Goal: Task Accomplishment & Management: Complete application form

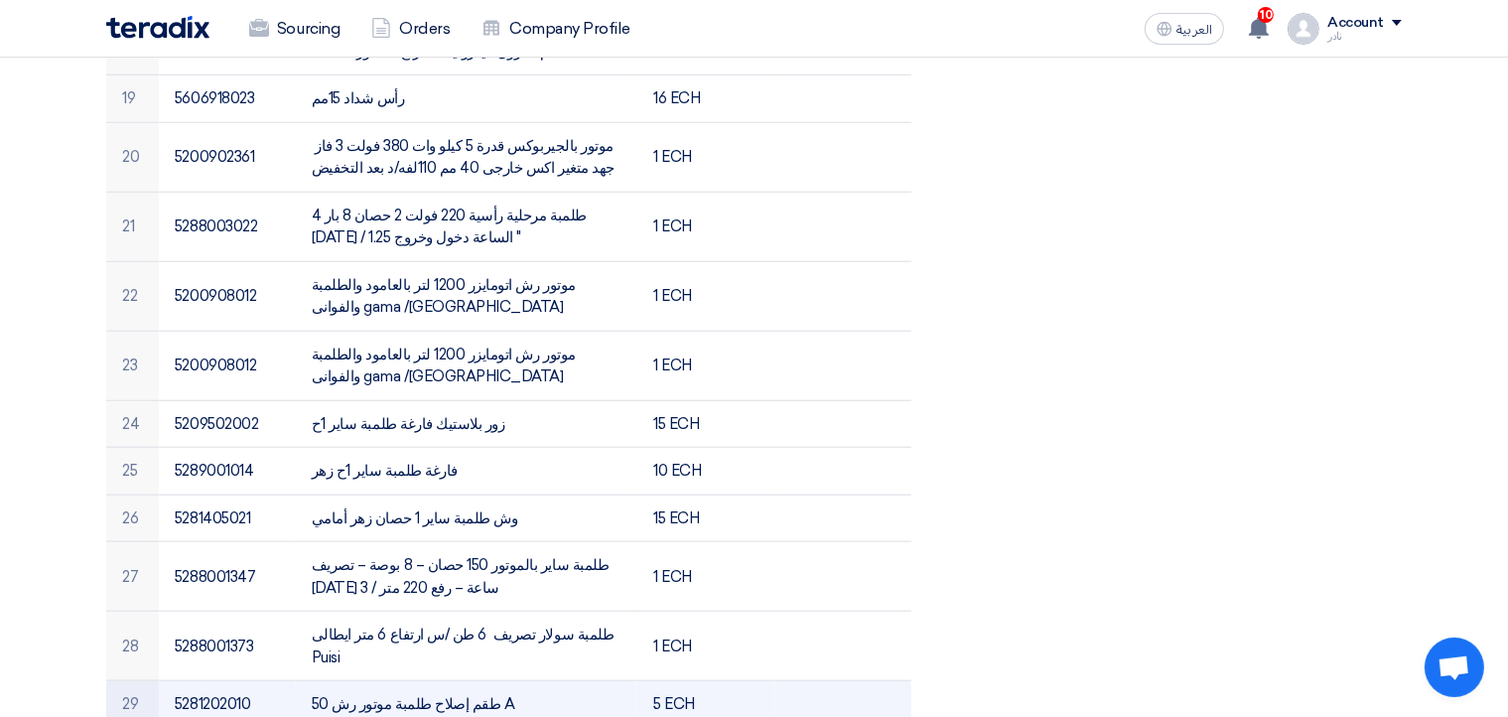
scroll to position [1611, 0]
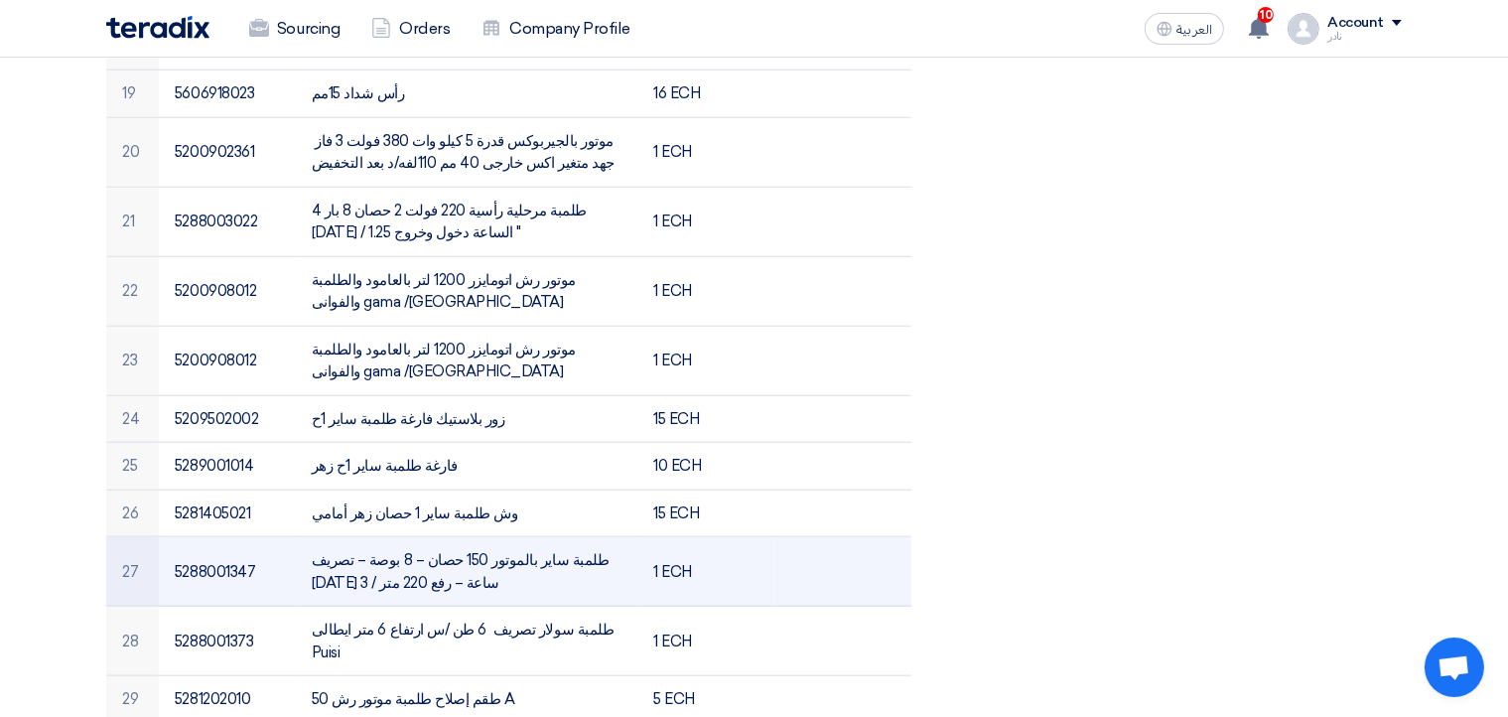
click at [413, 537] on td "طلمبة ساير بالموتور 150 حصان – 8 بوصة – تصريف [DATE] 3 / ساعة – رفع 220 متر" at bounding box center [467, 571] width 342 height 69
click at [491, 537] on td "طلمبة ساير بالموتور 150 حصان – 8 بوصة – تصريف [DATE] 3 / ساعة – رفع 220 متر" at bounding box center [467, 571] width 342 height 69
drag, startPoint x: 491, startPoint y: 432, endPoint x: 683, endPoint y: 448, distance: 192.2
click at [683, 537] on td "1 ECH" at bounding box center [705, 571] width 137 height 69
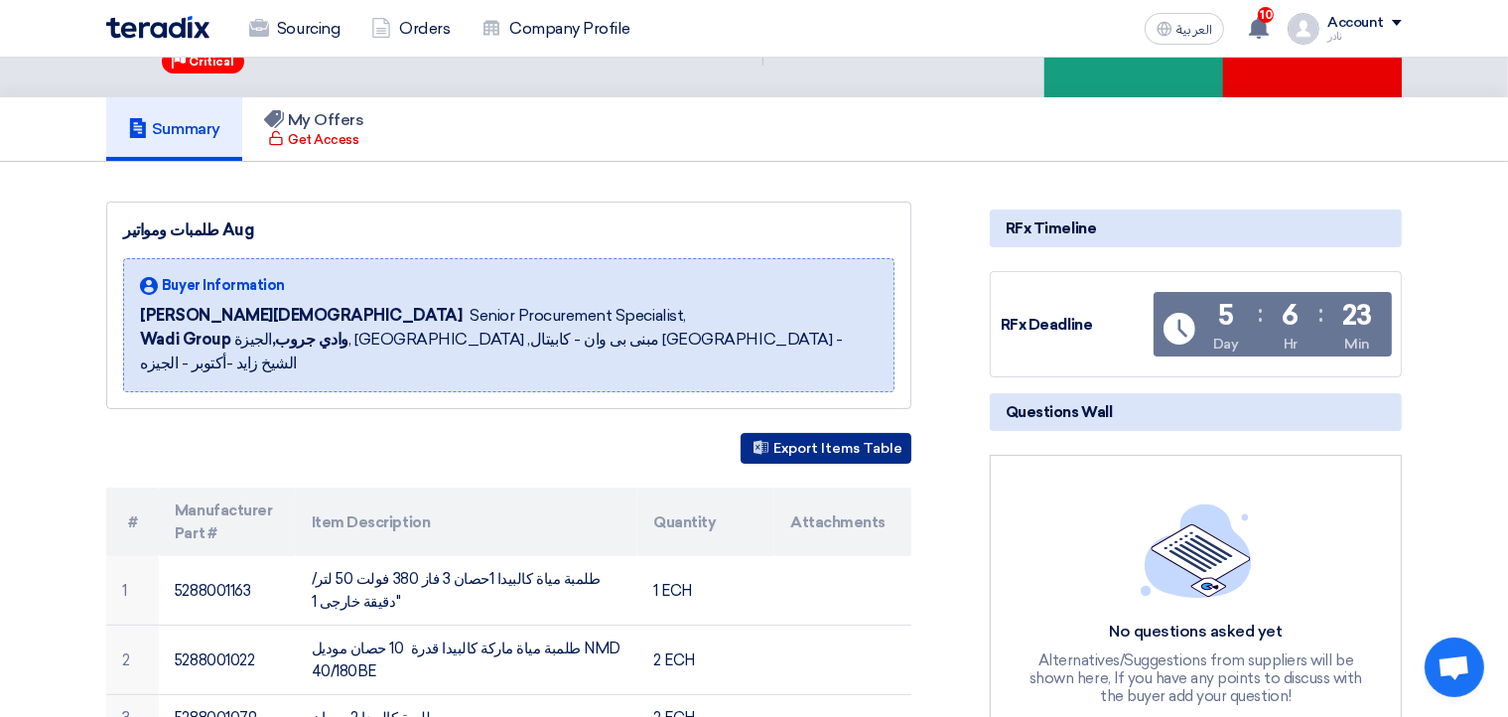
scroll to position [107, 0]
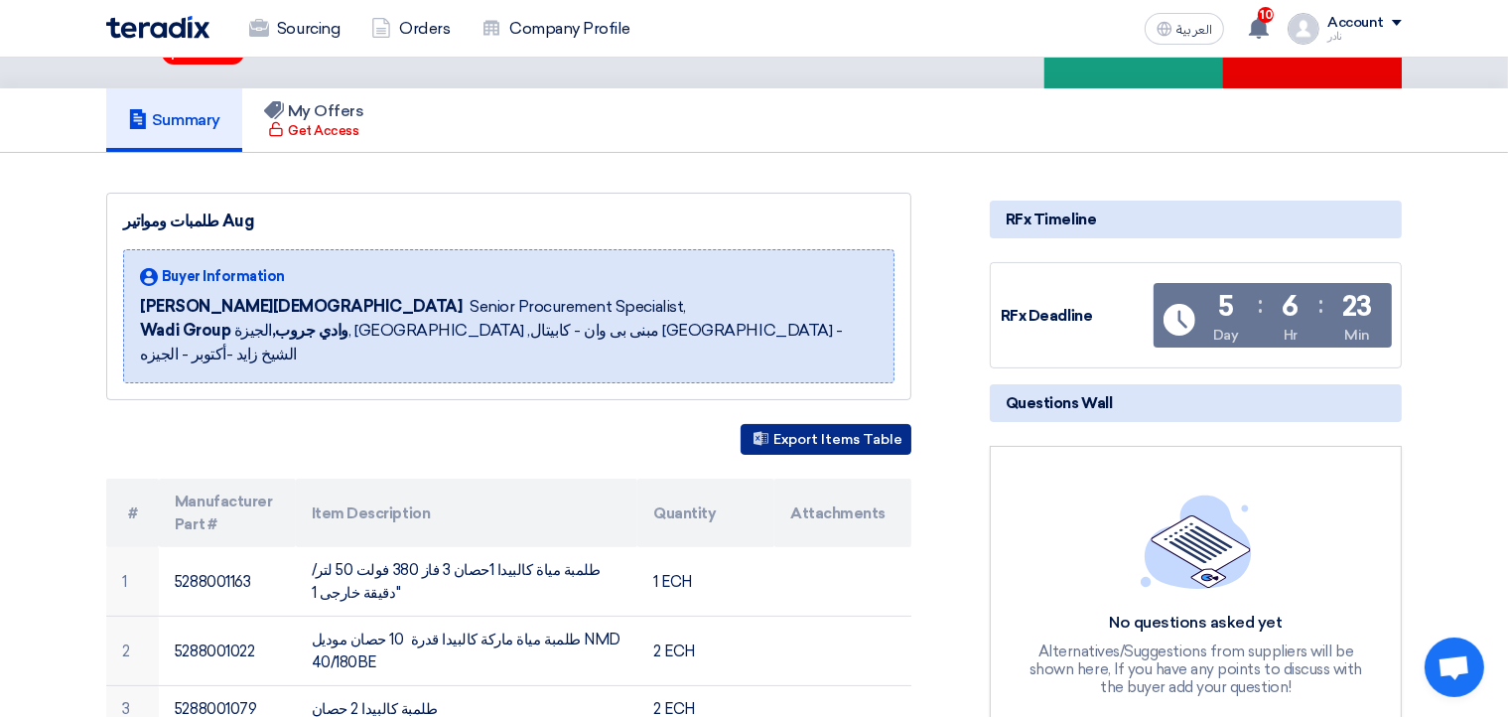
click at [830, 424] on button "Export Items Table" at bounding box center [825, 439] width 171 height 31
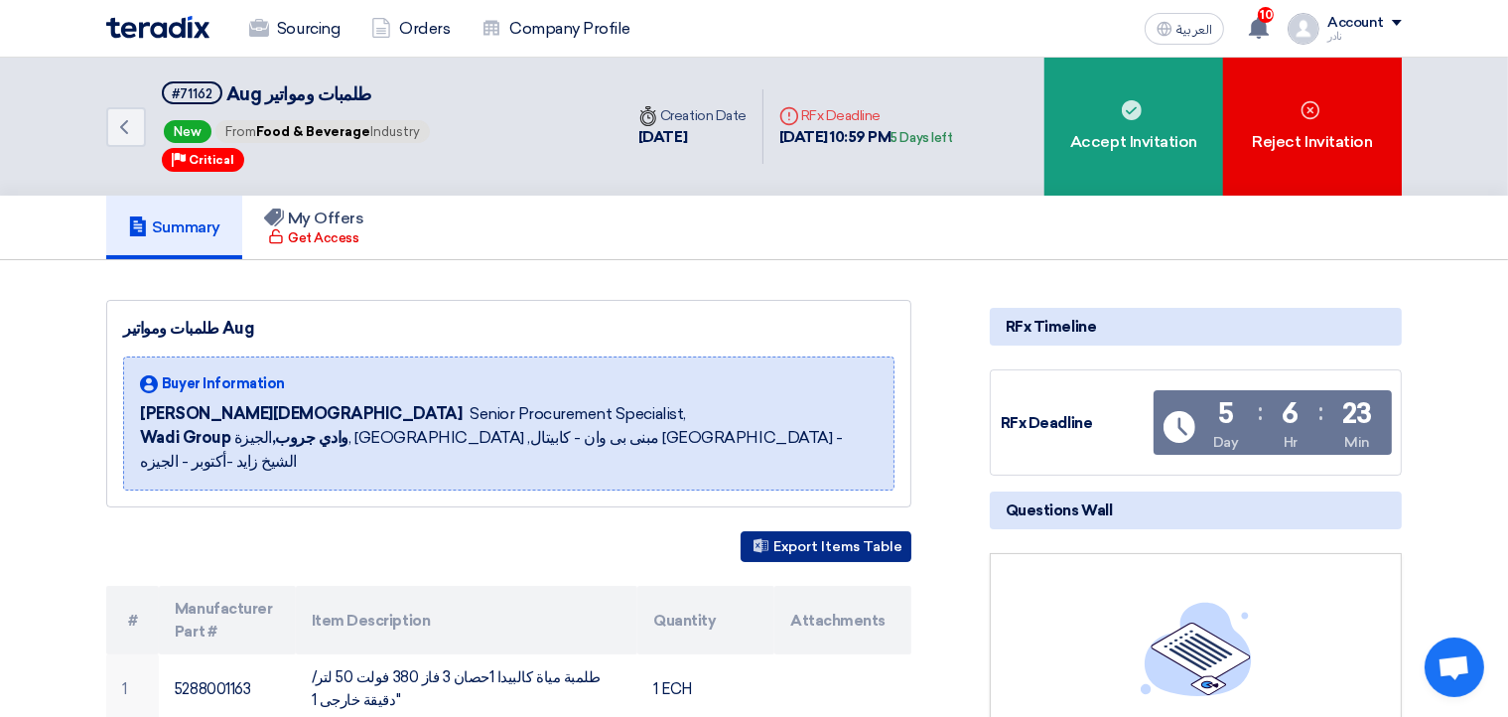
scroll to position [0, 0]
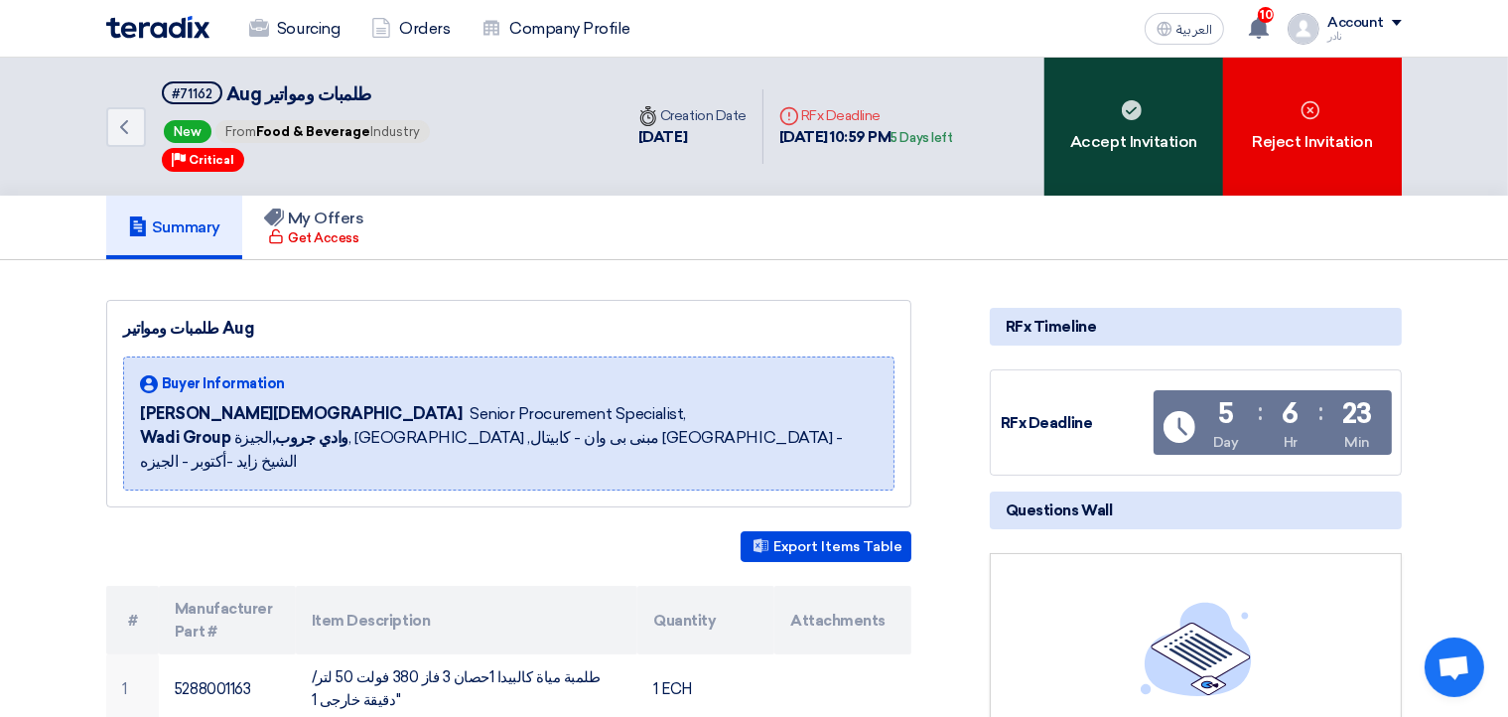
click at [1146, 126] on div "Accept Invitation" at bounding box center [1133, 127] width 179 height 138
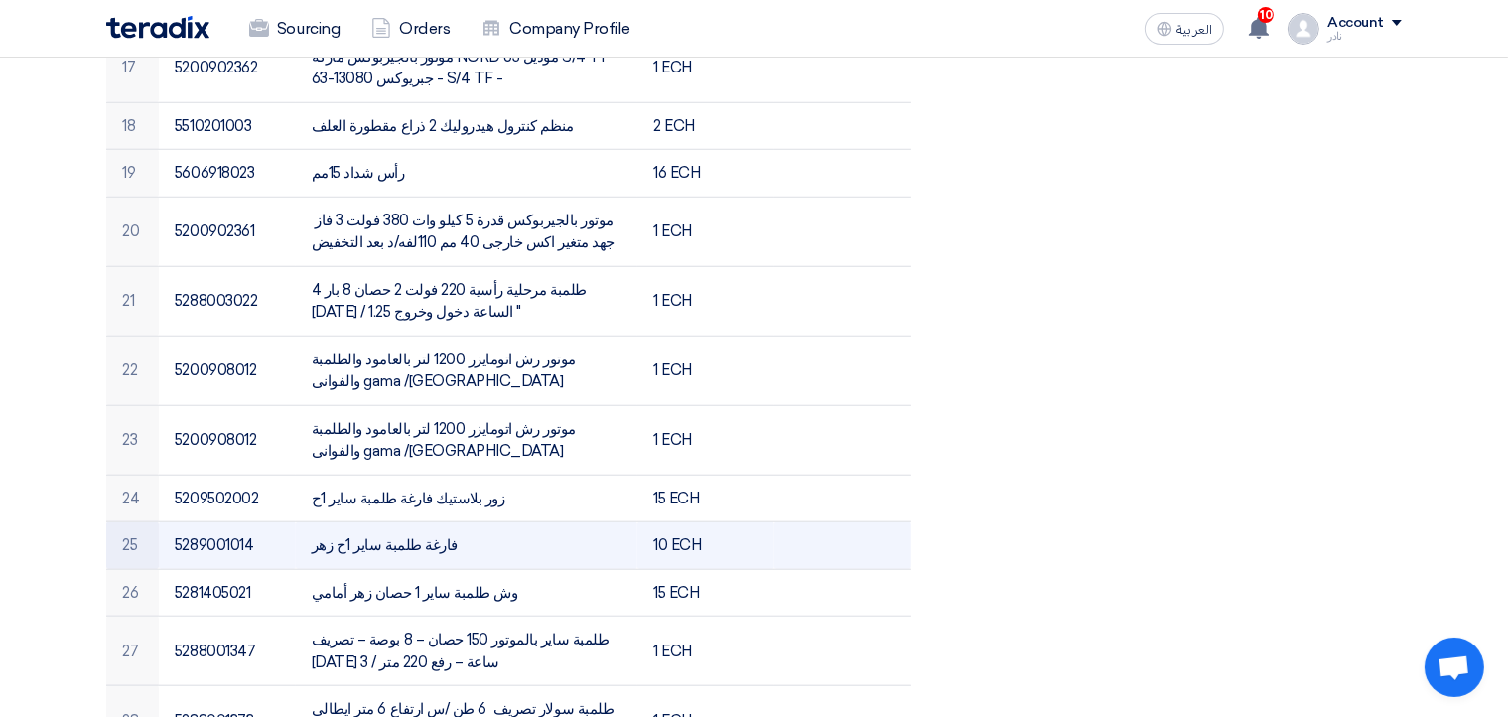
scroll to position [1611, 0]
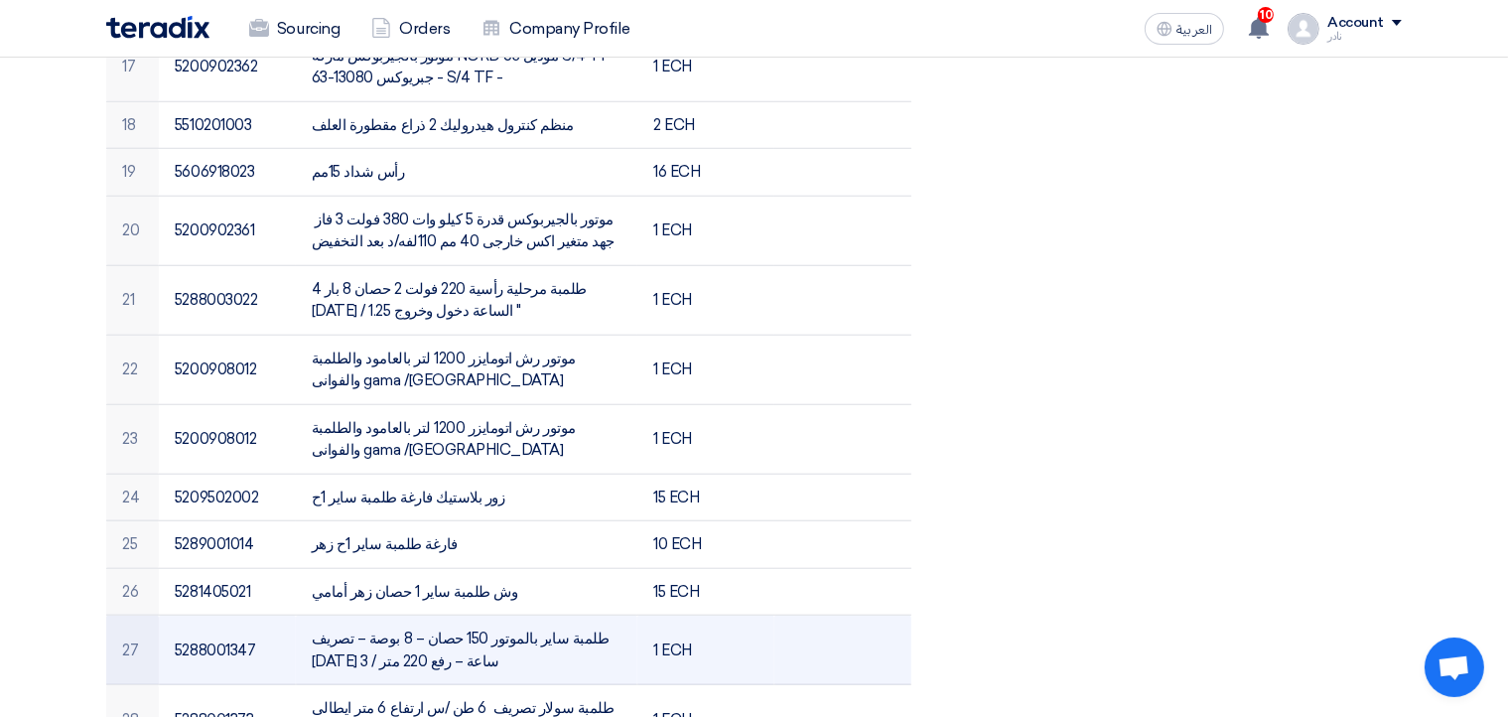
click at [498, 615] on td "طلمبة ساير بالموتور 150 حصان – 8 بوصة – تصريف [DATE] 3 / ساعة – رفع 220 متر" at bounding box center [467, 649] width 342 height 69
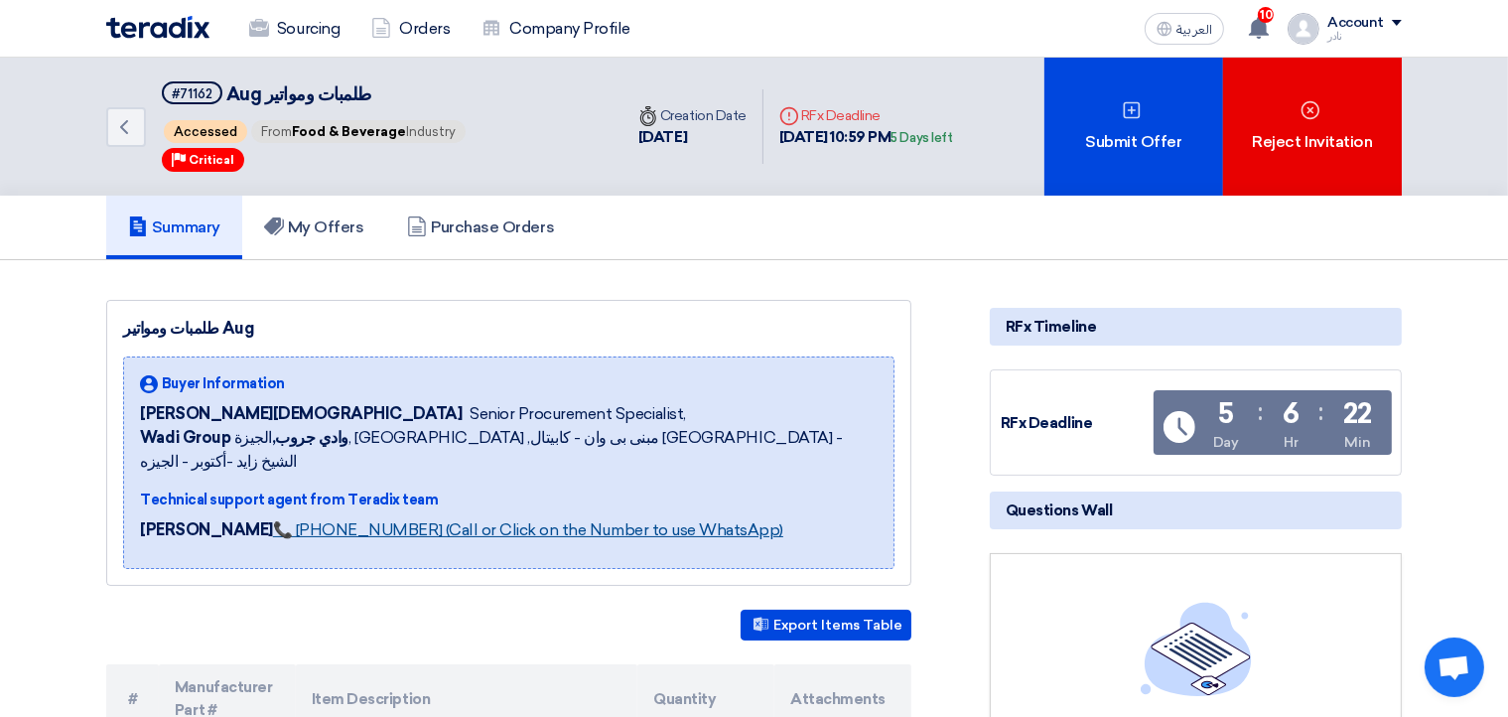
scroll to position [0, 0]
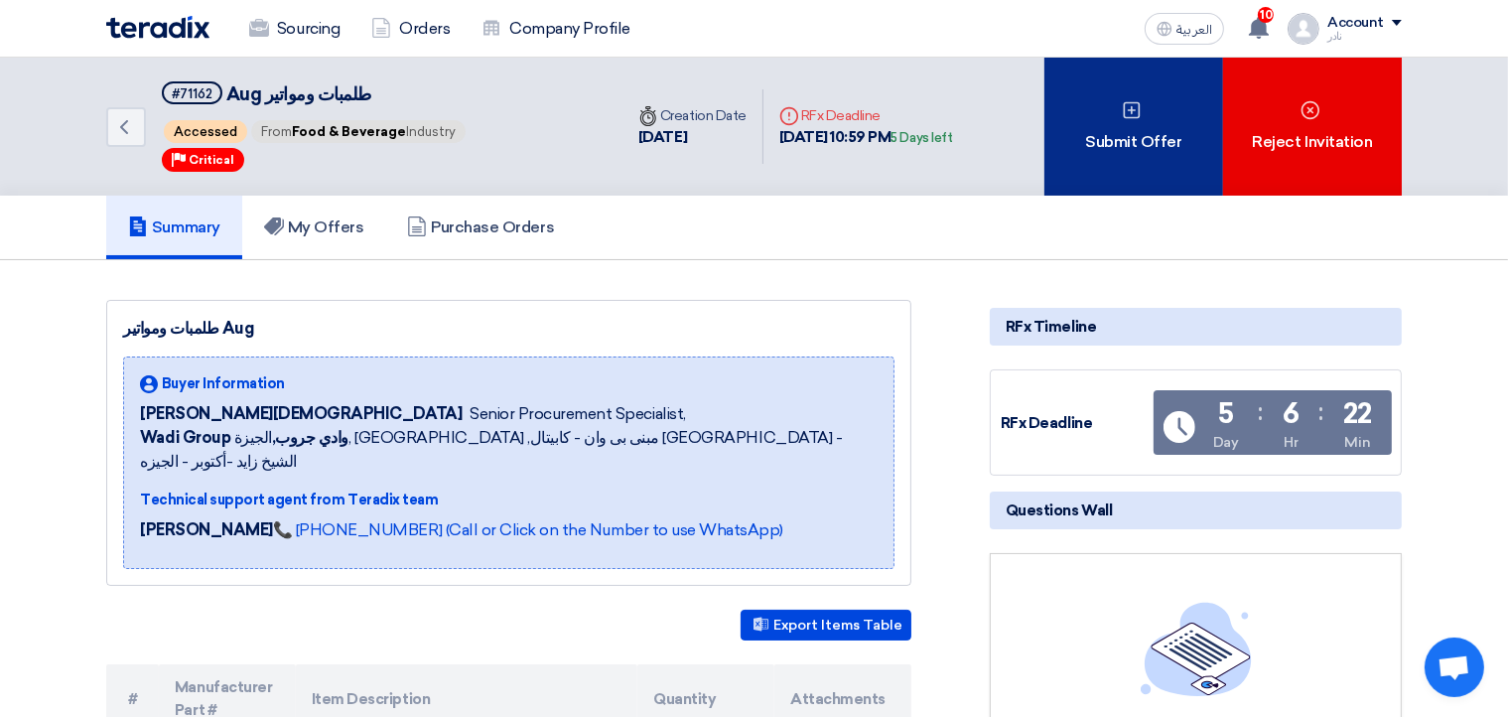
click at [1128, 121] on div "Submit Offer" at bounding box center [1133, 127] width 179 height 138
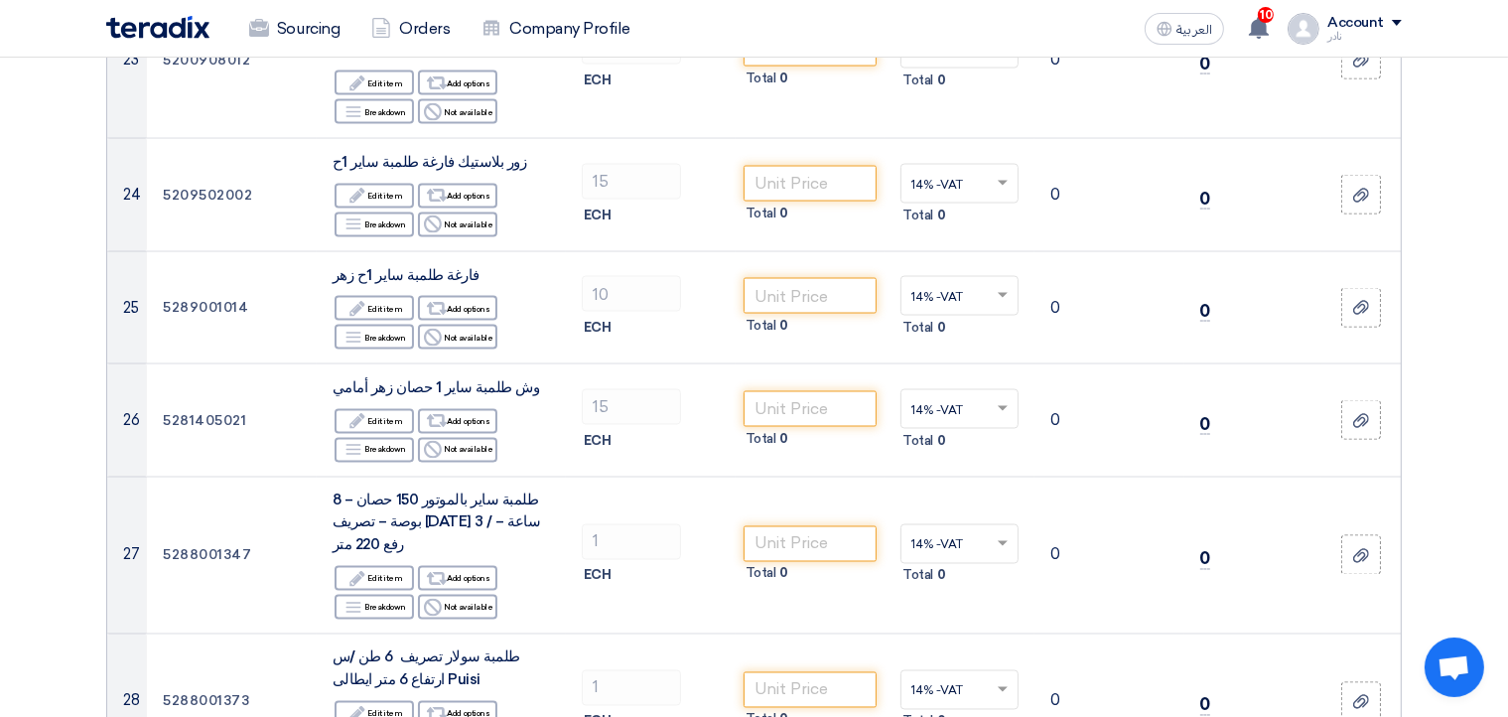
scroll to position [3330, 0]
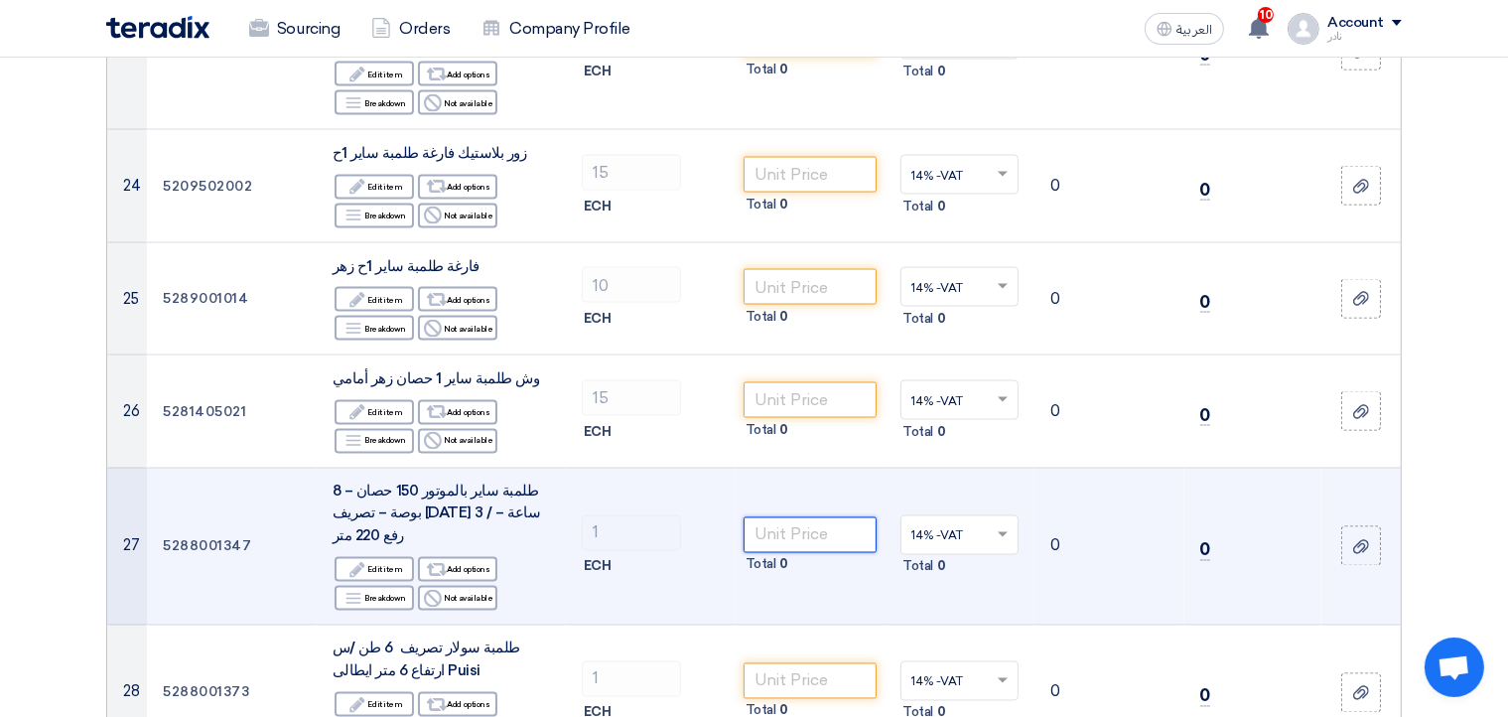
click at [782, 517] on input "number" at bounding box center [810, 535] width 134 height 36
click at [1007, 526] on span at bounding box center [1005, 535] width 25 height 18
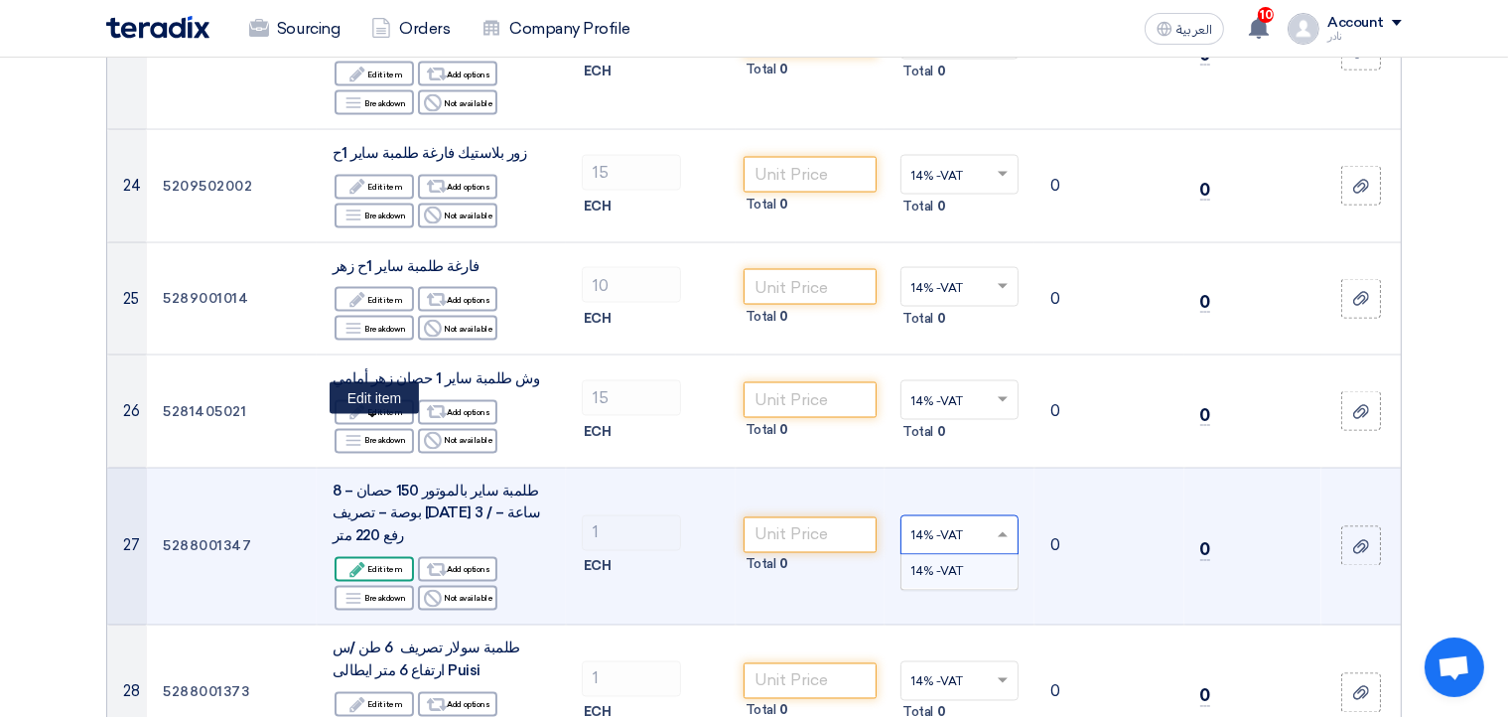
click at [400, 557] on div "Edit Edit item" at bounding box center [373, 569] width 79 height 25
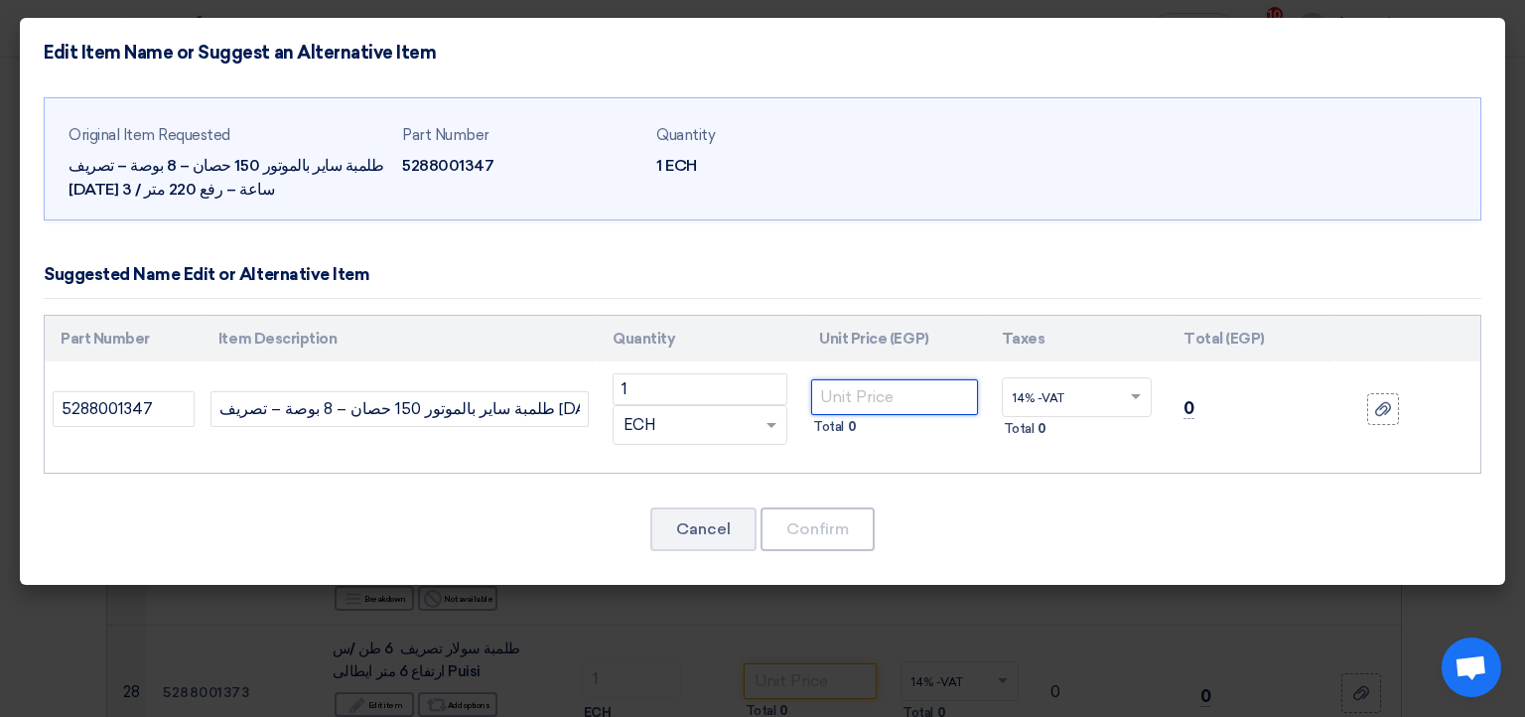
click at [873, 400] on input "number" at bounding box center [894, 397] width 166 height 36
paste input "777000"
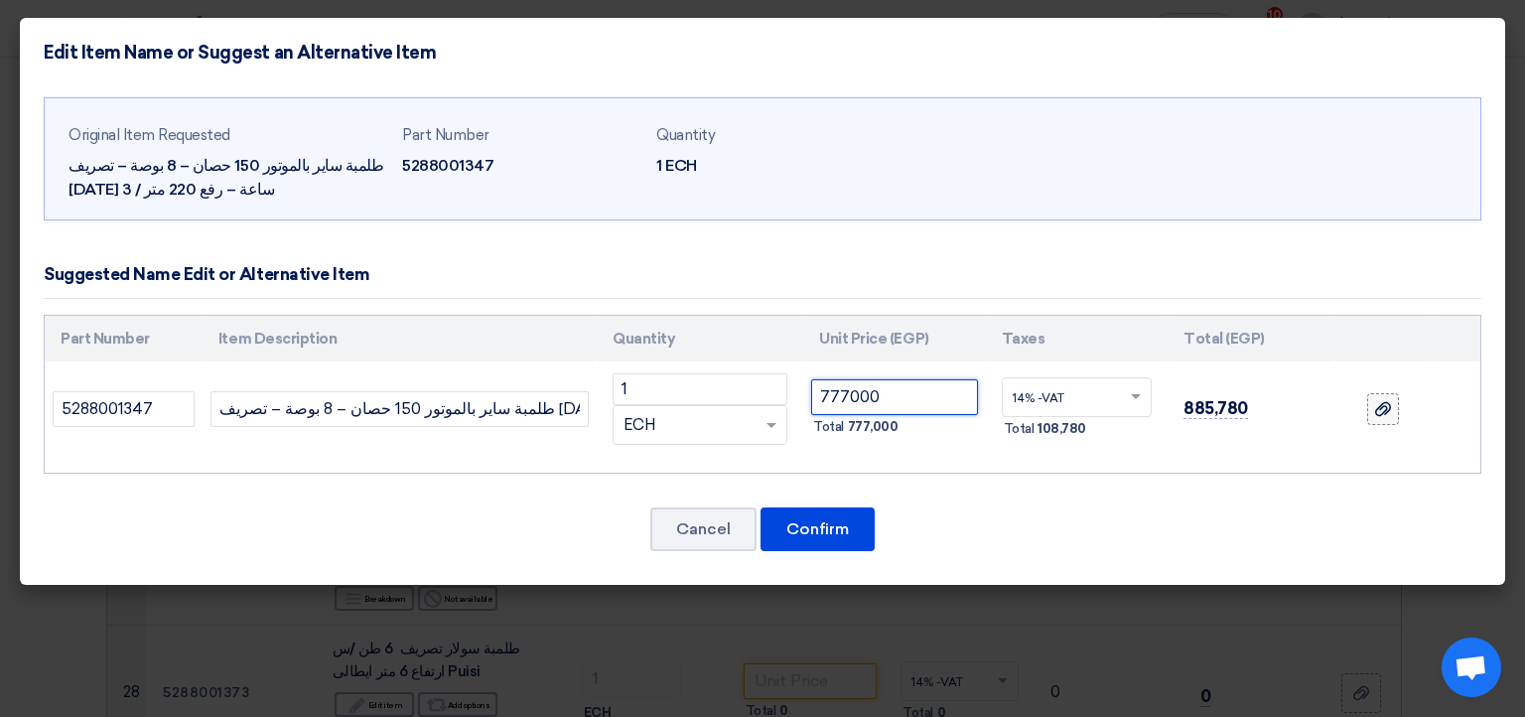
type input "777000"
click at [1383, 406] on use at bounding box center [1383, 409] width 16 height 14
click at [0, 0] on input "file" at bounding box center [0, 0] width 0 height 0
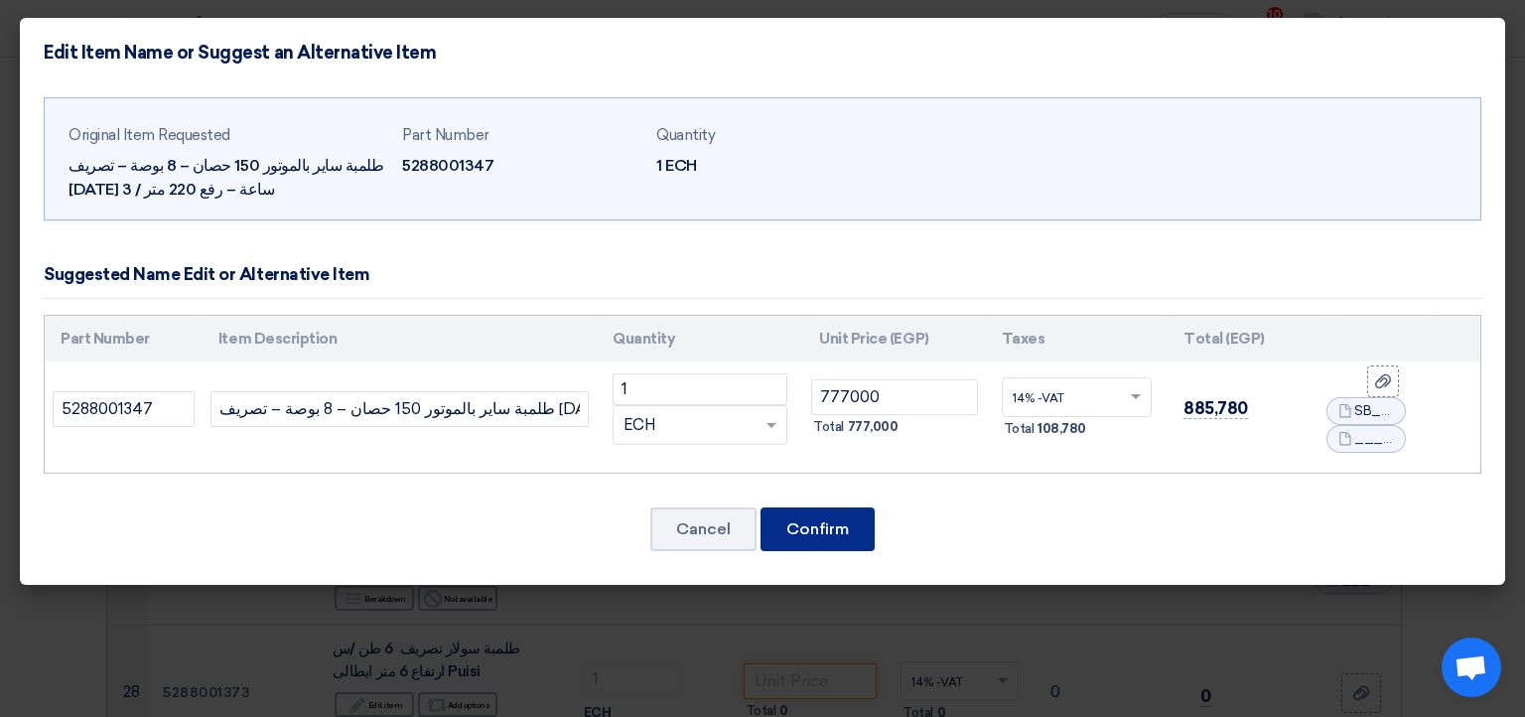
click at [815, 529] on button "Confirm" at bounding box center [817, 529] width 114 height 44
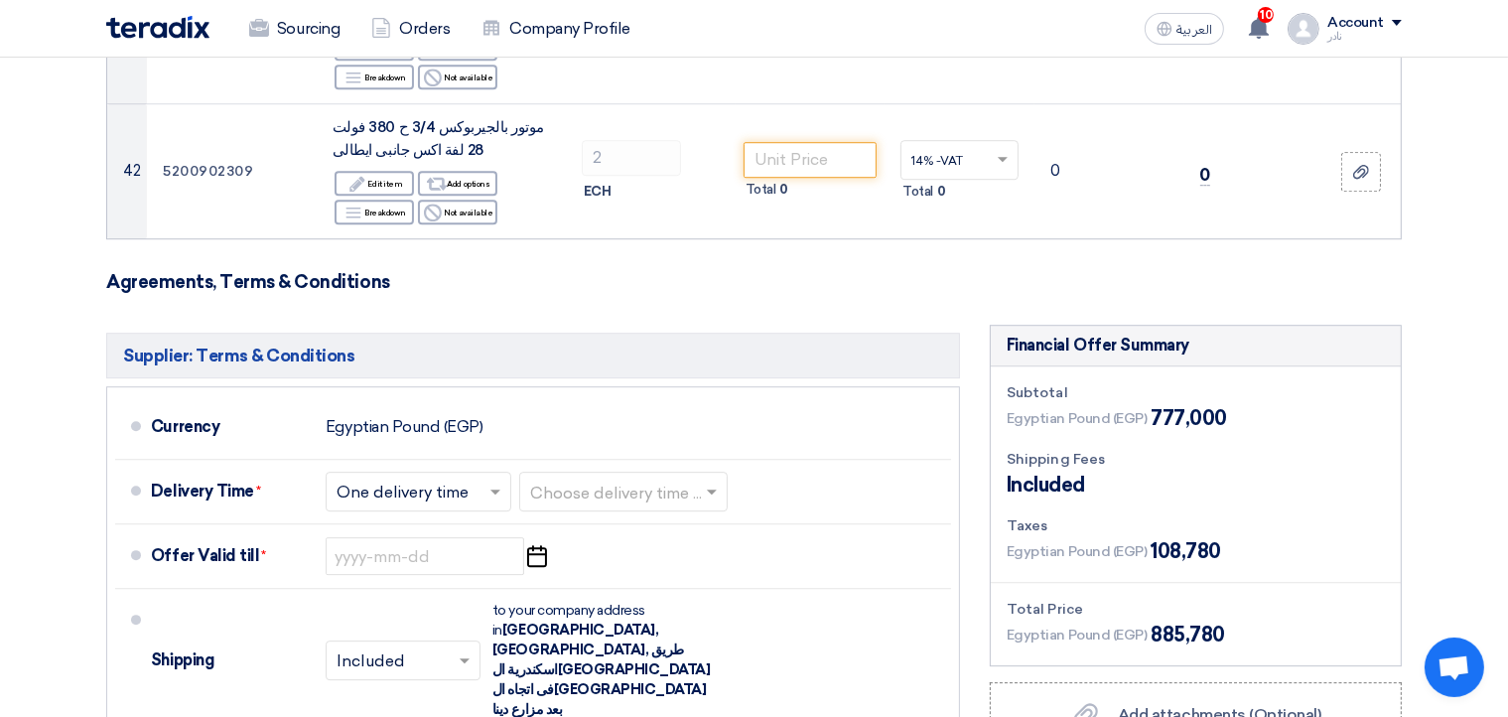
scroll to position [5800, 0]
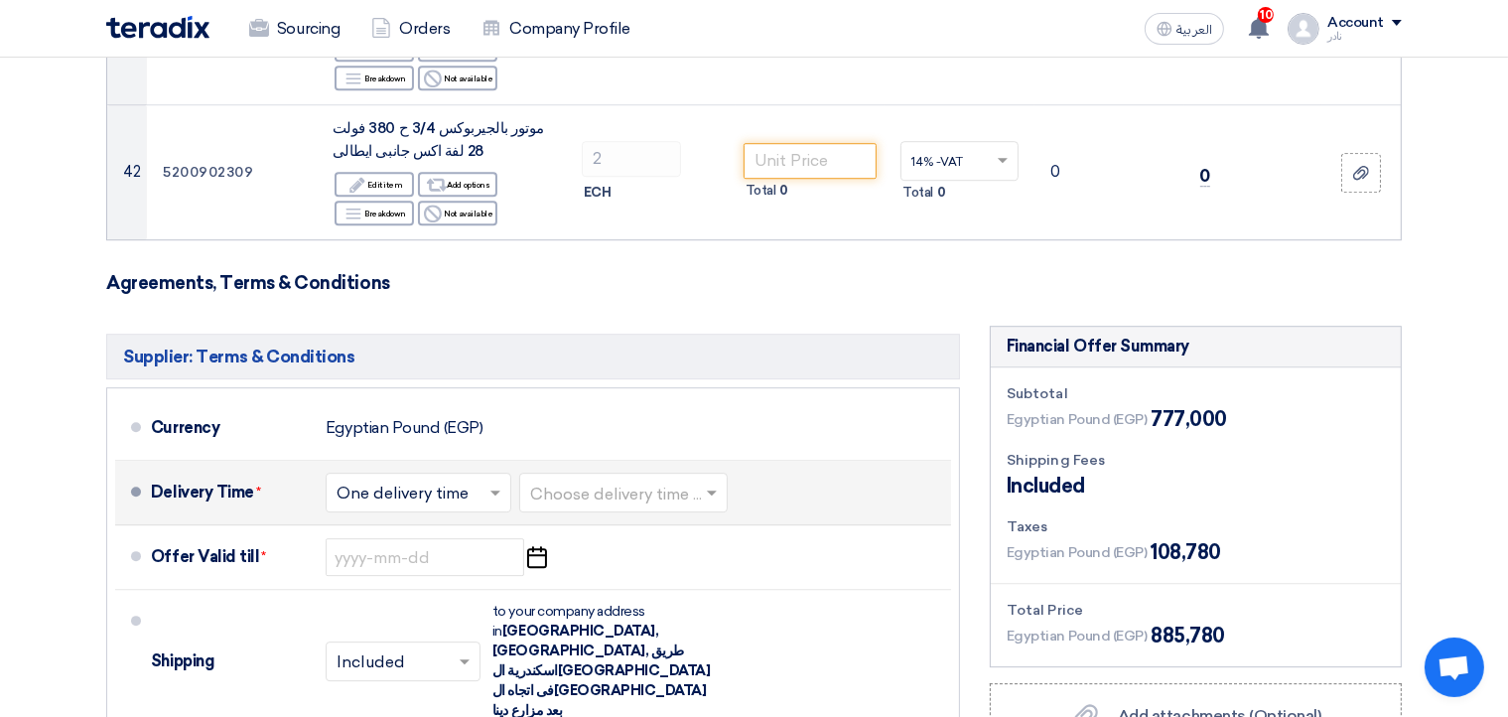
click at [397, 480] on input "text" at bounding box center [419, 494] width 166 height 29
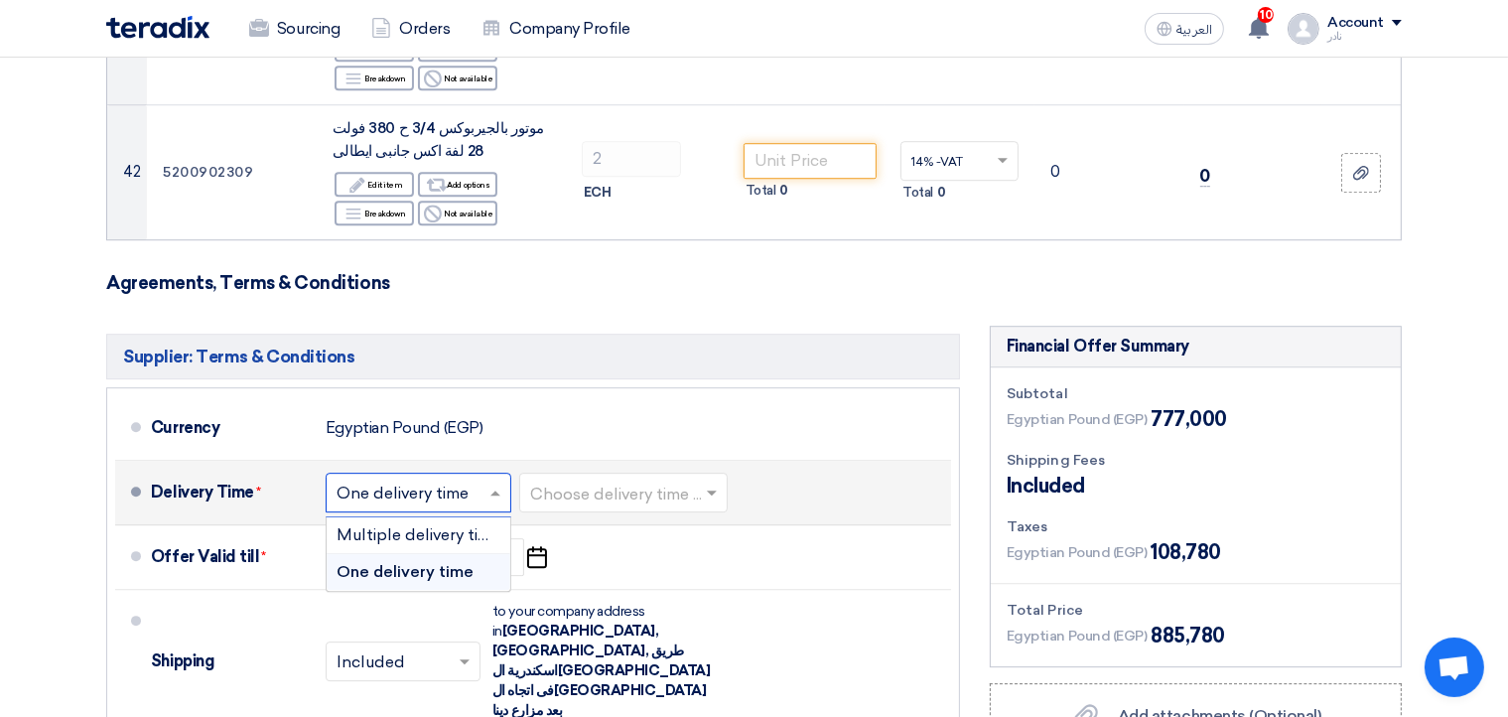
click at [591, 480] on input "text" at bounding box center [624, 494] width 189 height 29
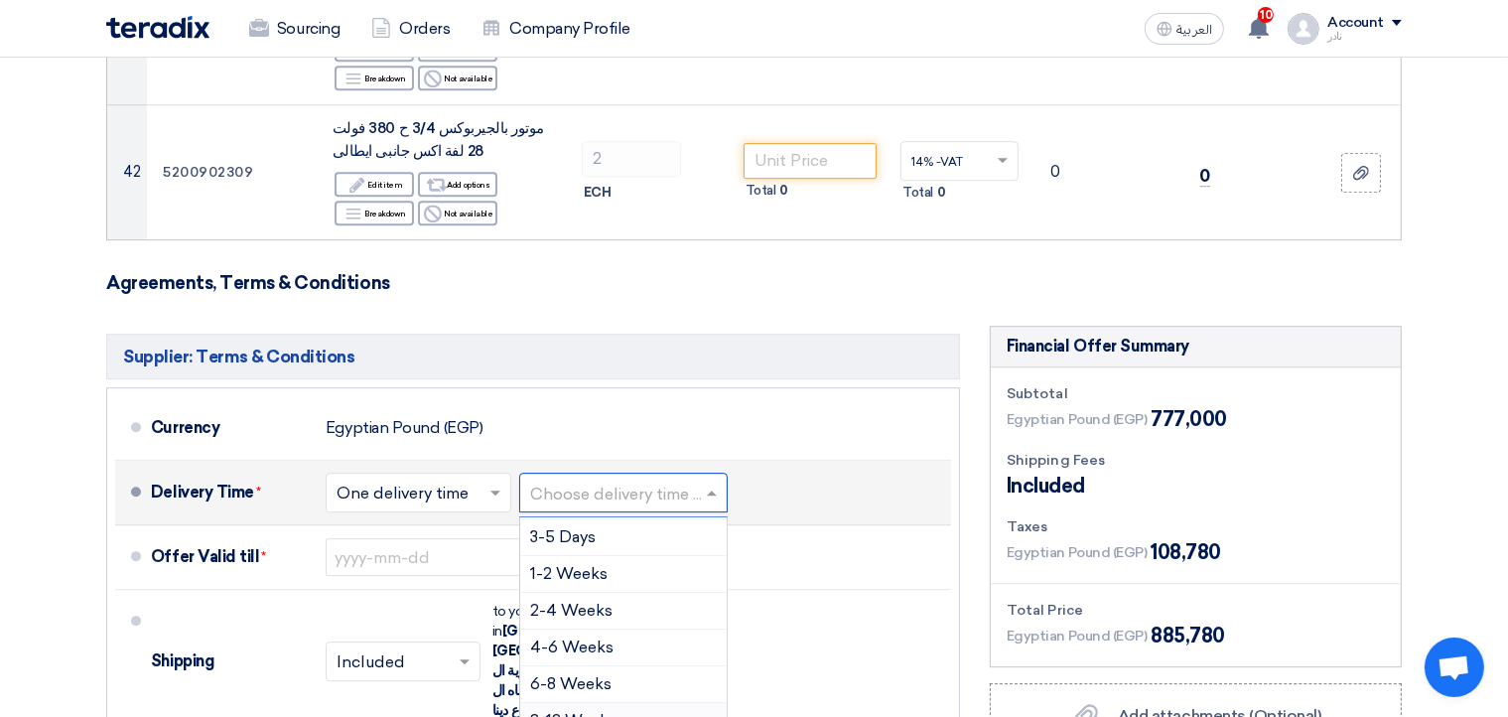
scroll to position [36, 0]
click at [609, 710] on span "8-12 Weeks" at bounding box center [573, 719] width 86 height 19
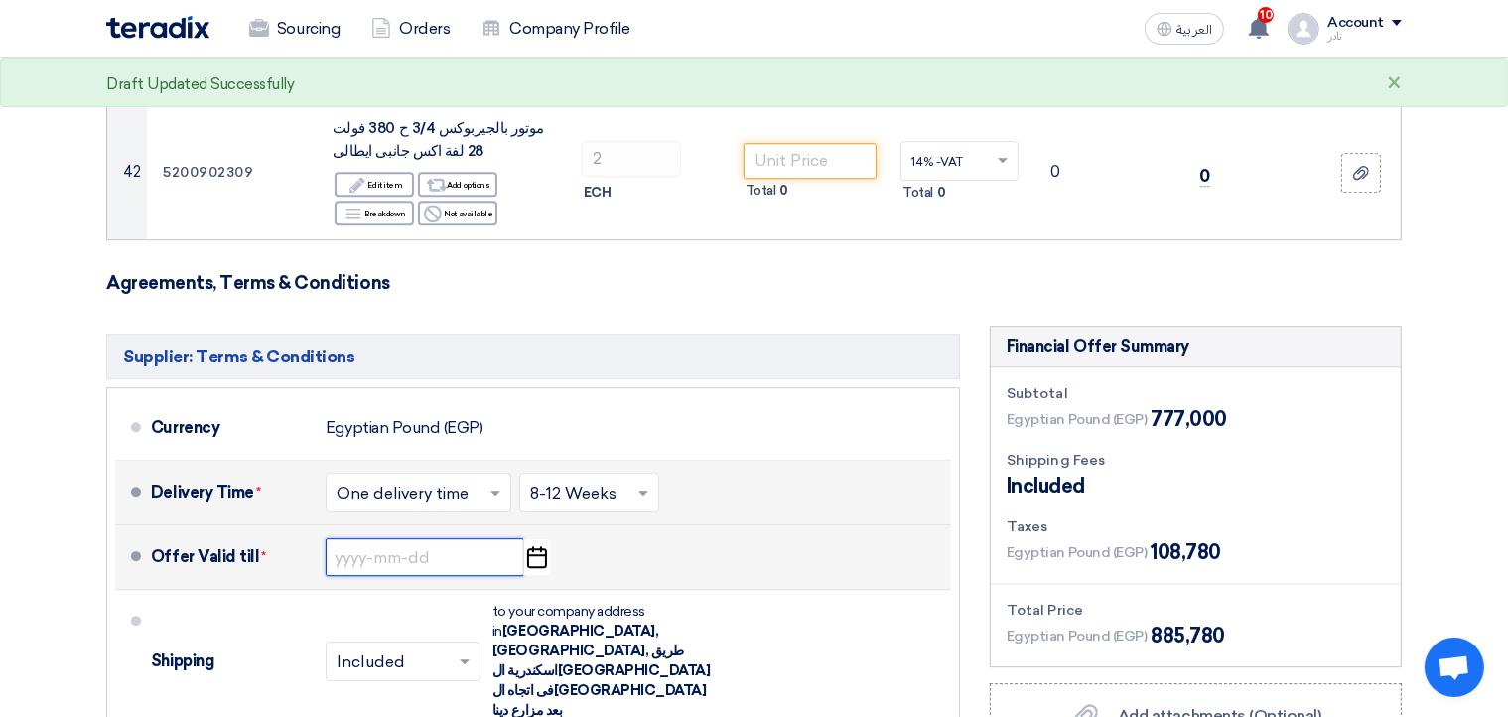
click at [463, 538] on input at bounding box center [425, 557] width 199 height 38
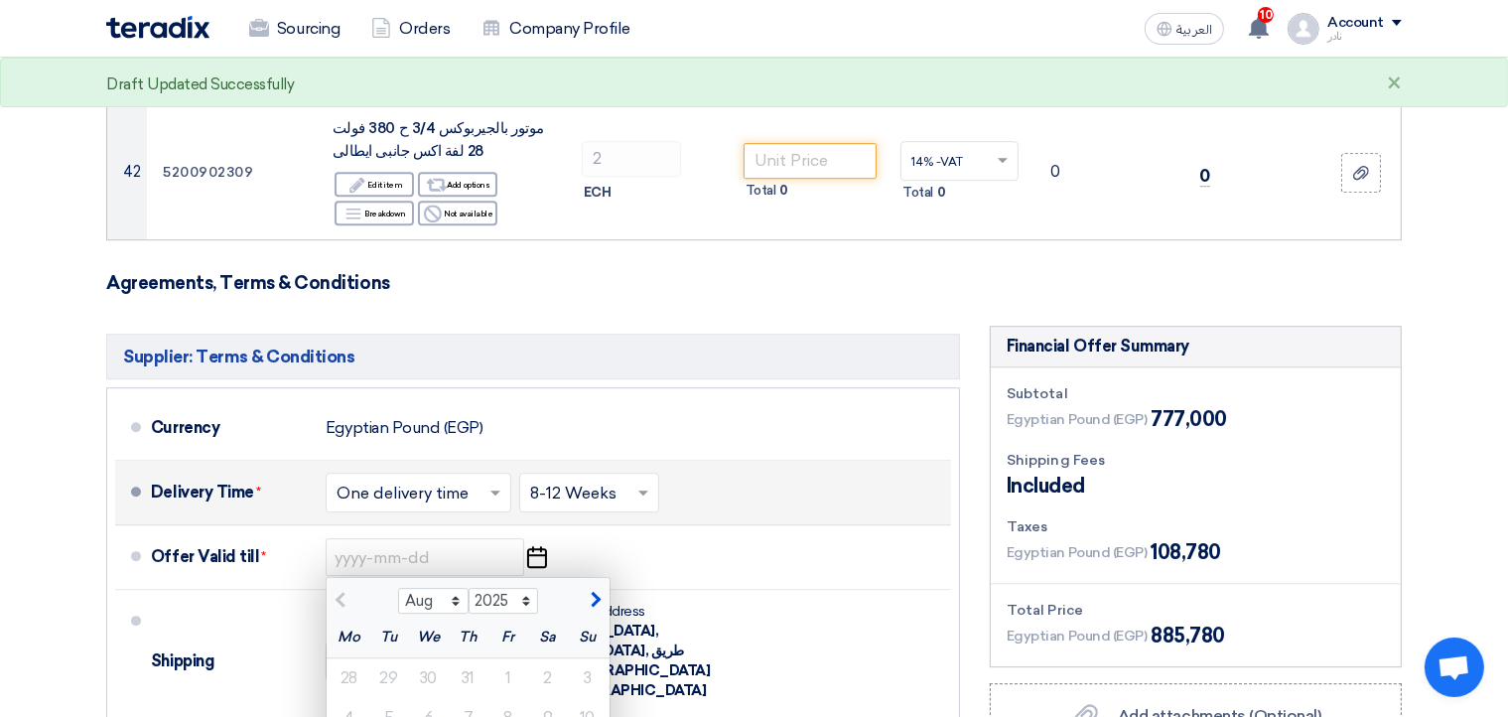
type input "[DATE]"
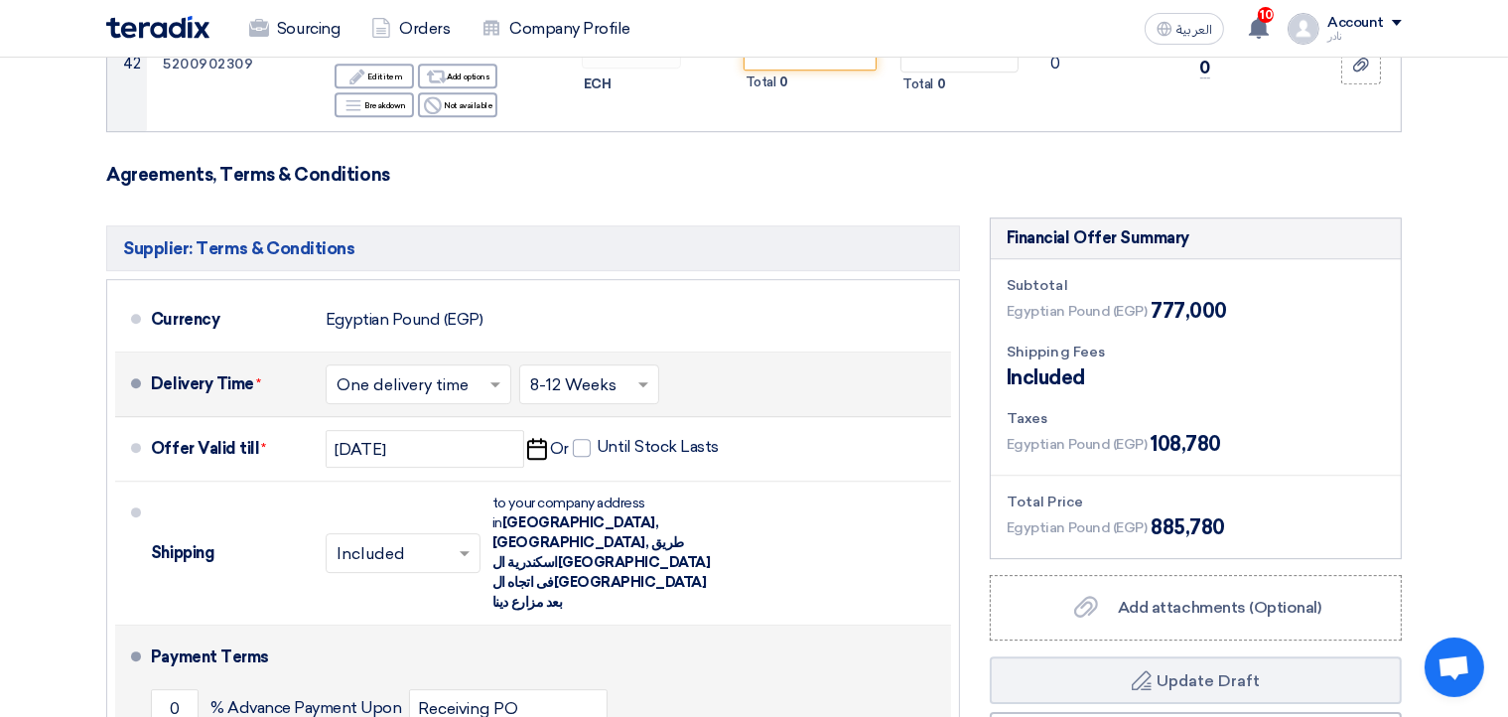
scroll to position [5909, 0]
click at [166, 689] on input "0" at bounding box center [175, 708] width 48 height 38
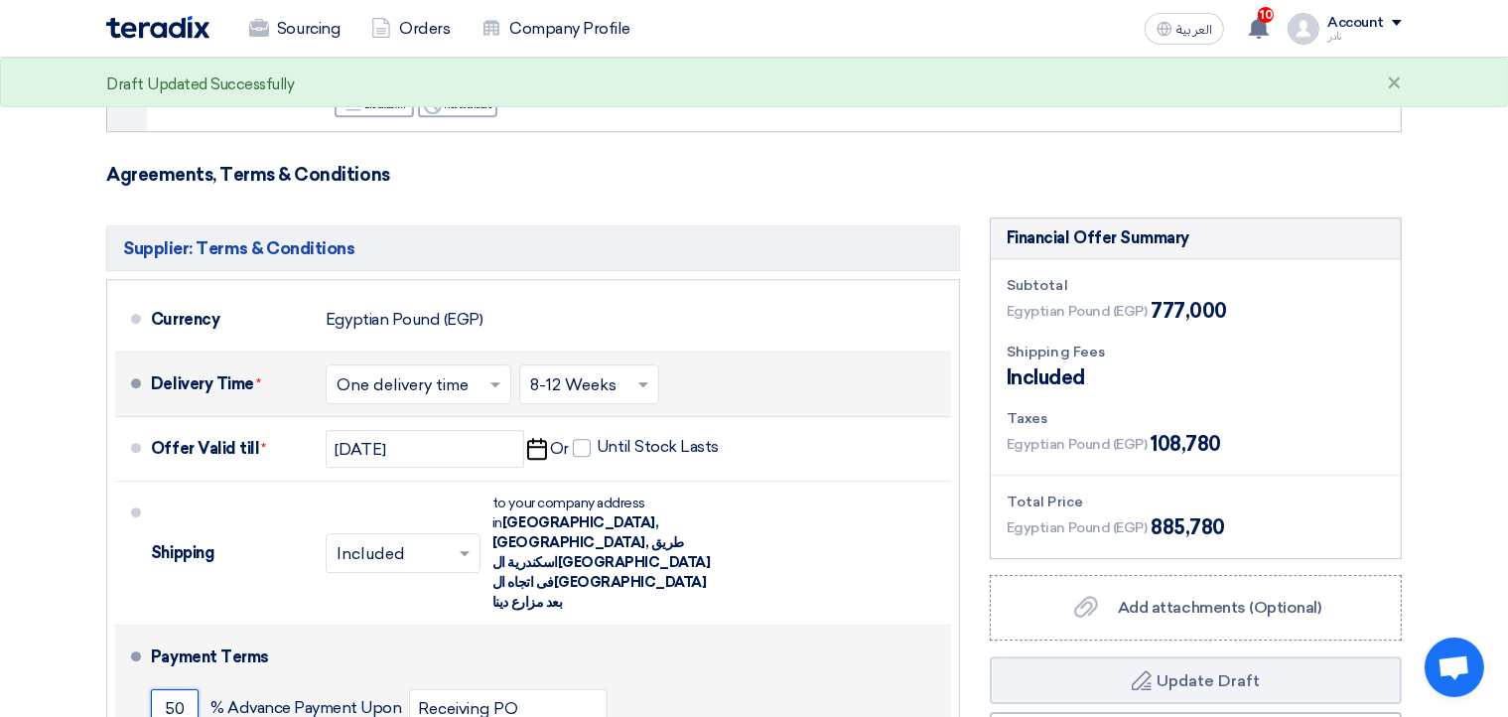
type input "50"
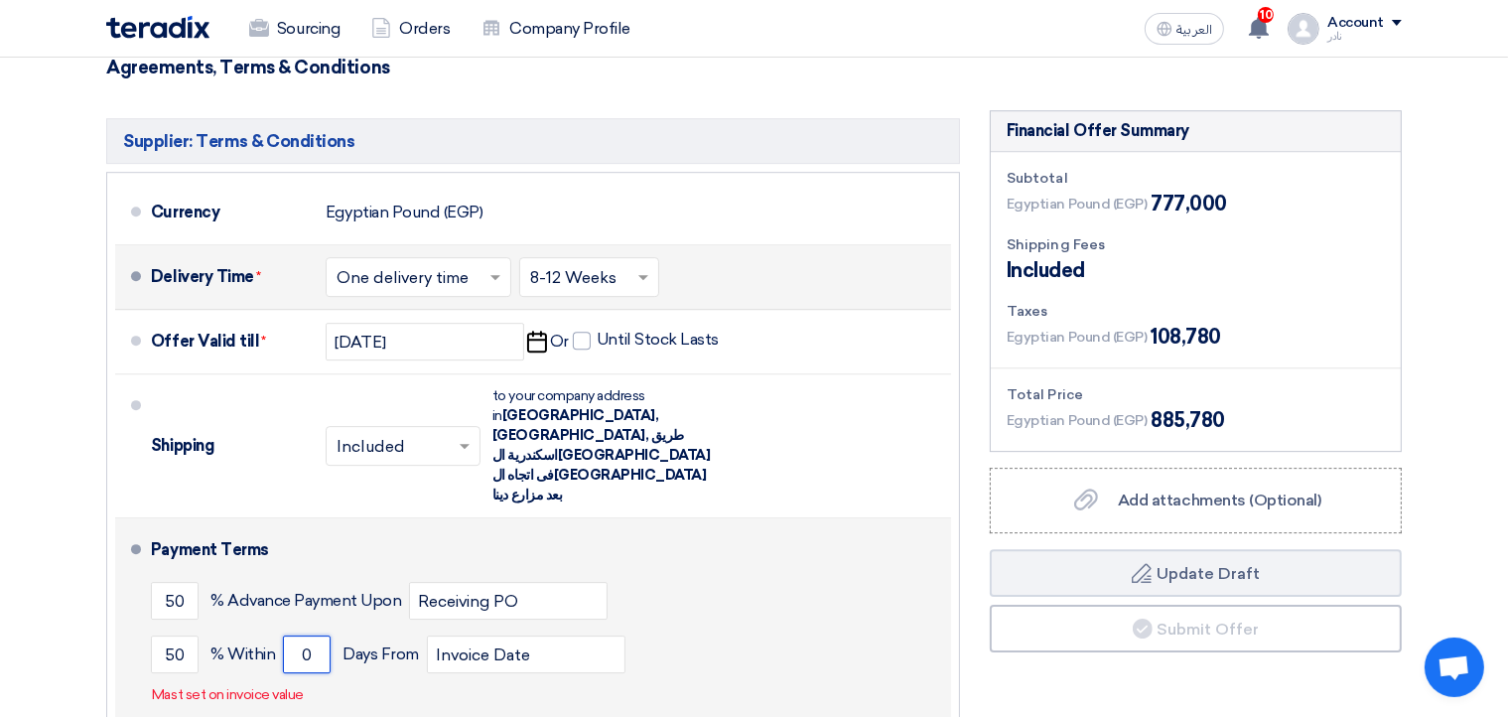
click at [305, 635] on input "0" at bounding box center [307, 654] width 48 height 38
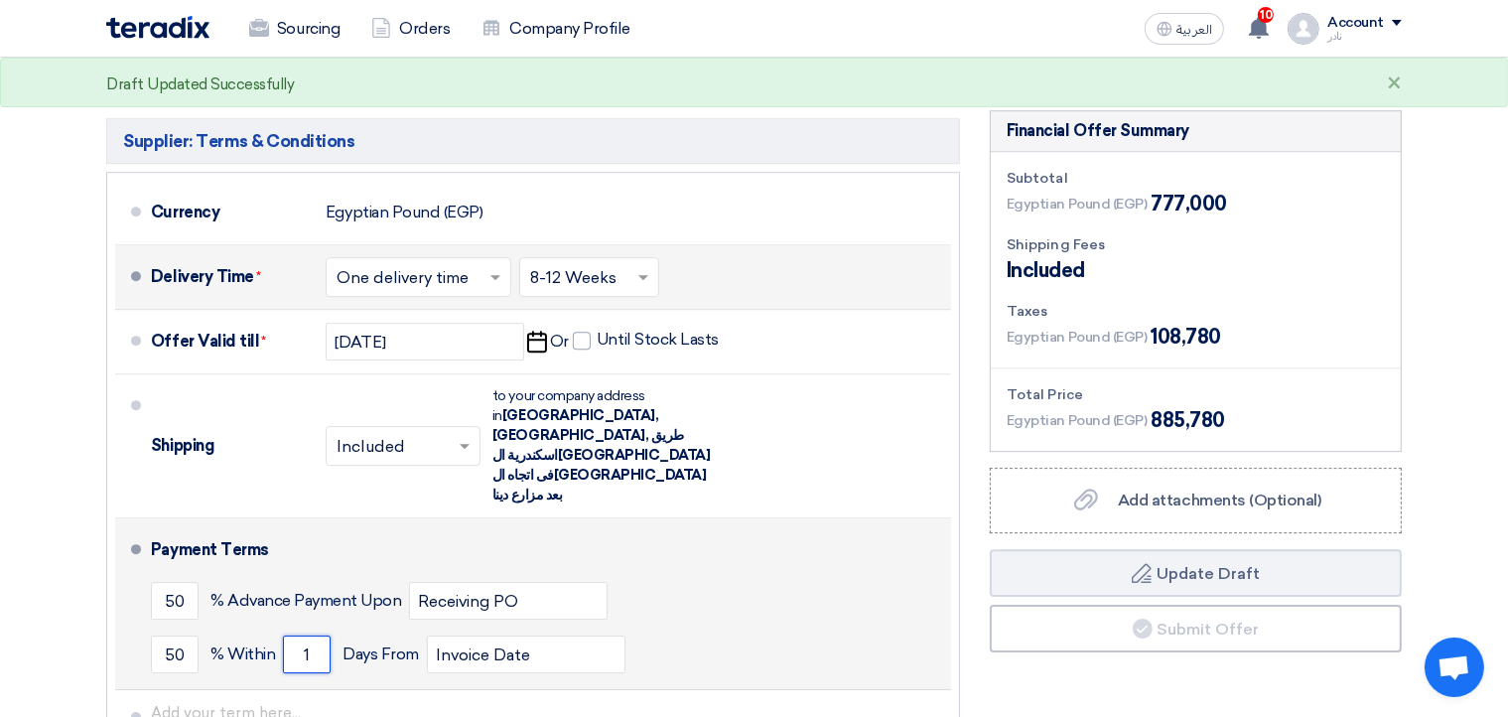
drag, startPoint x: 308, startPoint y: 385, endPoint x: 298, endPoint y: 387, distance: 10.1
click at [298, 635] on input "1" at bounding box center [307, 654] width 48 height 38
type input "0"
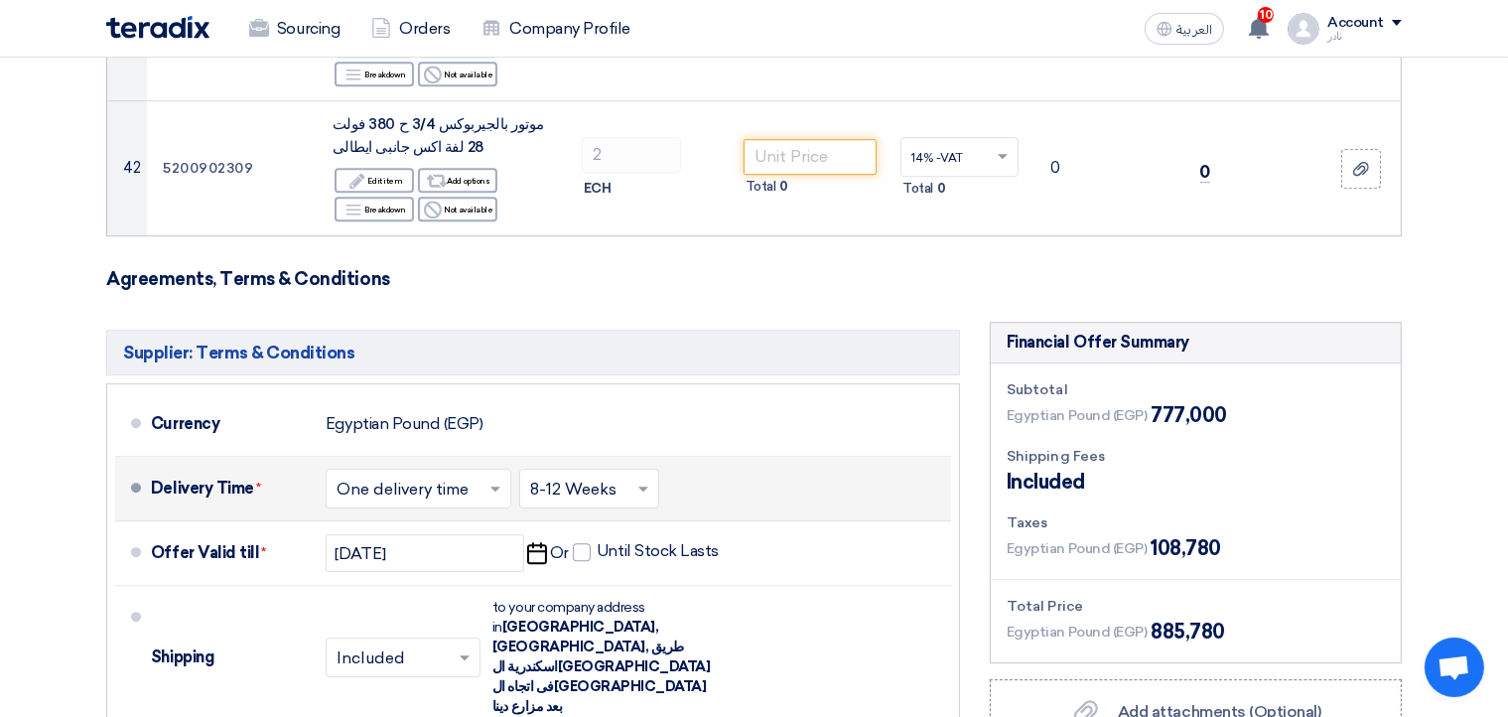
scroll to position [5800, 0]
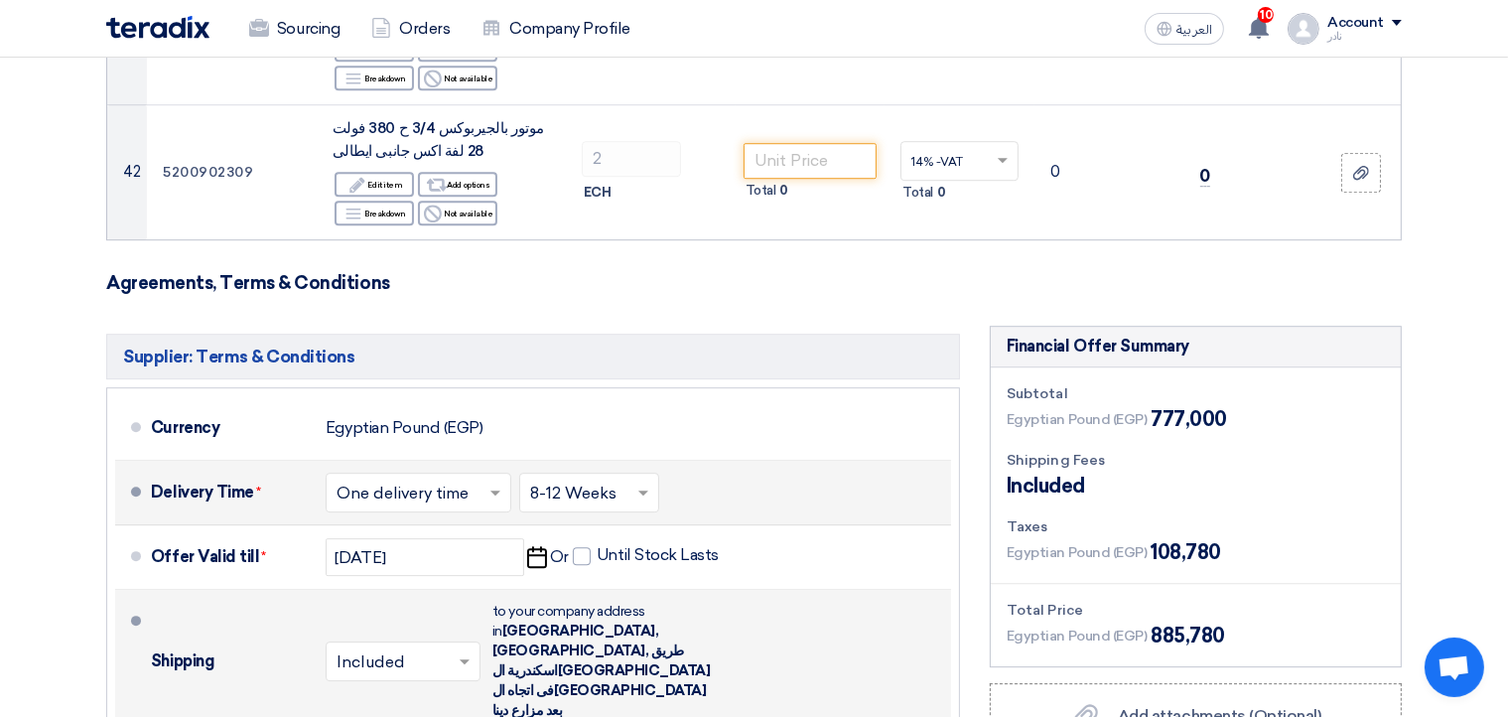
click at [424, 649] on input "text" at bounding box center [403, 663] width 135 height 29
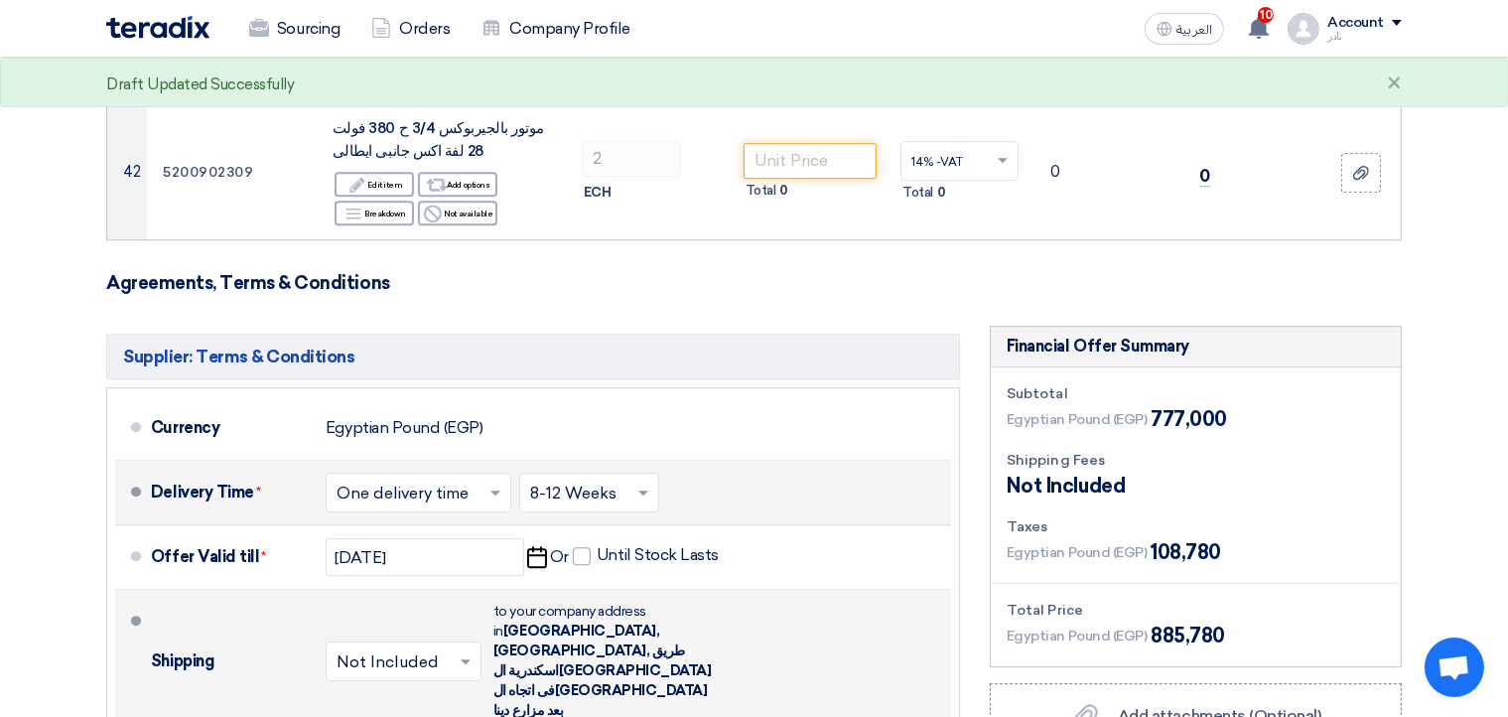
scroll to position [5909, 0]
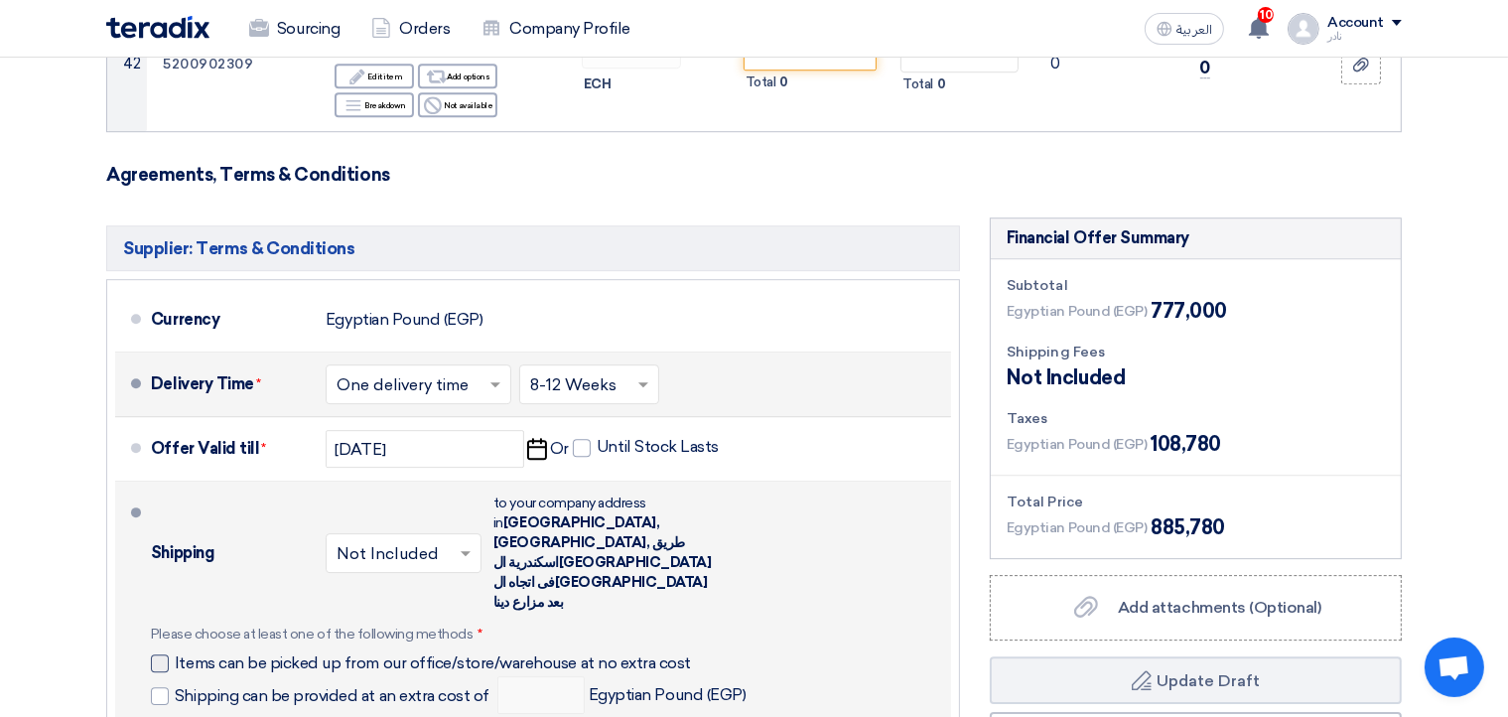
click at [159, 654] on div at bounding box center [160, 663] width 18 height 18
click at [175, 652] on input "Items can be picked up from our office/store/warehouse at no extra cost" at bounding box center [458, 671] width 567 height 38
checkbox input "true"
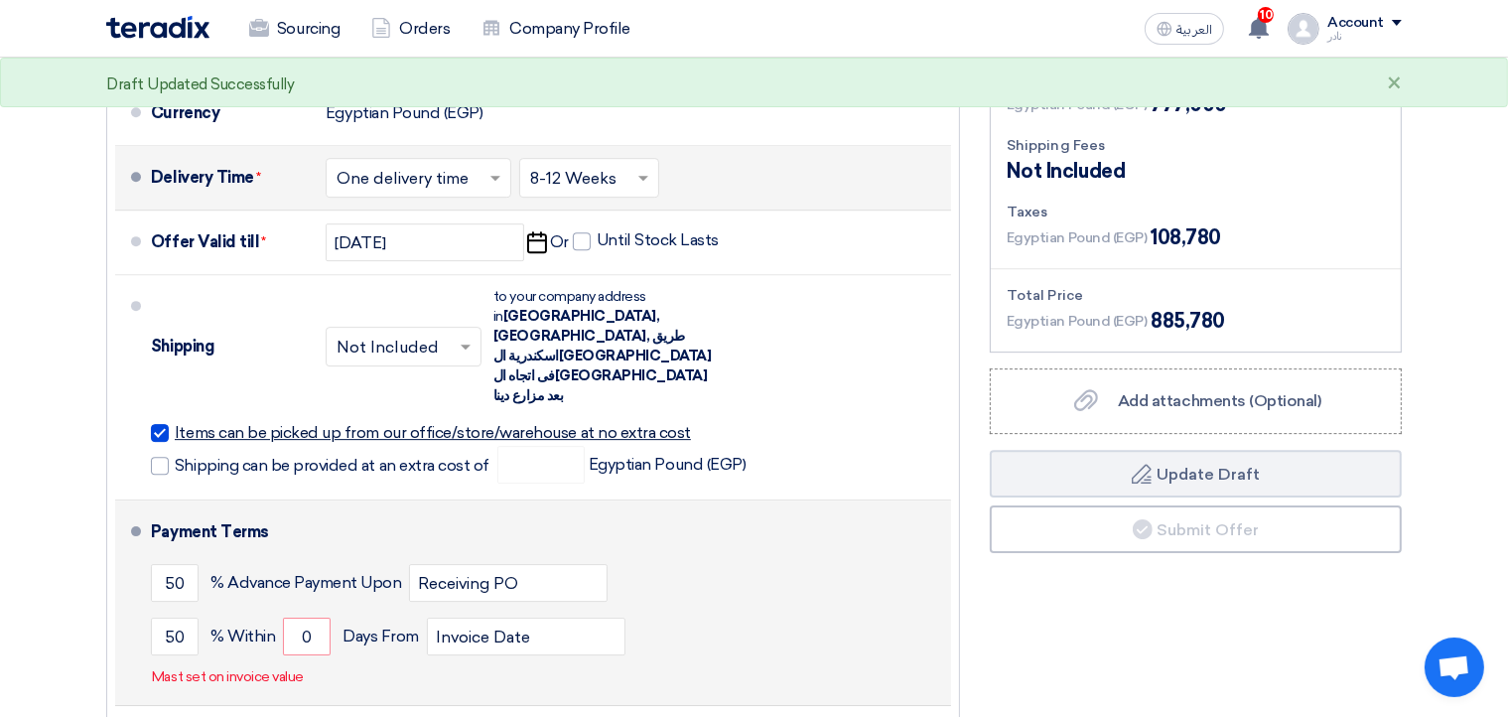
scroll to position [6123, 0]
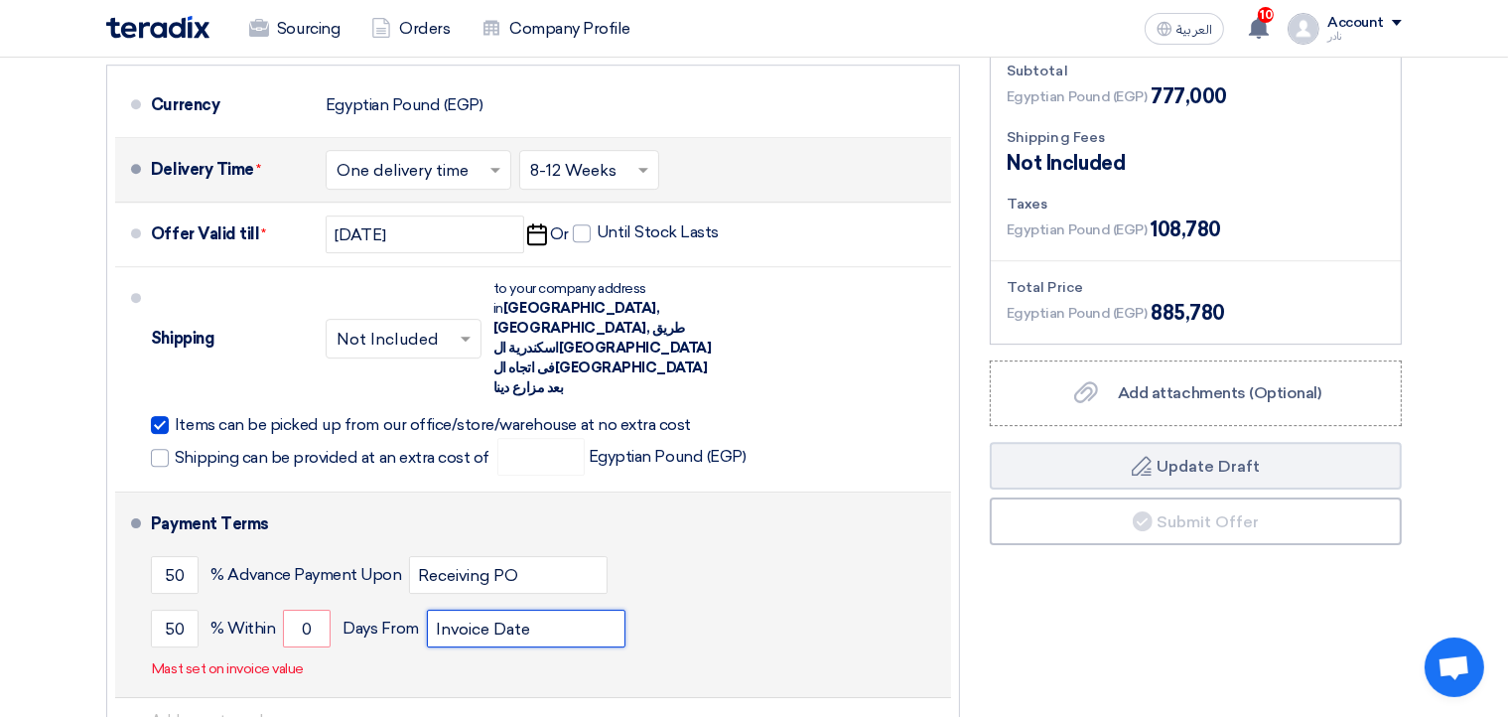
click at [507, 609] on input "Invoice Date" at bounding box center [526, 628] width 199 height 38
click at [471, 609] on input "Invoice Date" at bounding box center [526, 628] width 199 height 38
click at [302, 609] on input "0" at bounding box center [307, 628] width 48 height 38
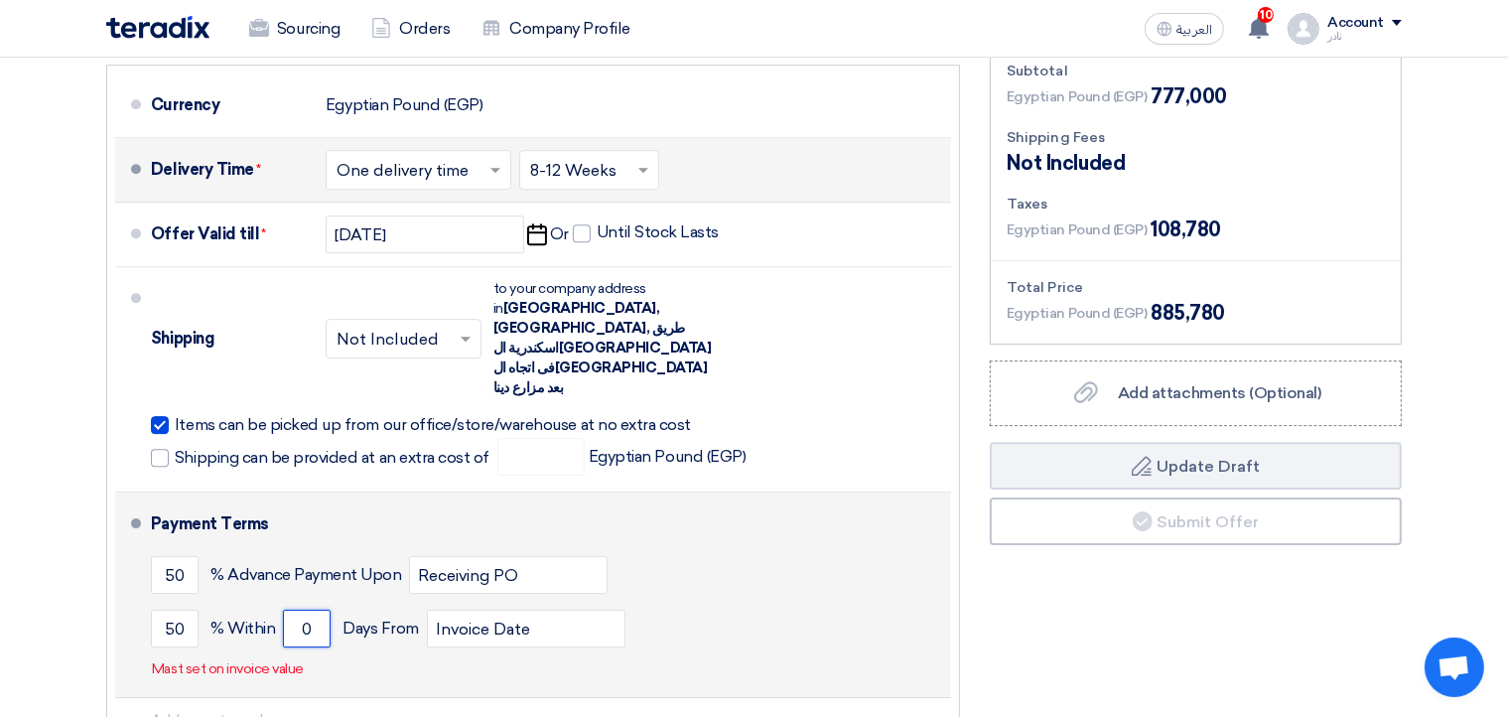
click at [302, 609] on input "0" at bounding box center [307, 628] width 48 height 38
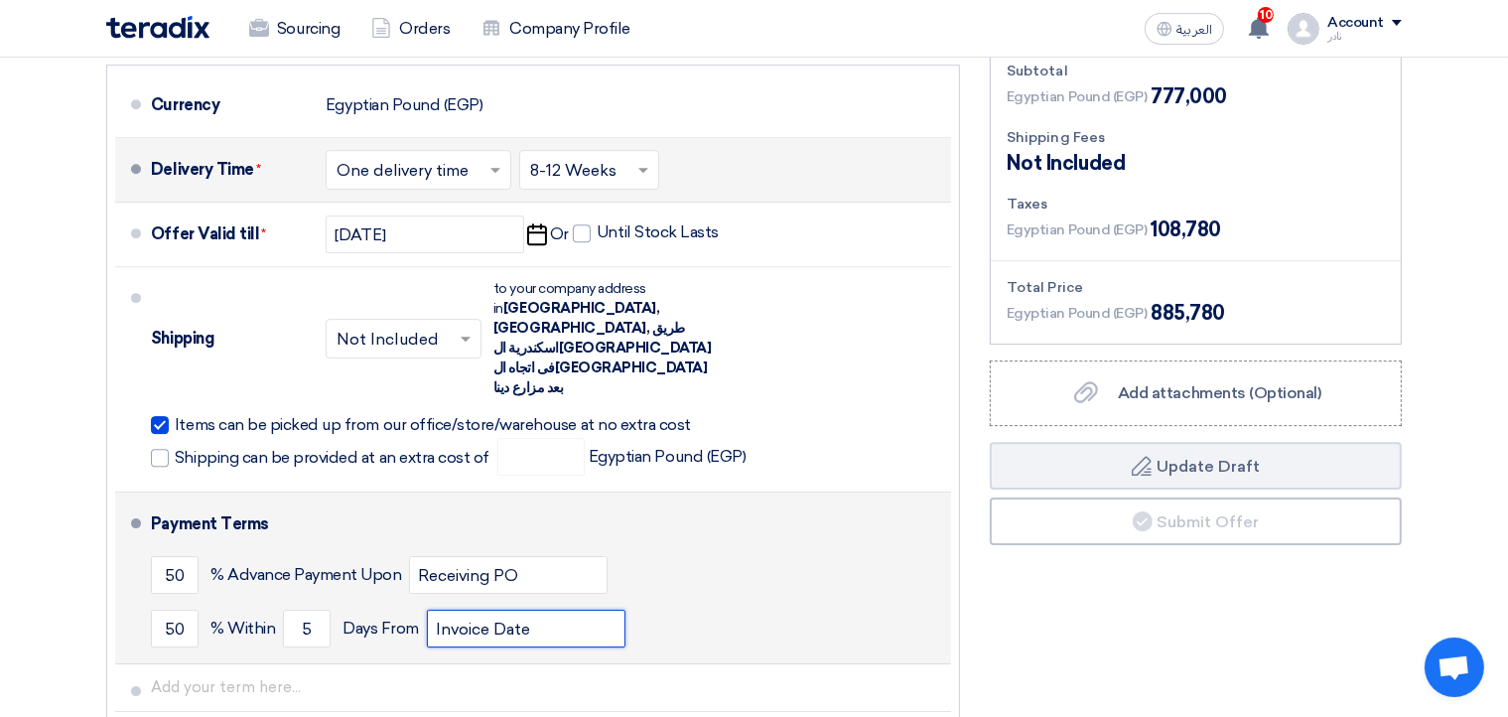
click at [493, 609] on input "Invoice Date" at bounding box center [526, 628] width 199 height 38
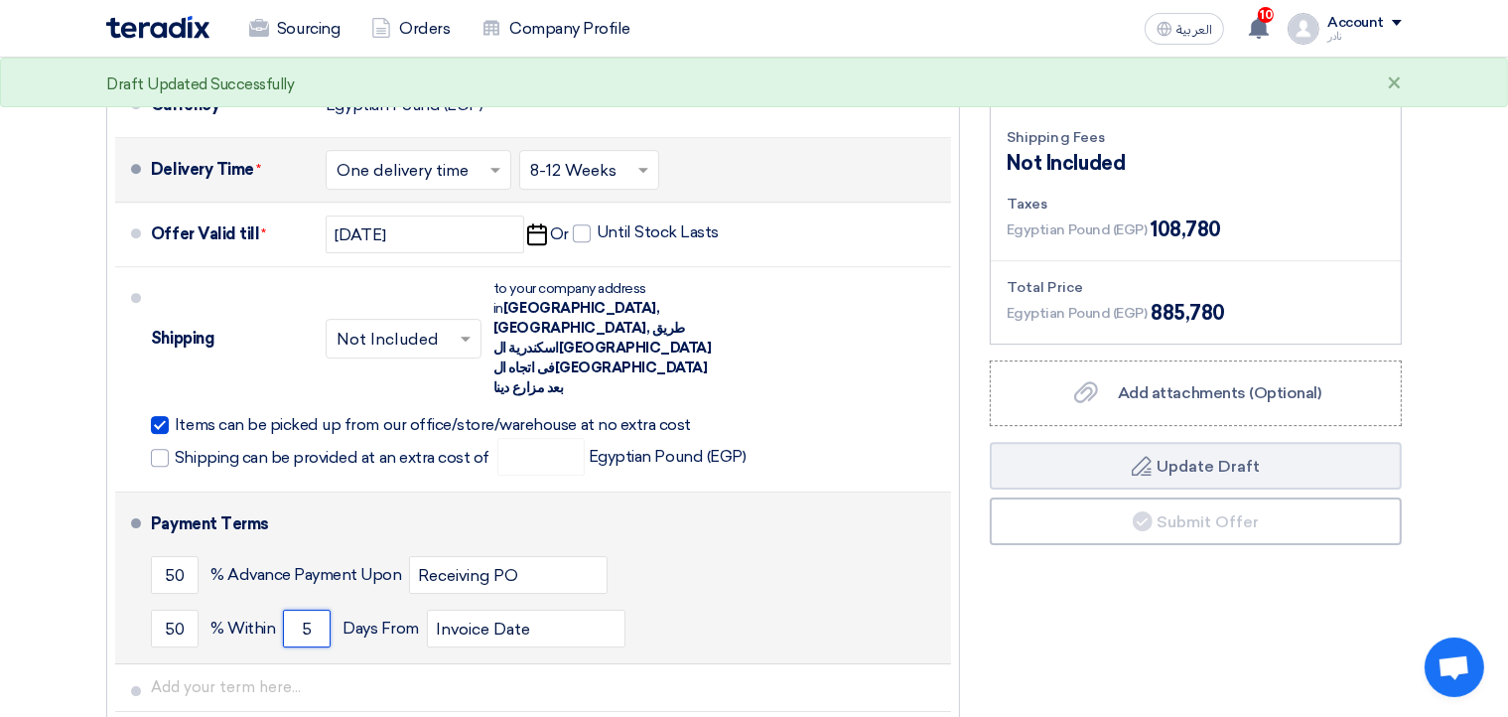
click at [304, 609] on input "5" at bounding box center [307, 628] width 48 height 38
click at [302, 609] on input "5" at bounding box center [307, 628] width 48 height 38
type input "0"
drag, startPoint x: 310, startPoint y: 357, endPoint x: 296, endPoint y: 361, distance: 14.5
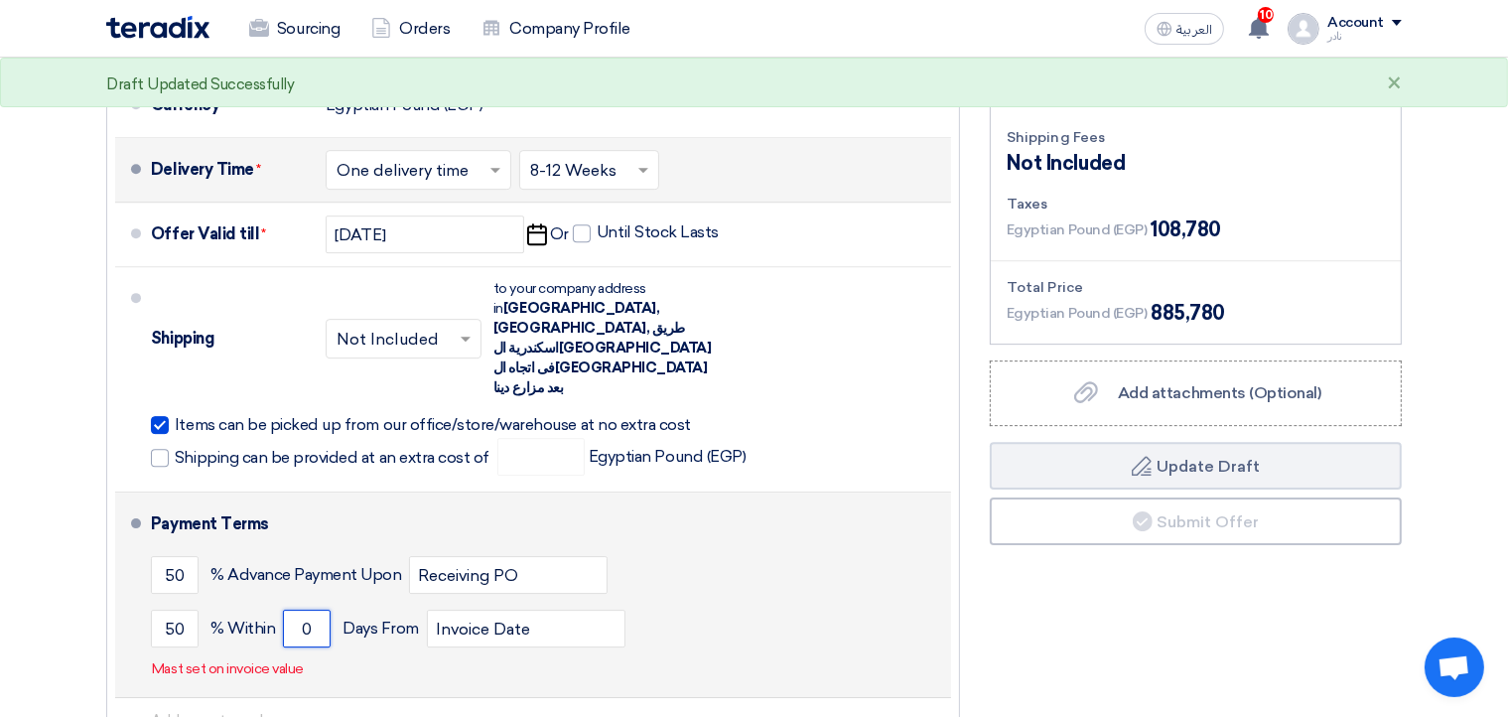
click at [296, 609] on input "0" at bounding box center [307, 628] width 48 height 38
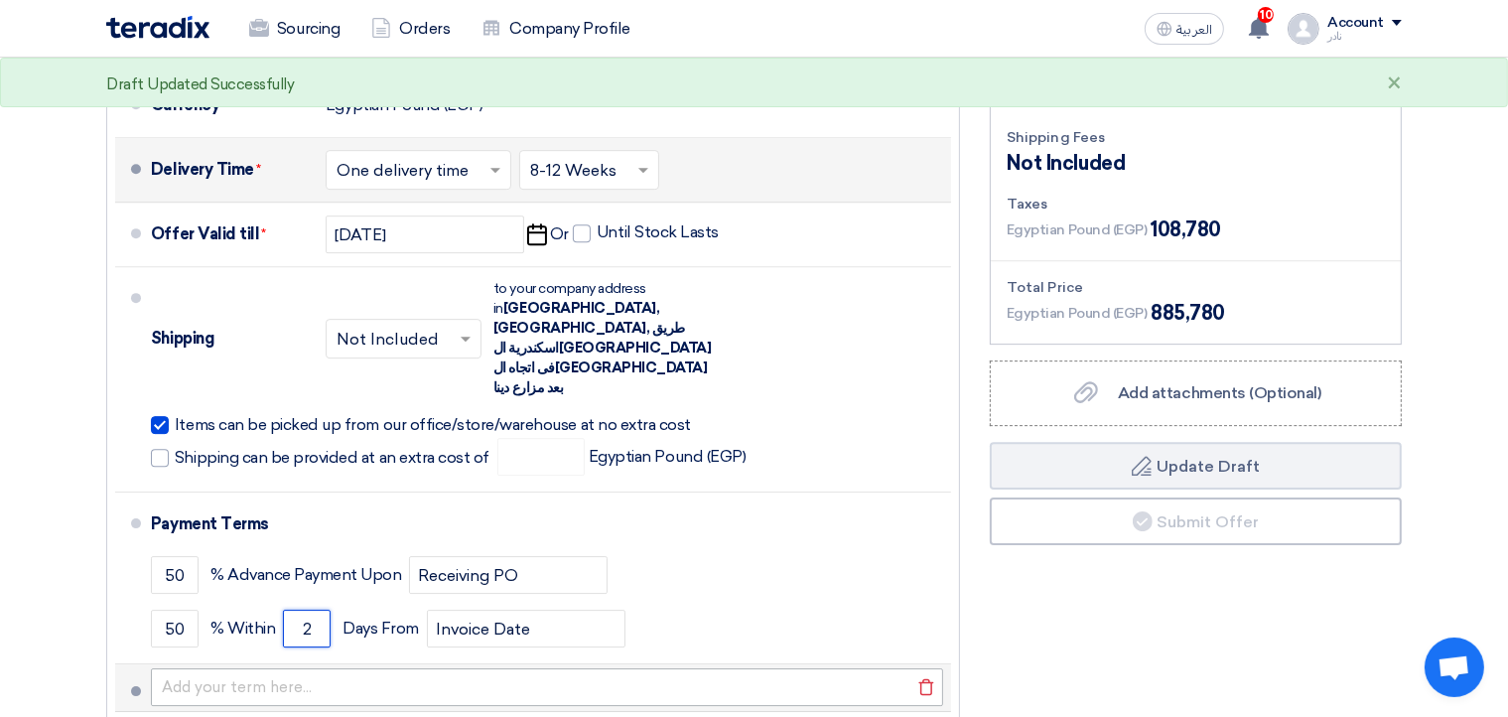
type input "2"
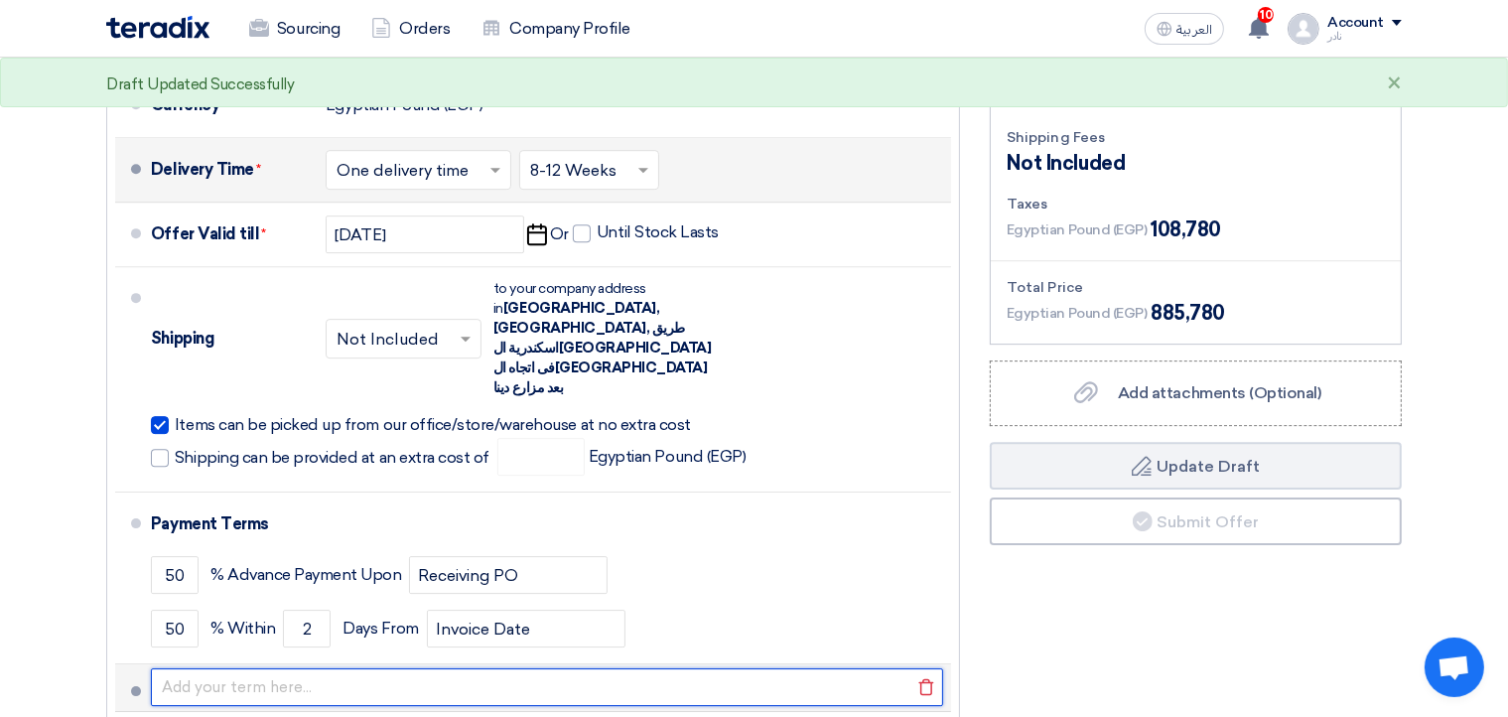
click at [648, 668] on input "text" at bounding box center [547, 687] width 792 height 38
type input "الشركة مشتركة بنظام الدفعات المقدمة لعام 2023"
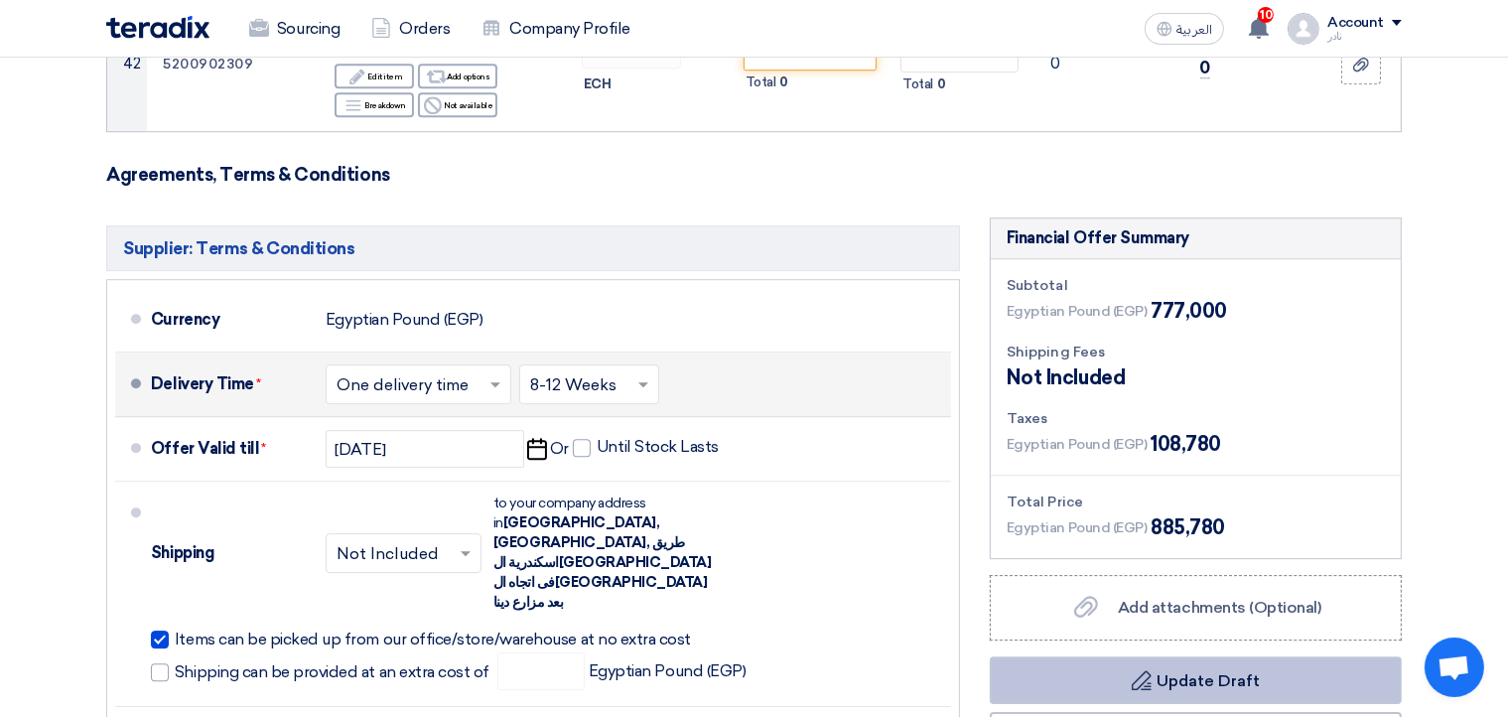
scroll to position [5909, 0]
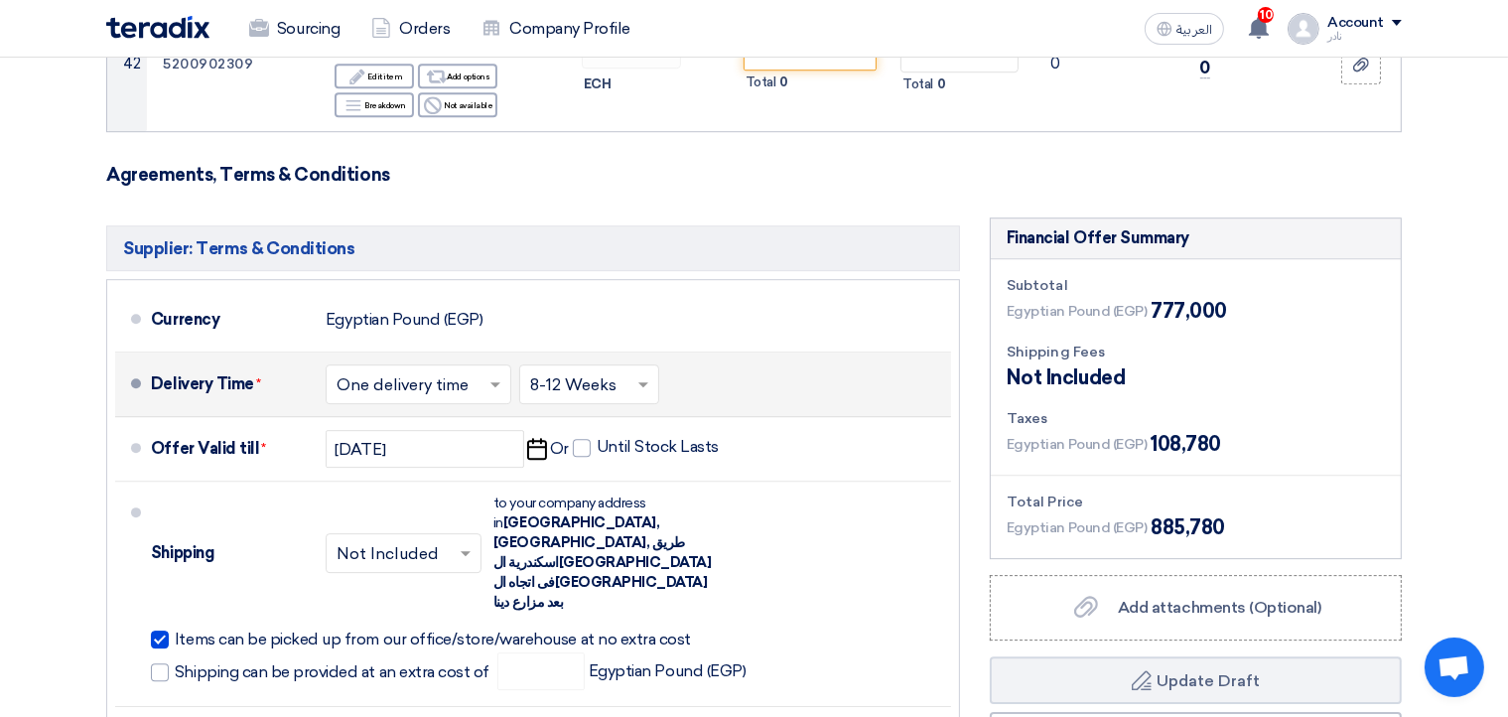
click at [1036, 517] on span "Egyptian Pound (EGP)" at bounding box center [1076, 527] width 140 height 21
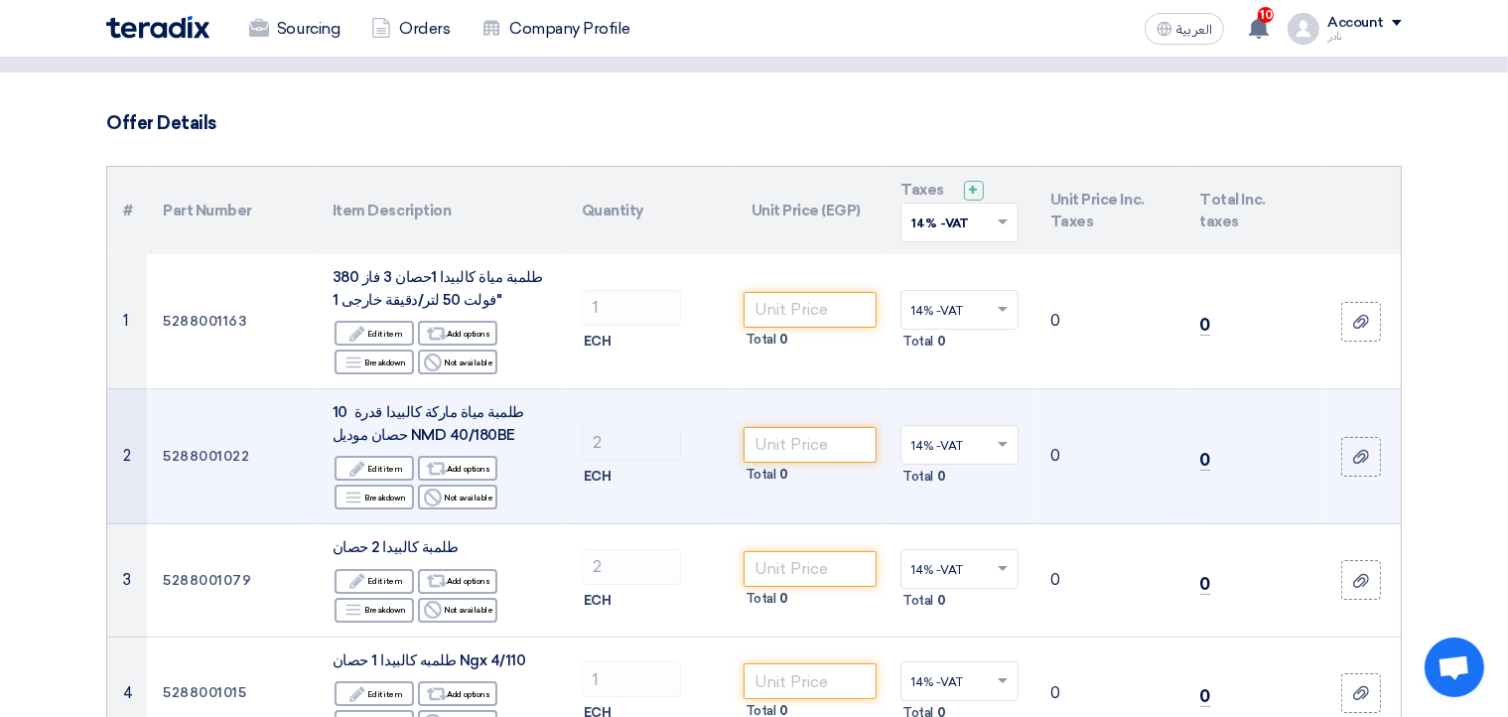
scroll to position [107, 0]
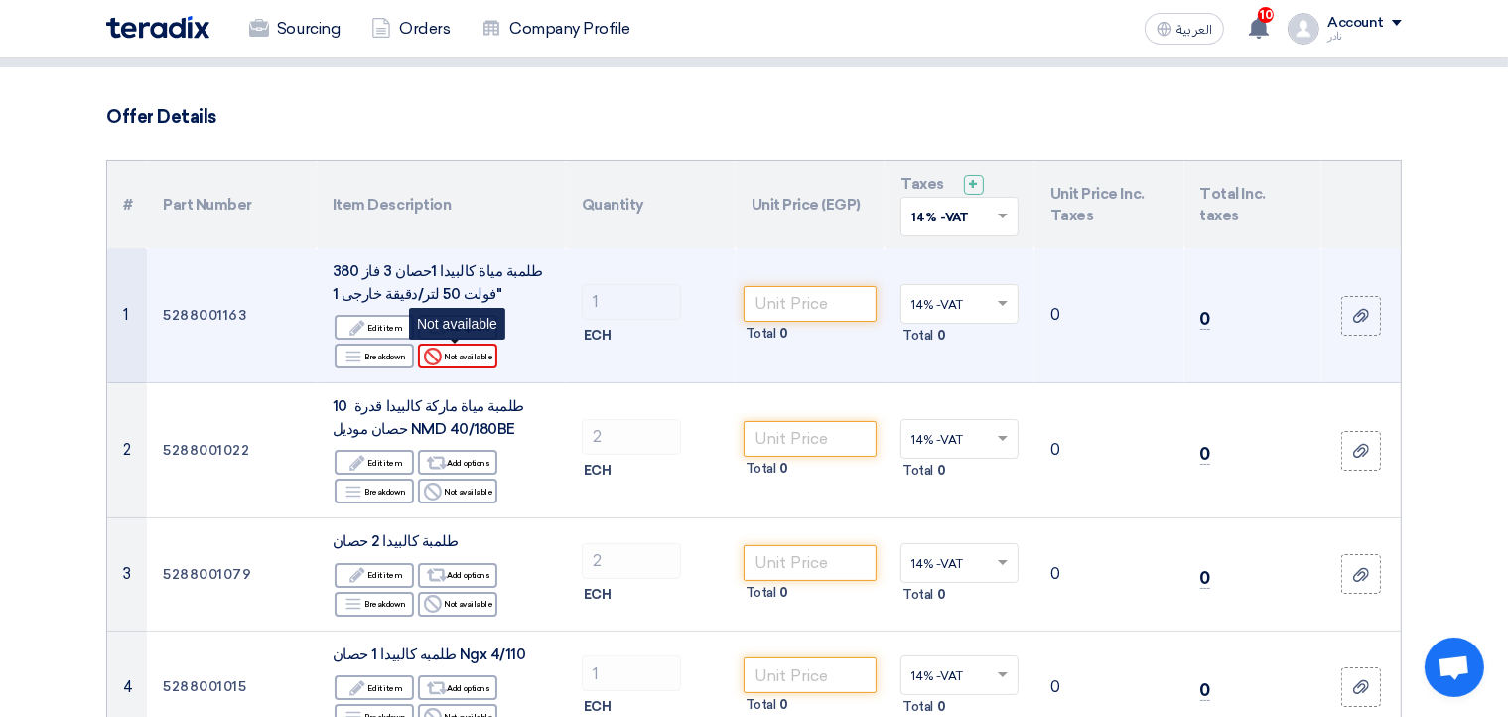
click at [461, 362] on div "Reject Not available" at bounding box center [457, 355] width 79 height 25
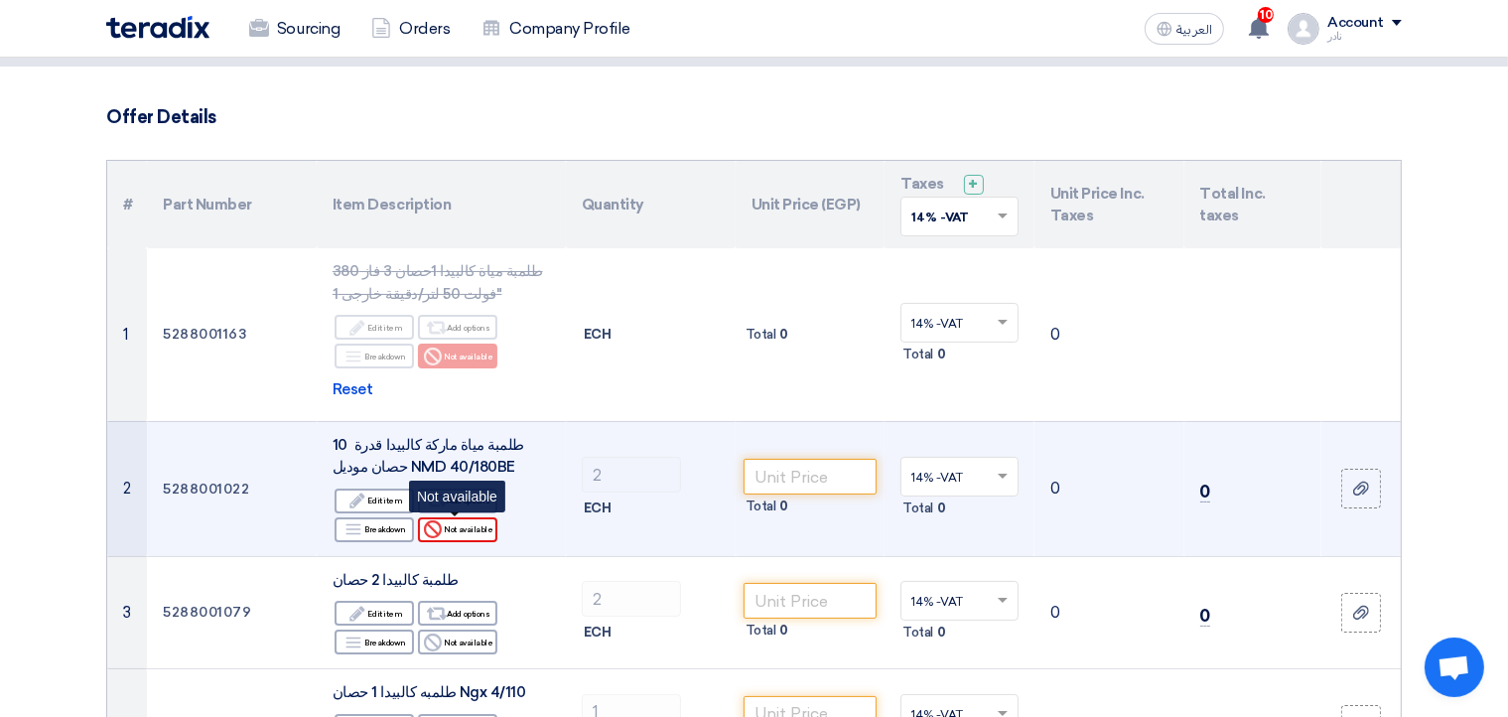
click at [468, 525] on div "Reject Not available" at bounding box center [457, 529] width 79 height 25
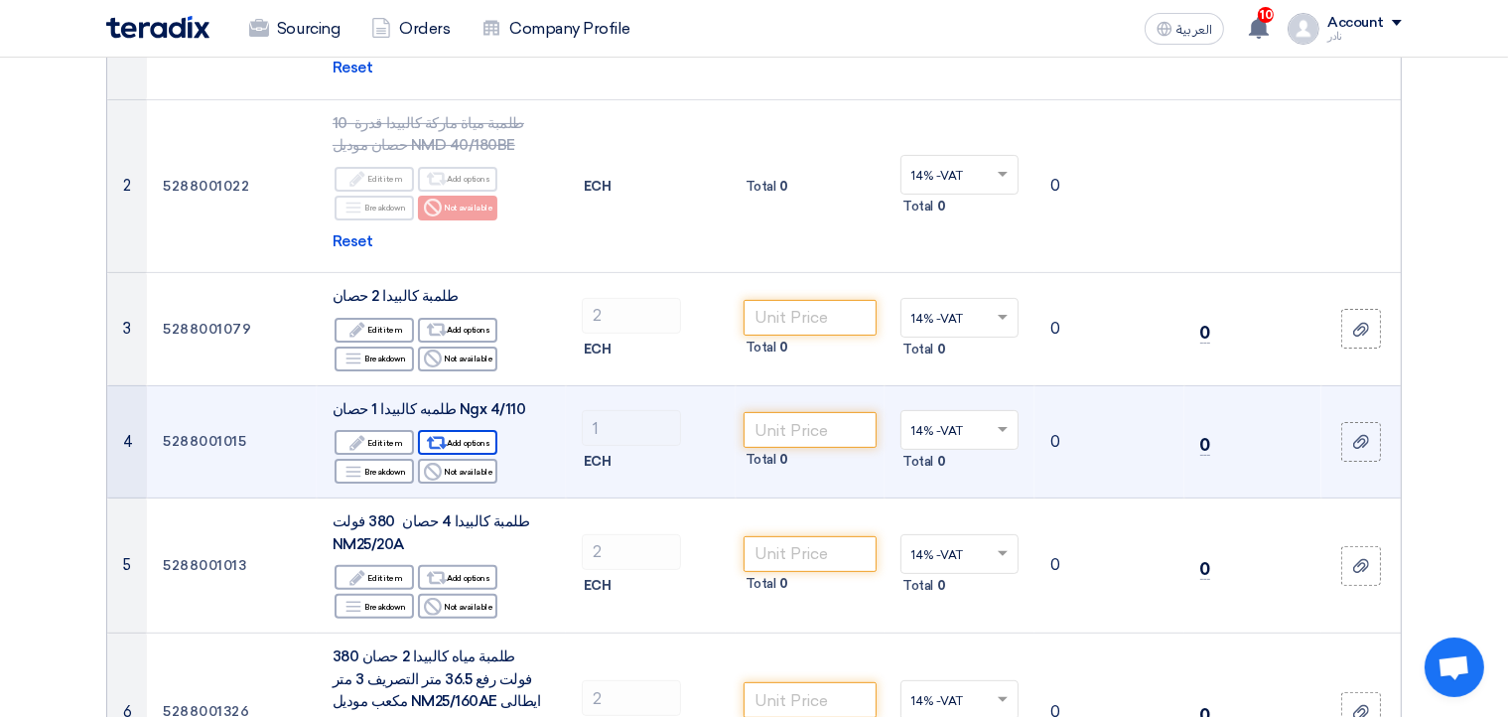
scroll to position [429, 0]
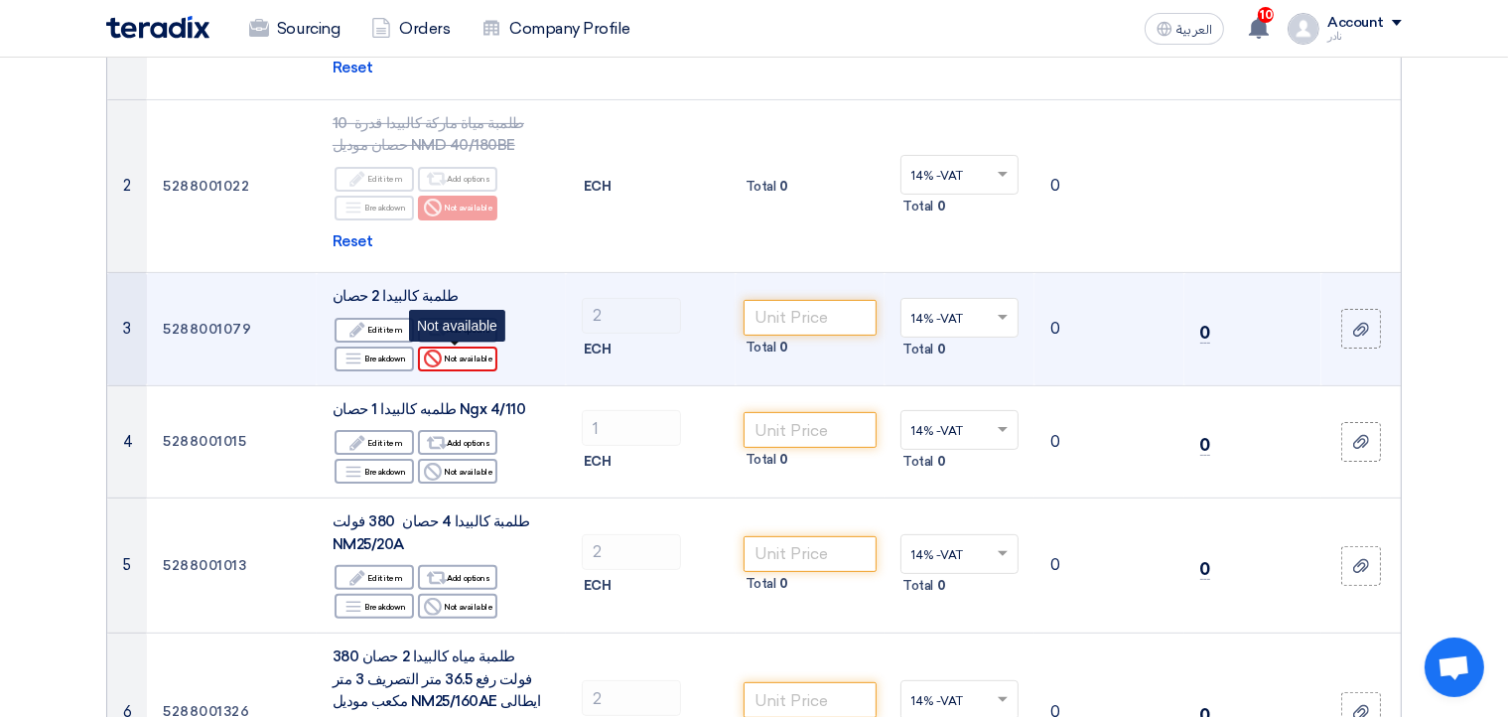
click at [461, 359] on div "Reject Not available" at bounding box center [457, 358] width 79 height 25
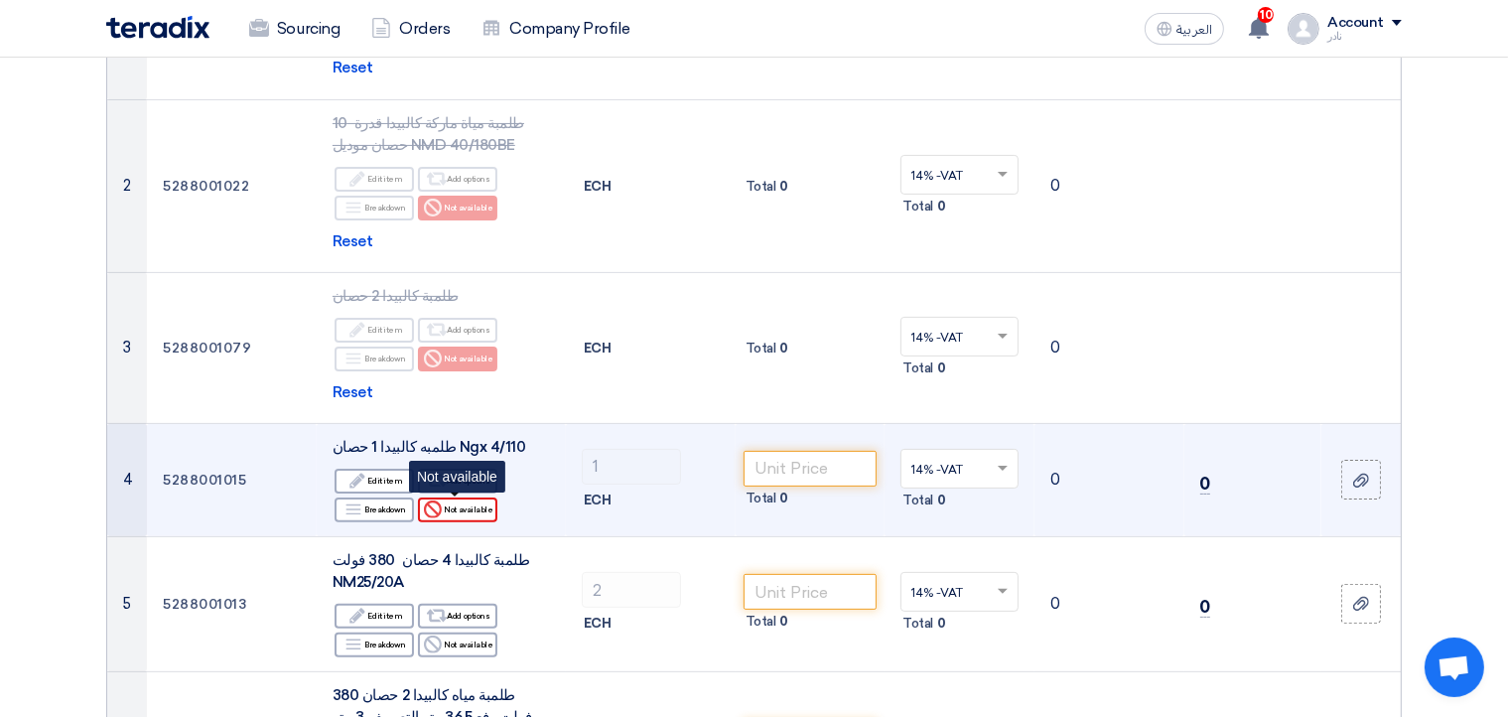
click at [468, 505] on div "Reject Not available" at bounding box center [457, 509] width 79 height 25
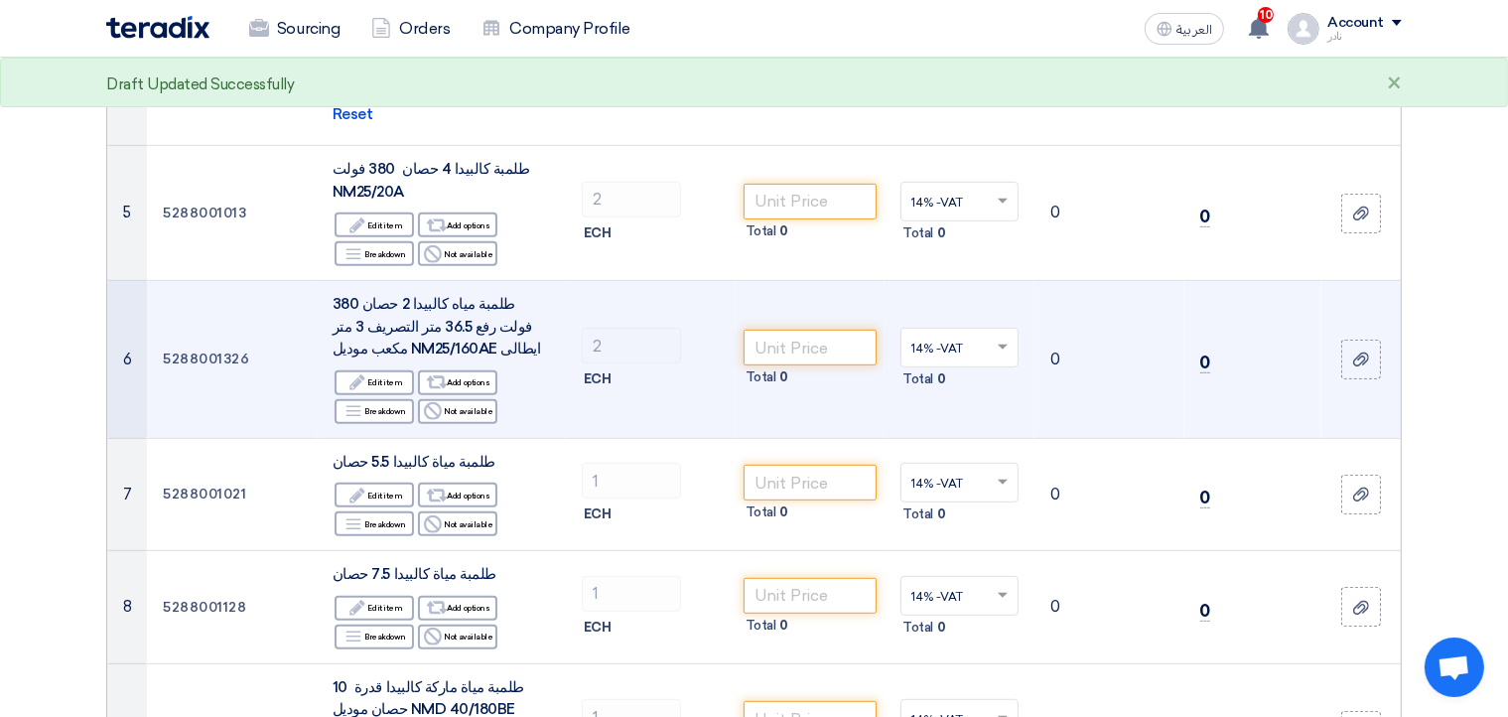
scroll to position [859, 0]
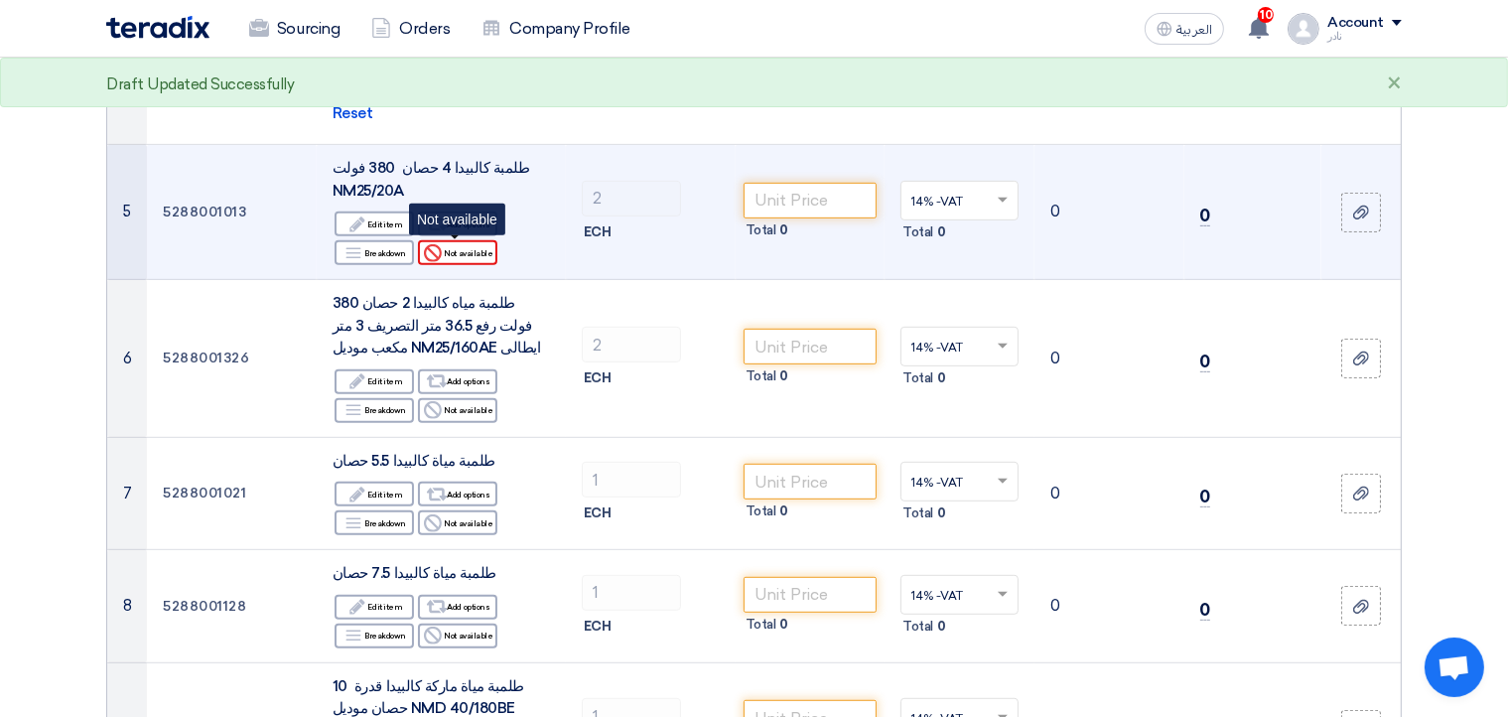
click at [472, 251] on div "Reject Not available" at bounding box center [457, 252] width 79 height 25
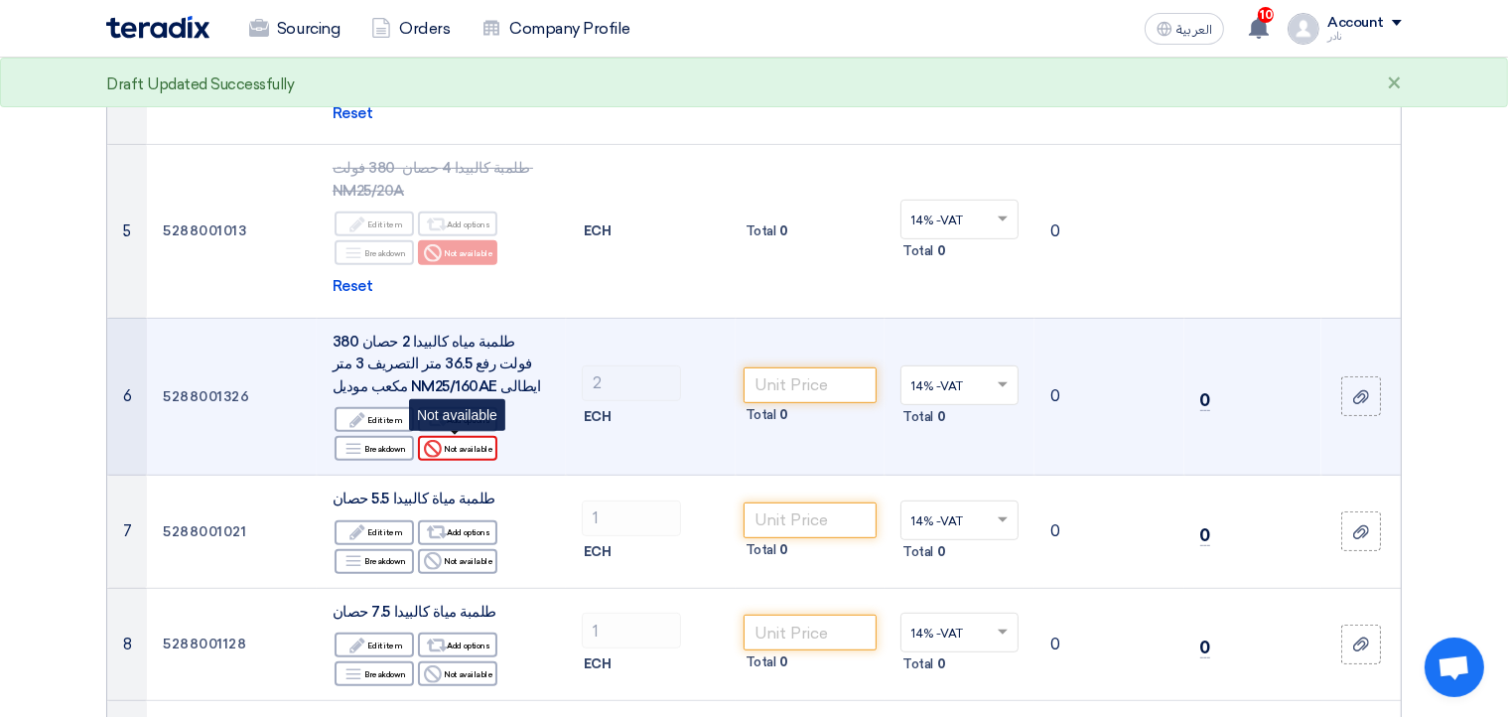
click at [474, 442] on div "Reject Not available" at bounding box center [457, 448] width 79 height 25
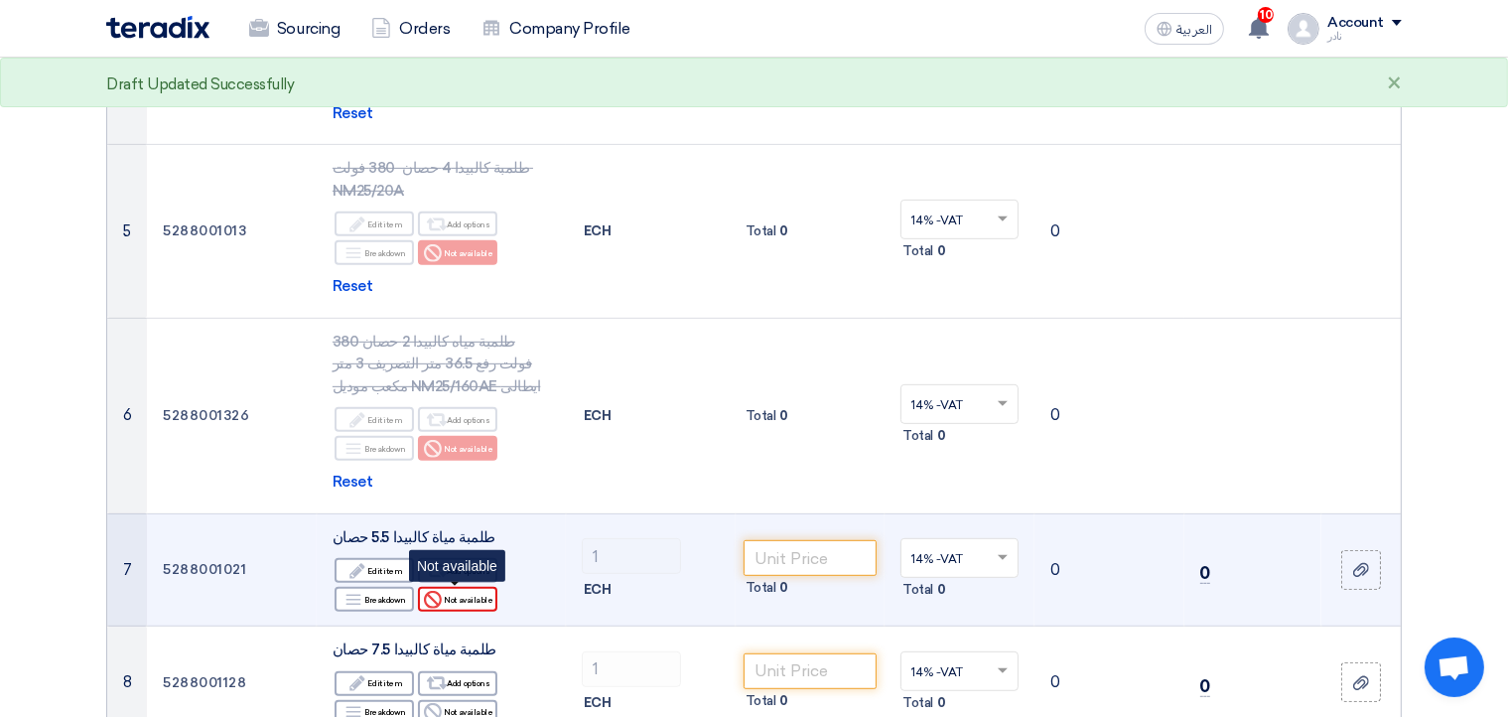
click at [457, 602] on div "Reject Not available" at bounding box center [457, 599] width 79 height 25
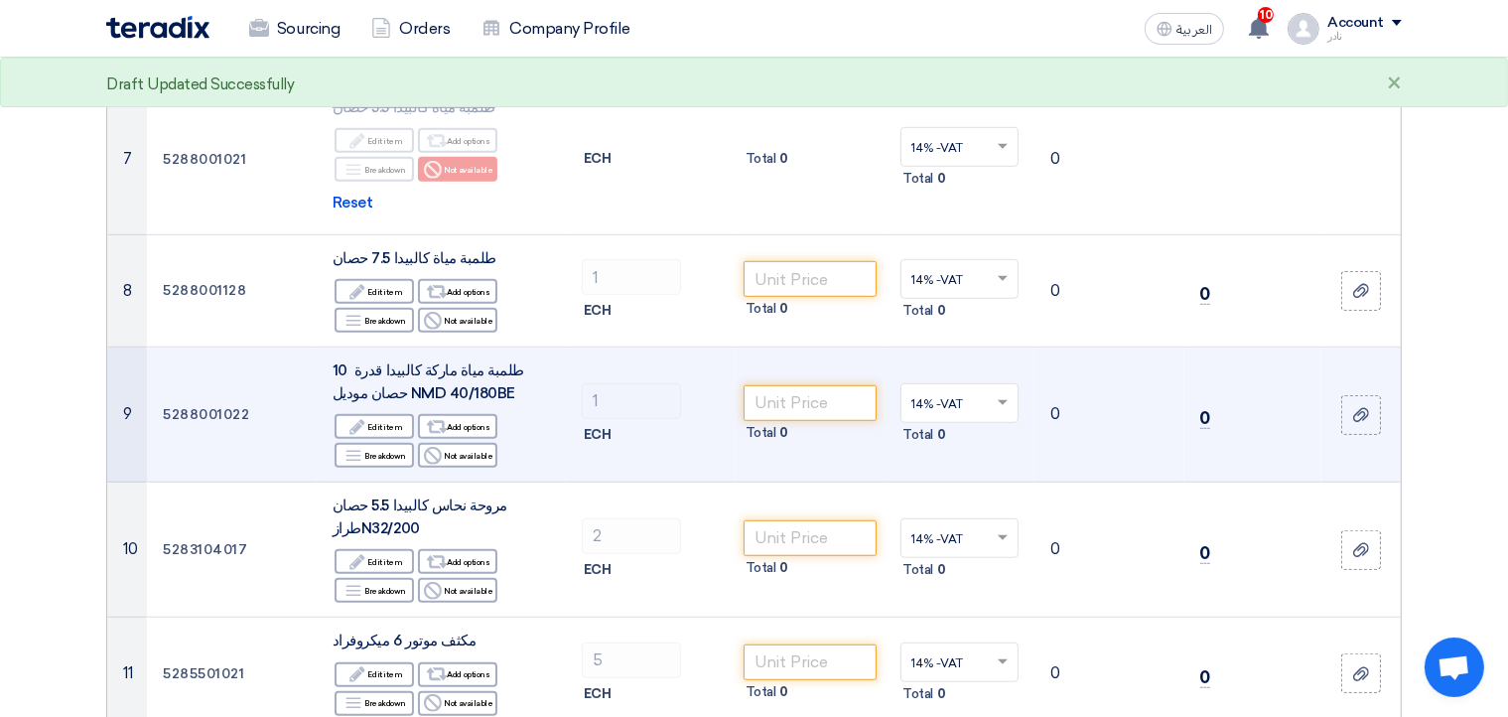
scroll to position [1288, 0]
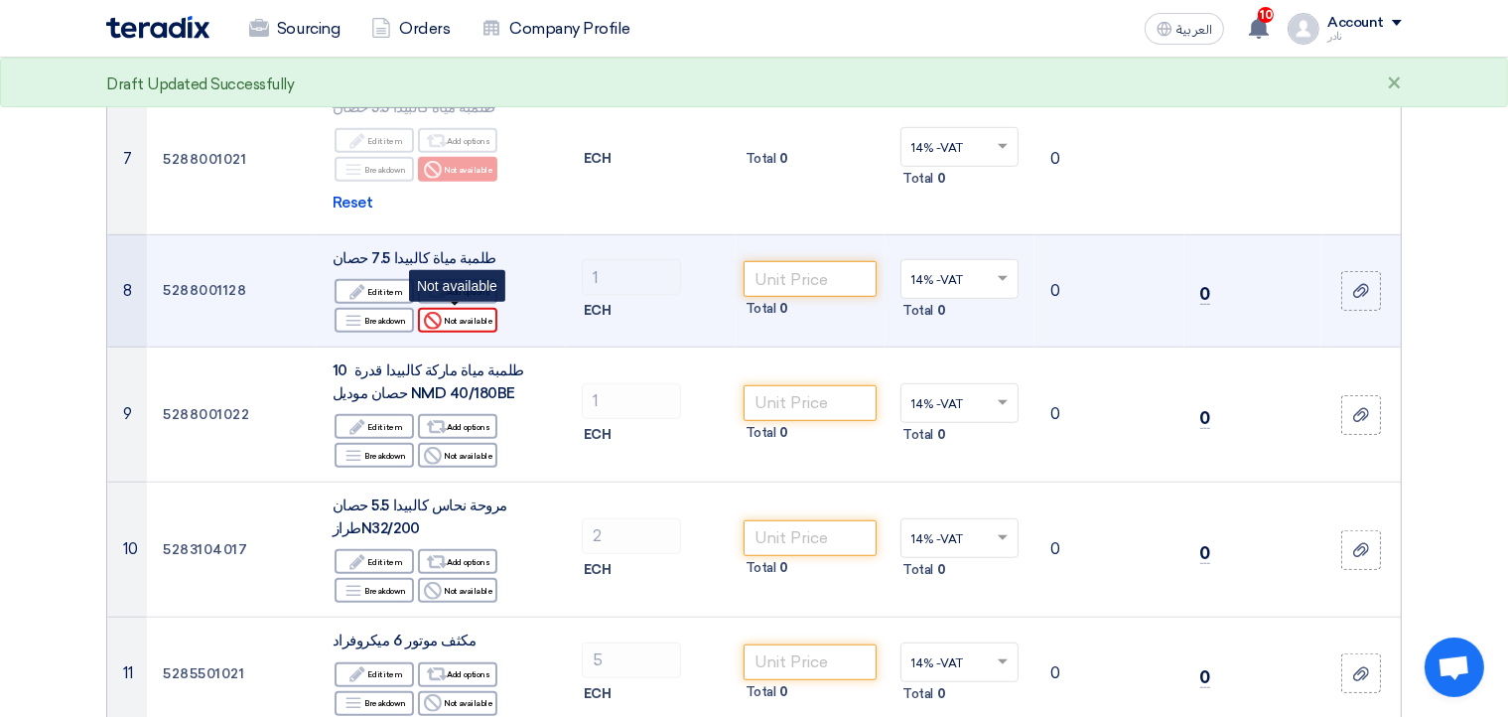
click at [456, 319] on div "Reject Not available" at bounding box center [457, 320] width 79 height 25
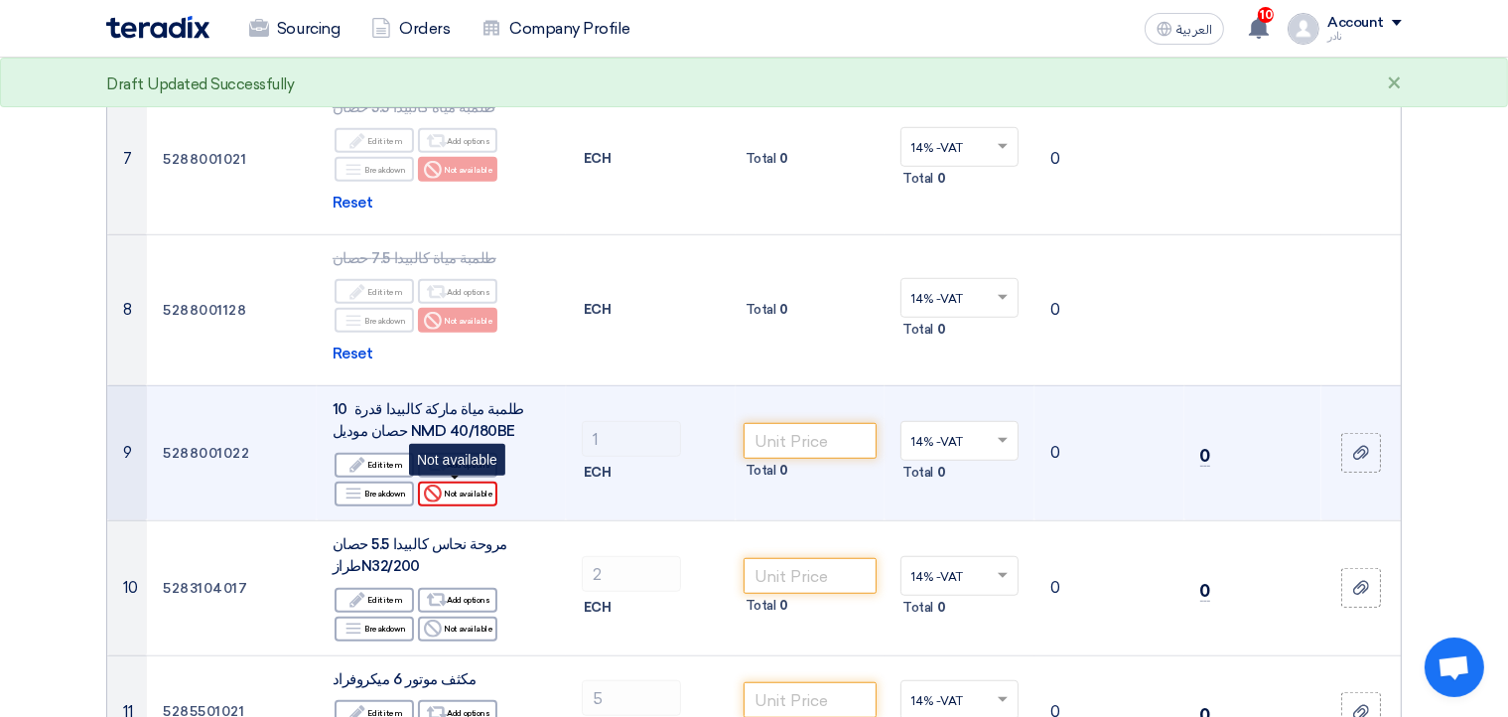
click at [474, 484] on div "Reject Not available" at bounding box center [457, 493] width 79 height 25
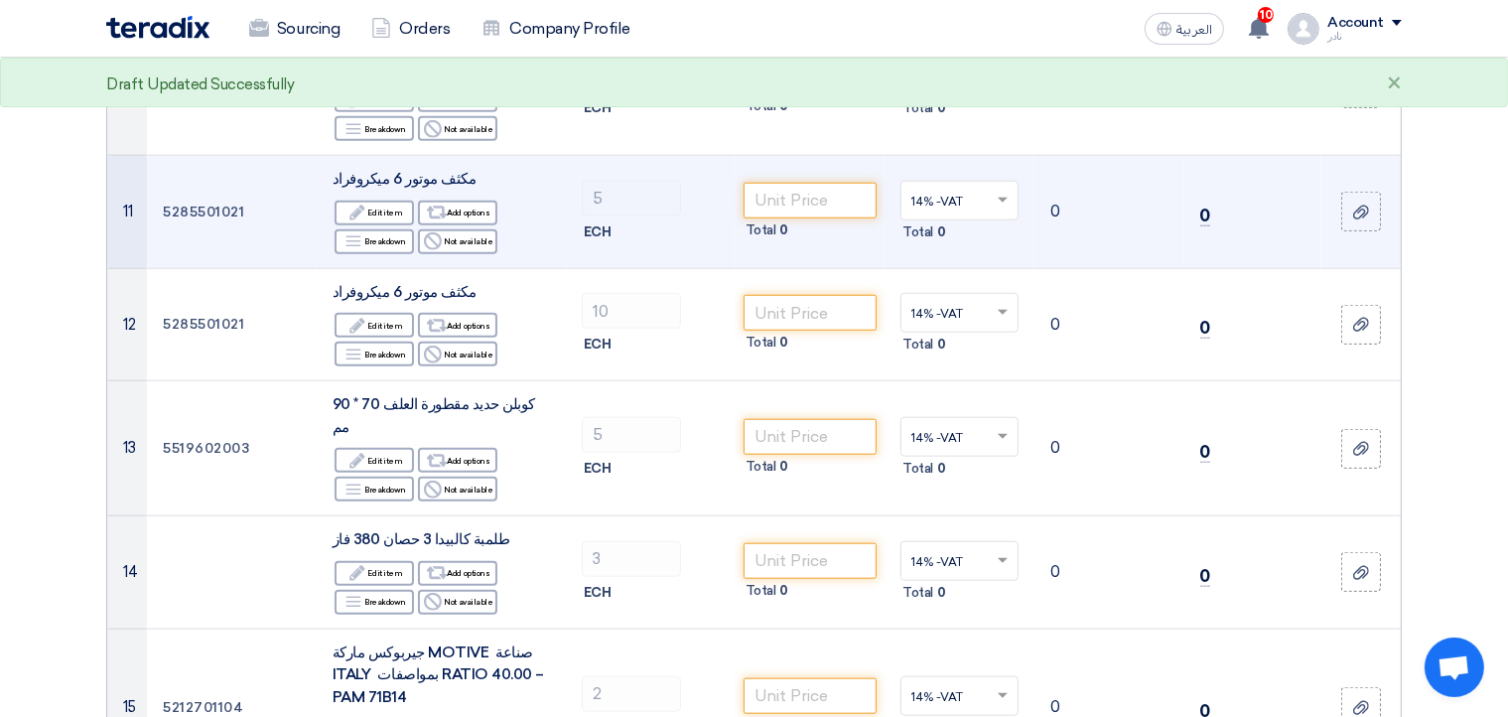
scroll to position [1826, 0]
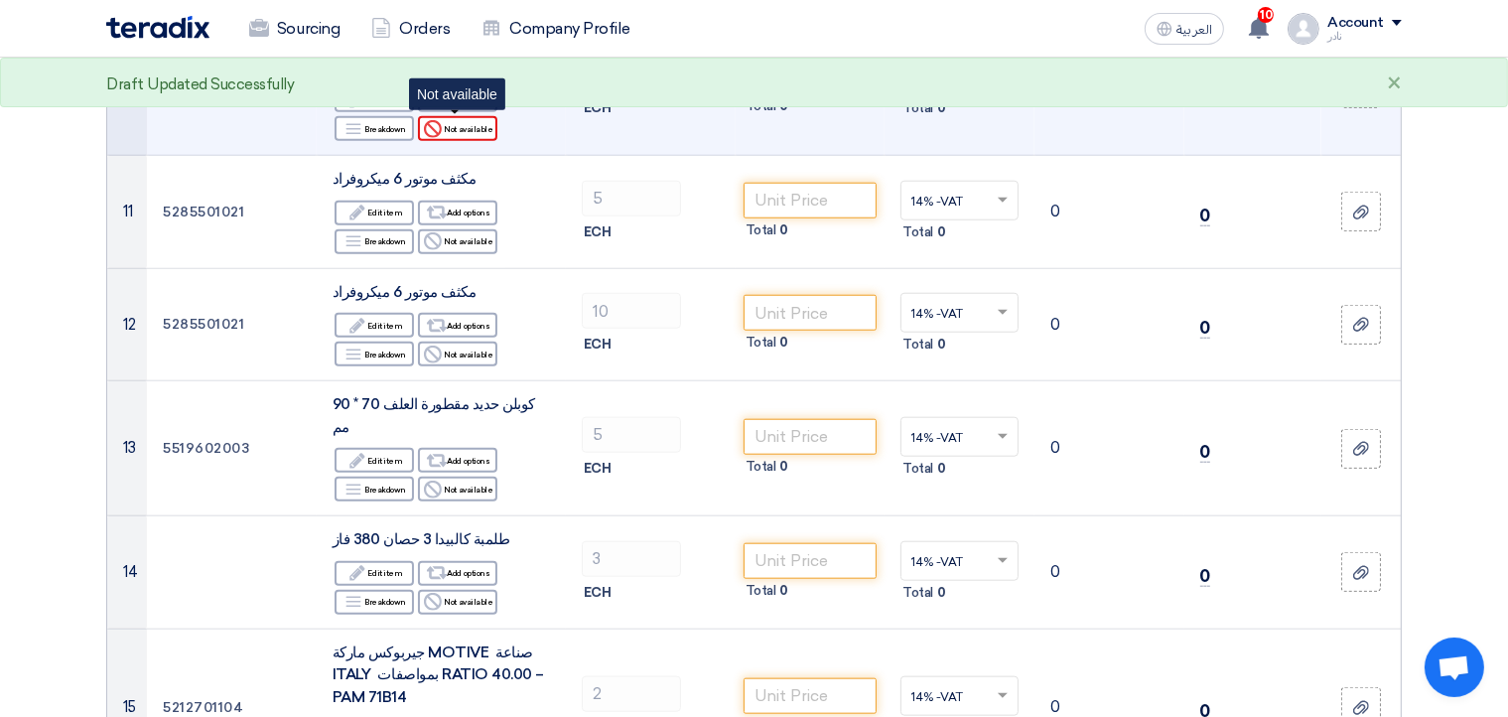
click at [457, 129] on div "Reject Not available" at bounding box center [457, 128] width 79 height 25
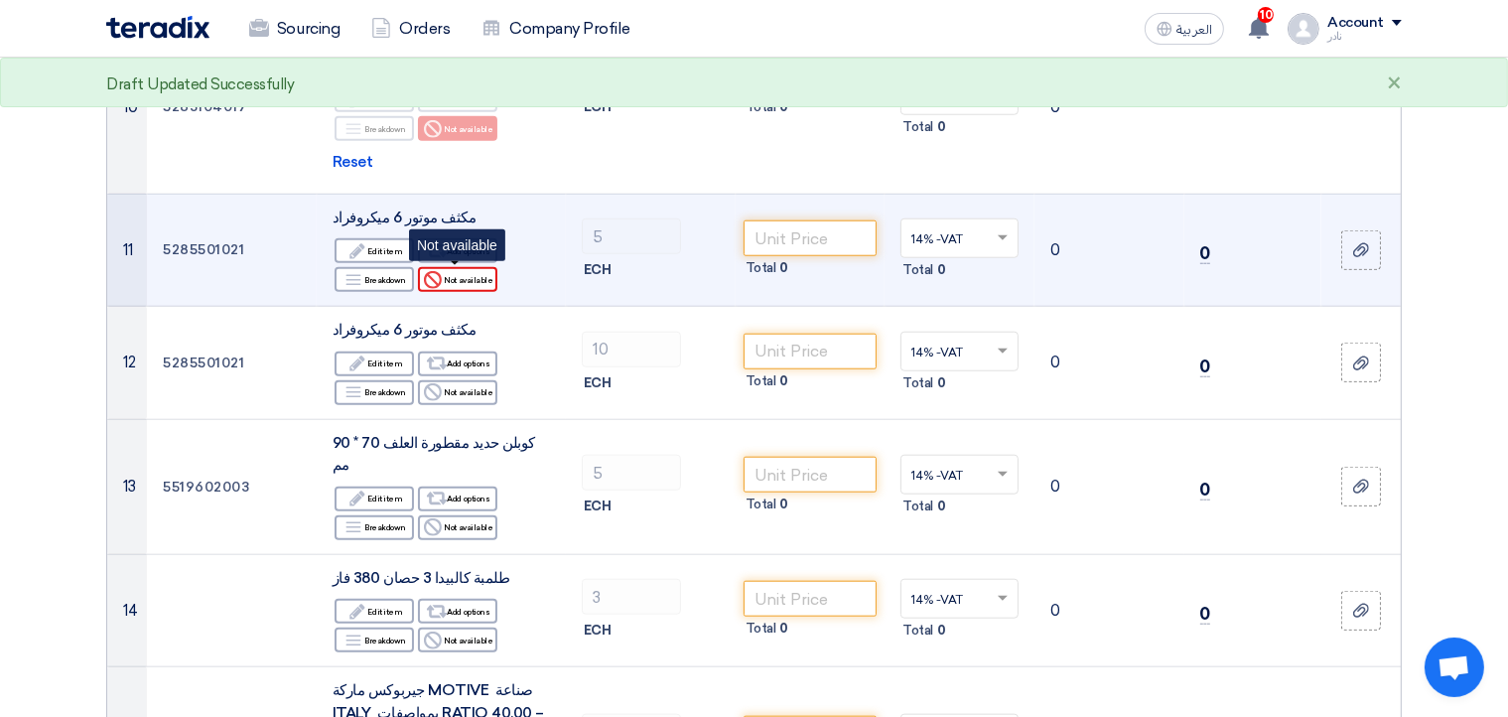
click at [468, 283] on div "Reject Not available" at bounding box center [457, 279] width 79 height 25
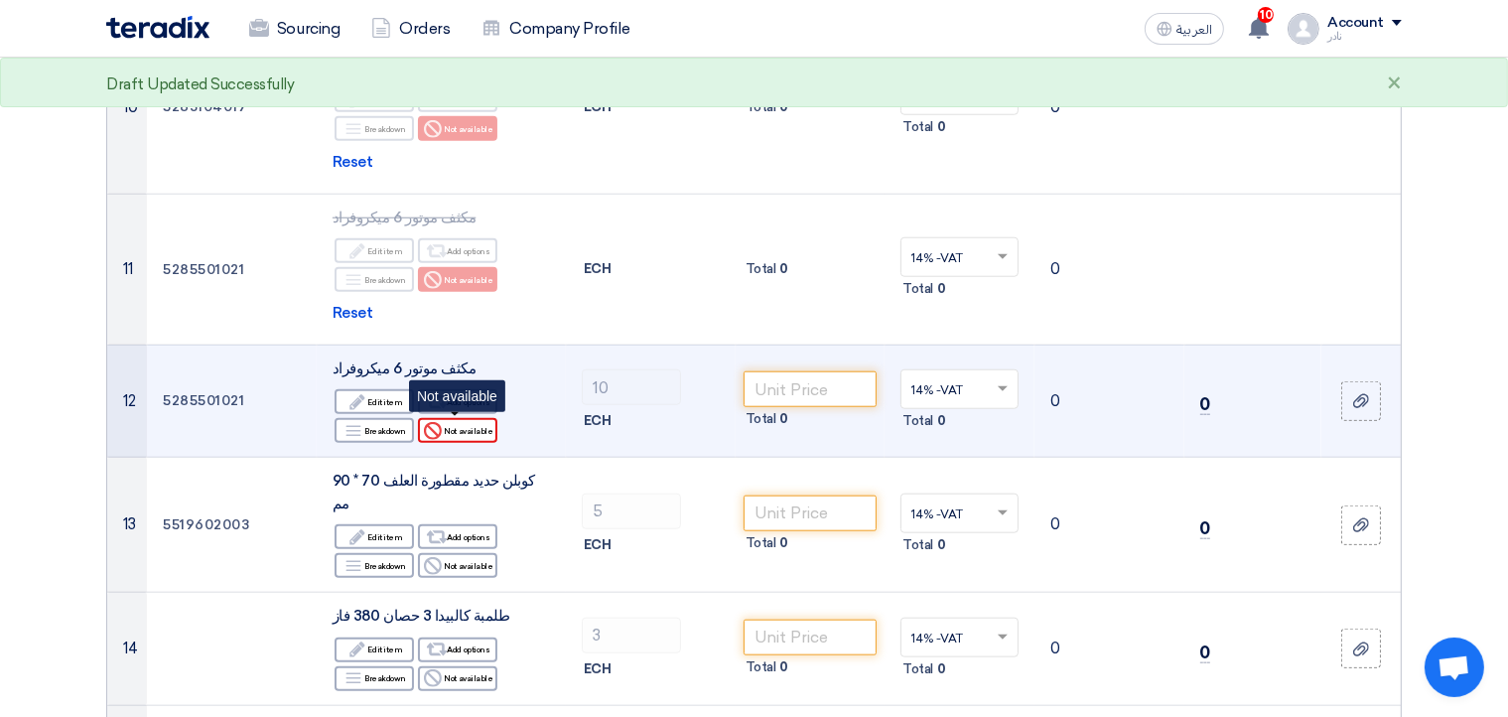
click at [456, 431] on div "Reject Not available" at bounding box center [457, 430] width 79 height 25
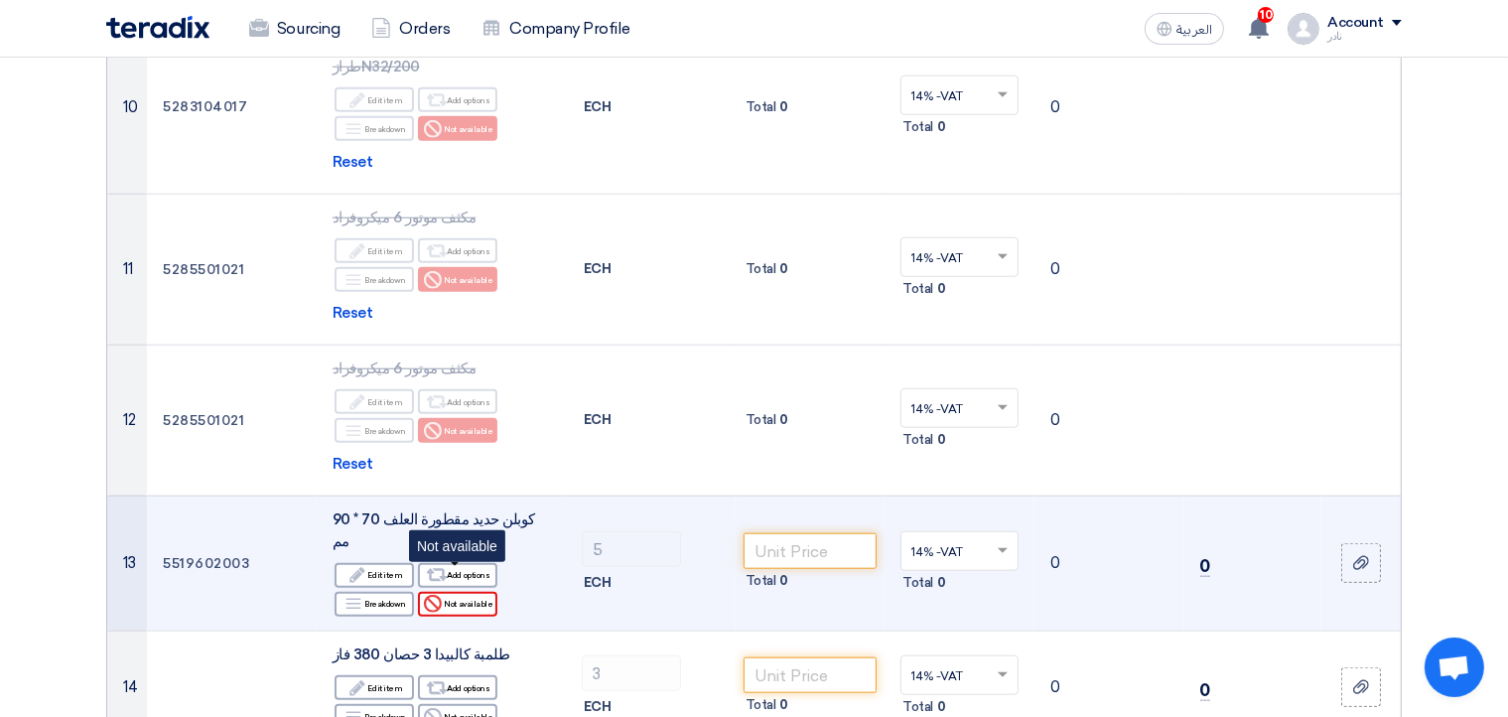
click at [468, 592] on div "Reject Not available" at bounding box center [457, 604] width 79 height 25
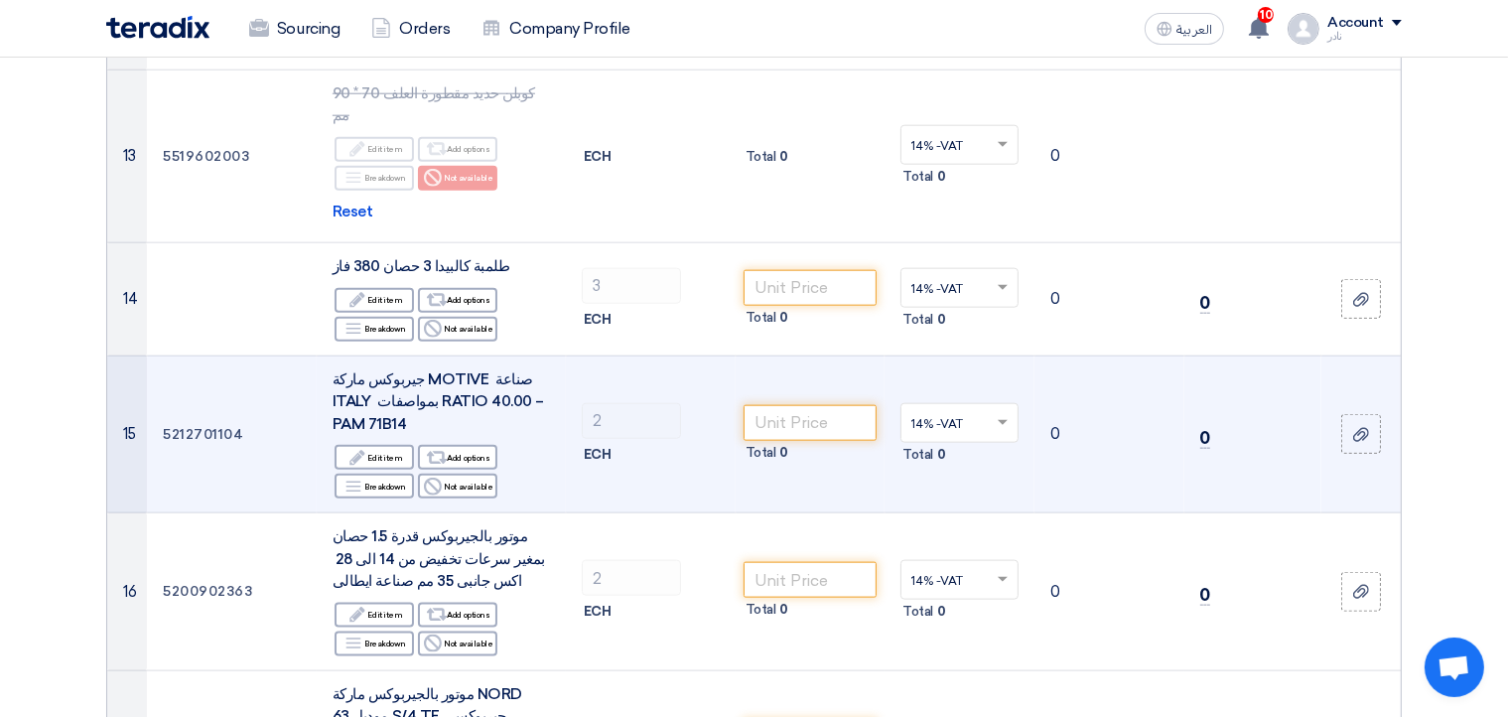
scroll to position [2256, 0]
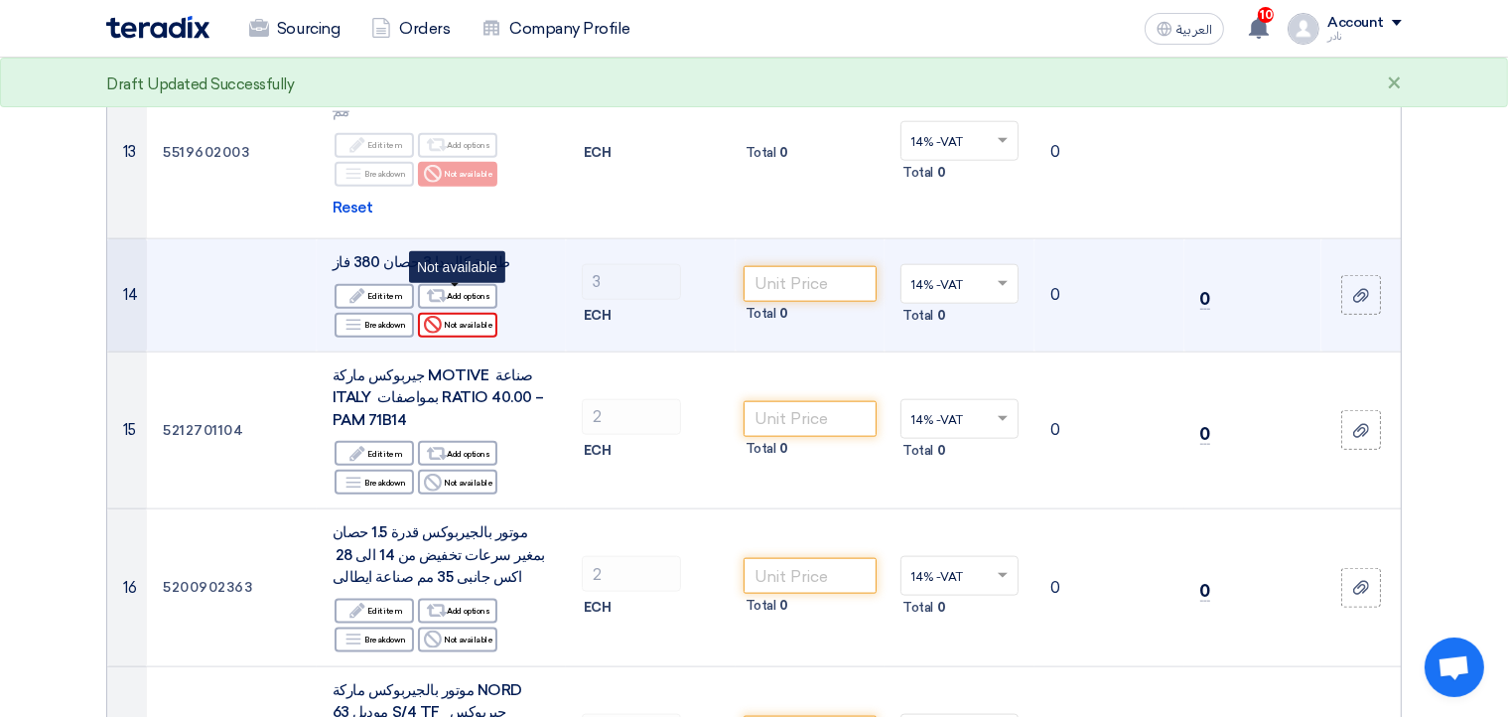
click at [451, 313] on div "Reject Not available" at bounding box center [457, 325] width 79 height 25
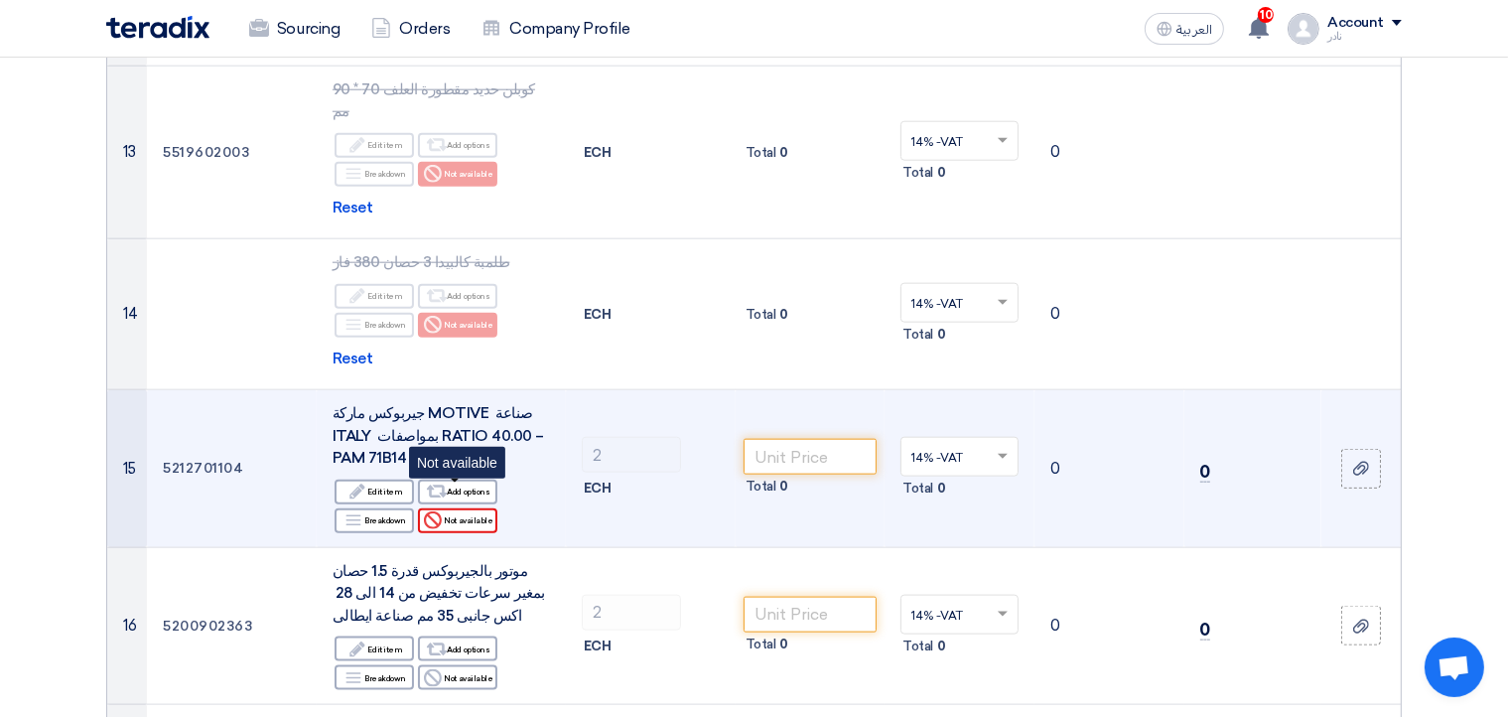
click at [468, 508] on div "Reject Not available" at bounding box center [457, 520] width 79 height 25
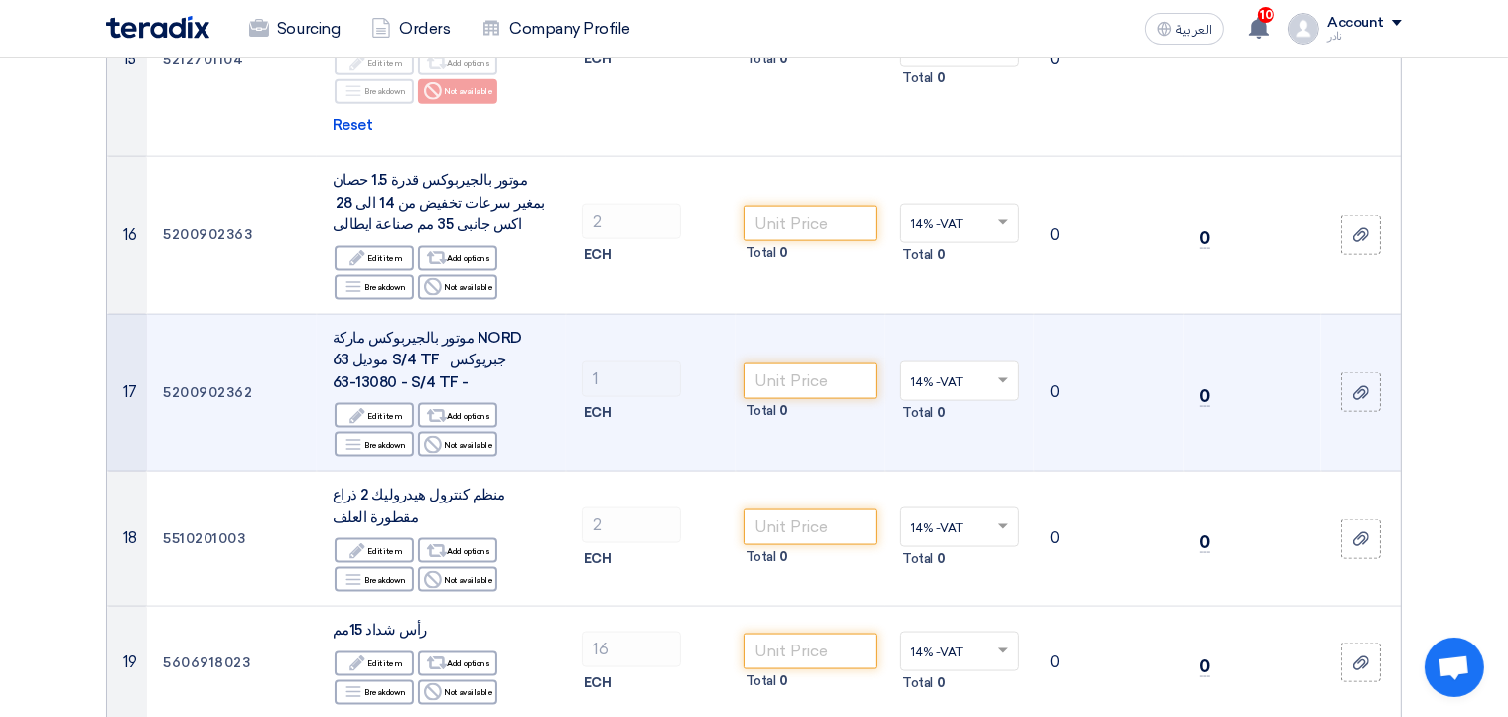
scroll to position [2686, 0]
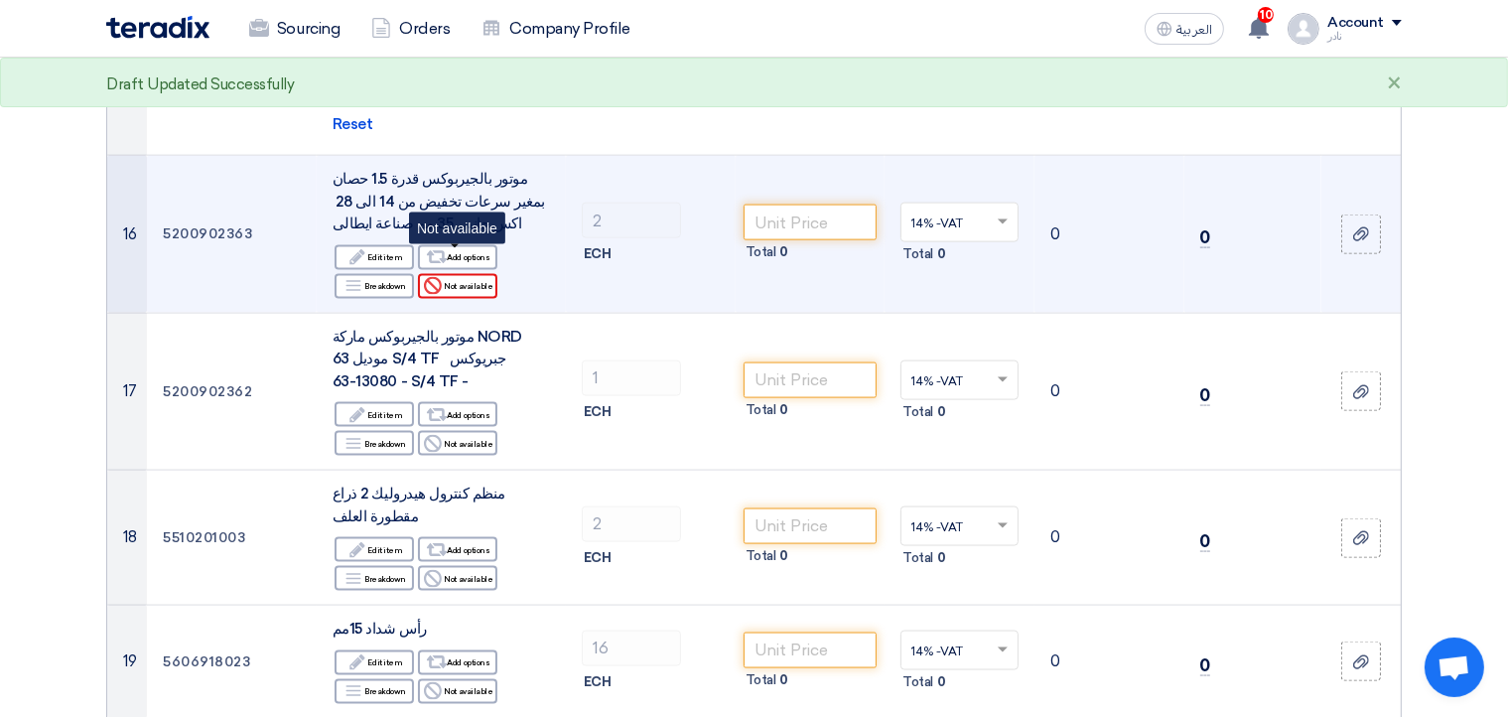
click at [451, 274] on div "Reject Not available" at bounding box center [457, 286] width 79 height 25
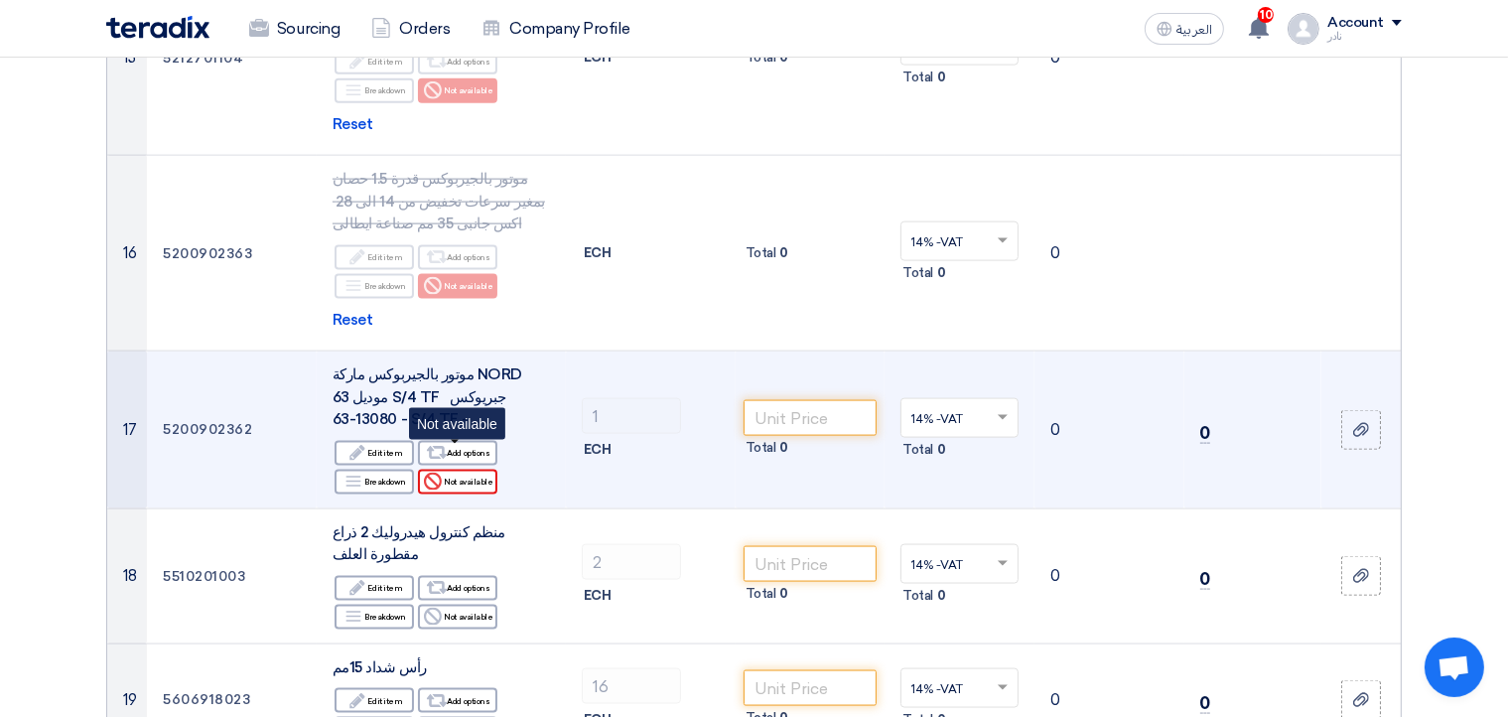
click at [484, 469] on div "Reject Not available" at bounding box center [457, 481] width 79 height 25
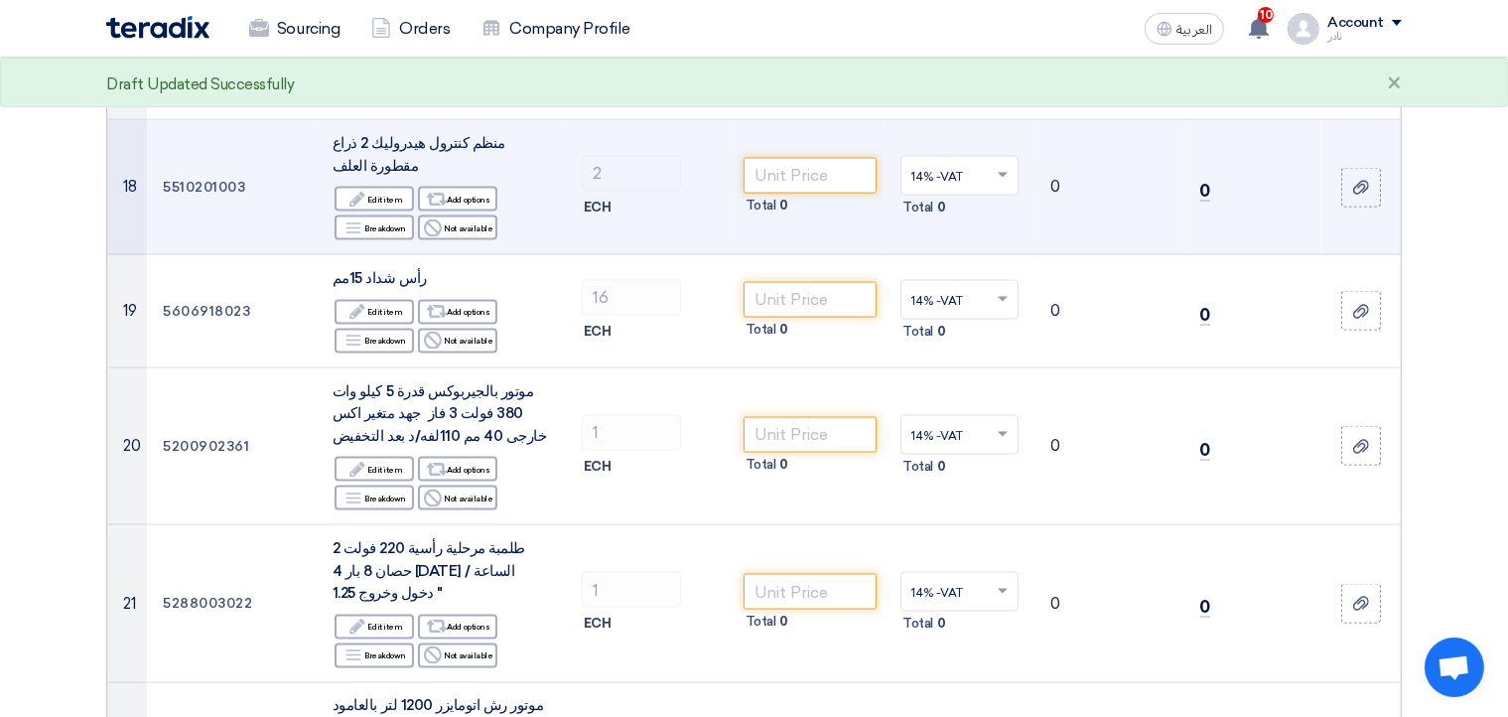
scroll to position [3115, 0]
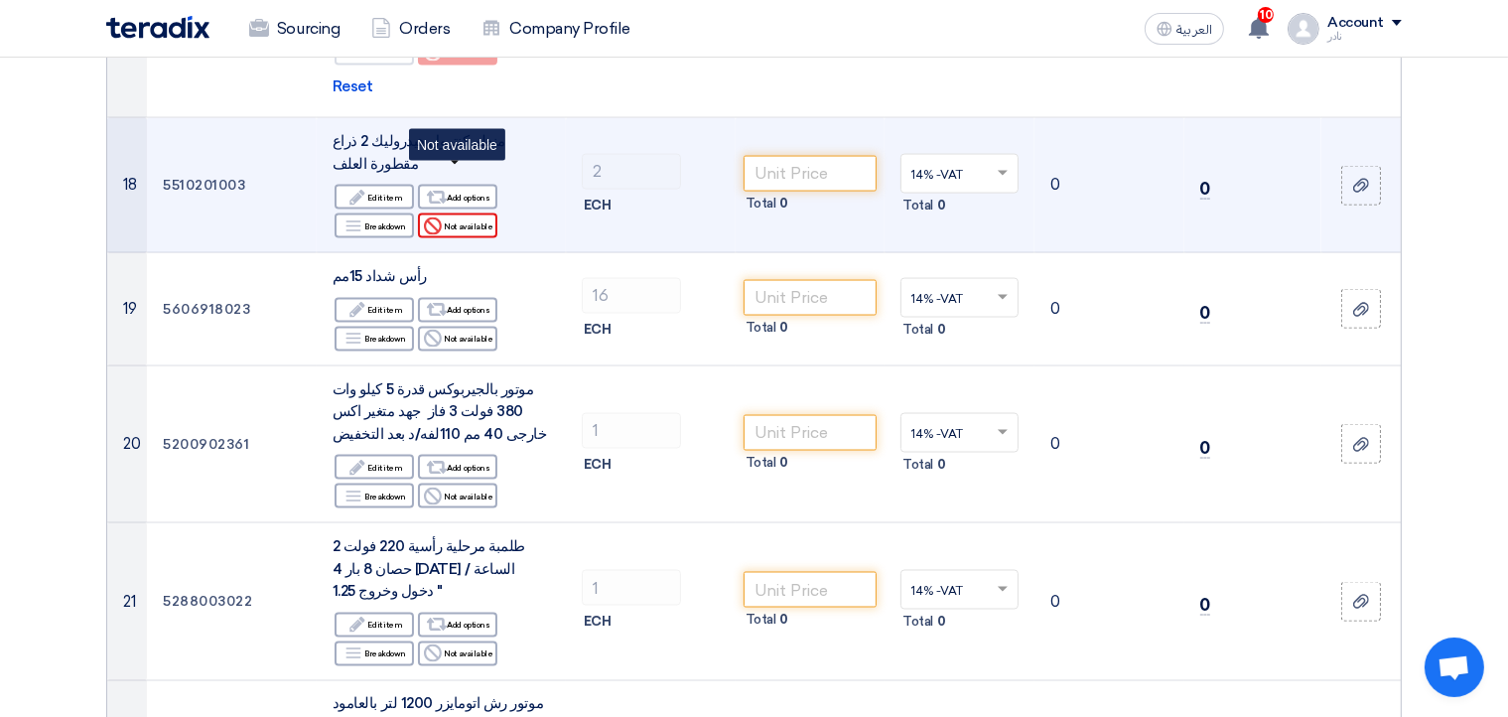
click at [453, 213] on div "Reject Not available" at bounding box center [457, 225] width 79 height 25
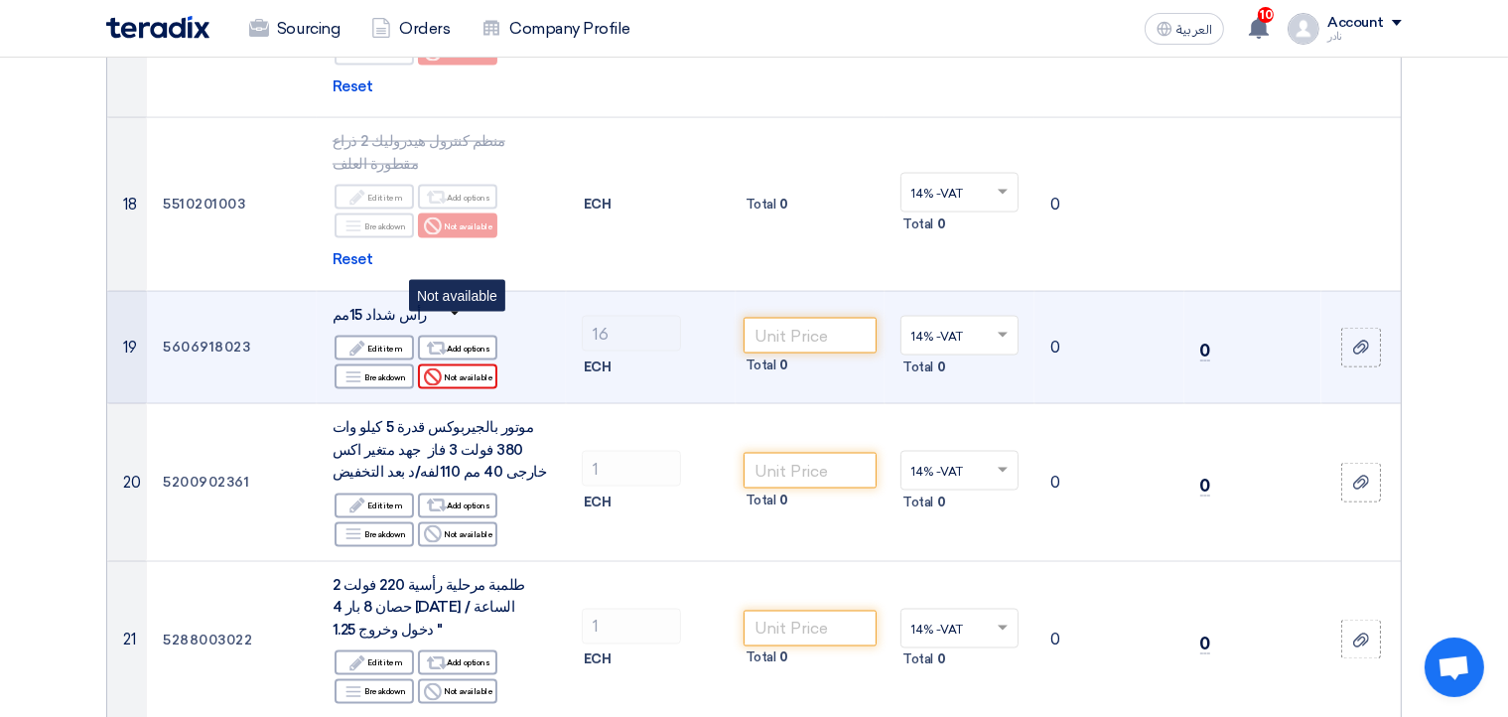
click at [462, 364] on div "Reject Not available" at bounding box center [457, 376] width 79 height 25
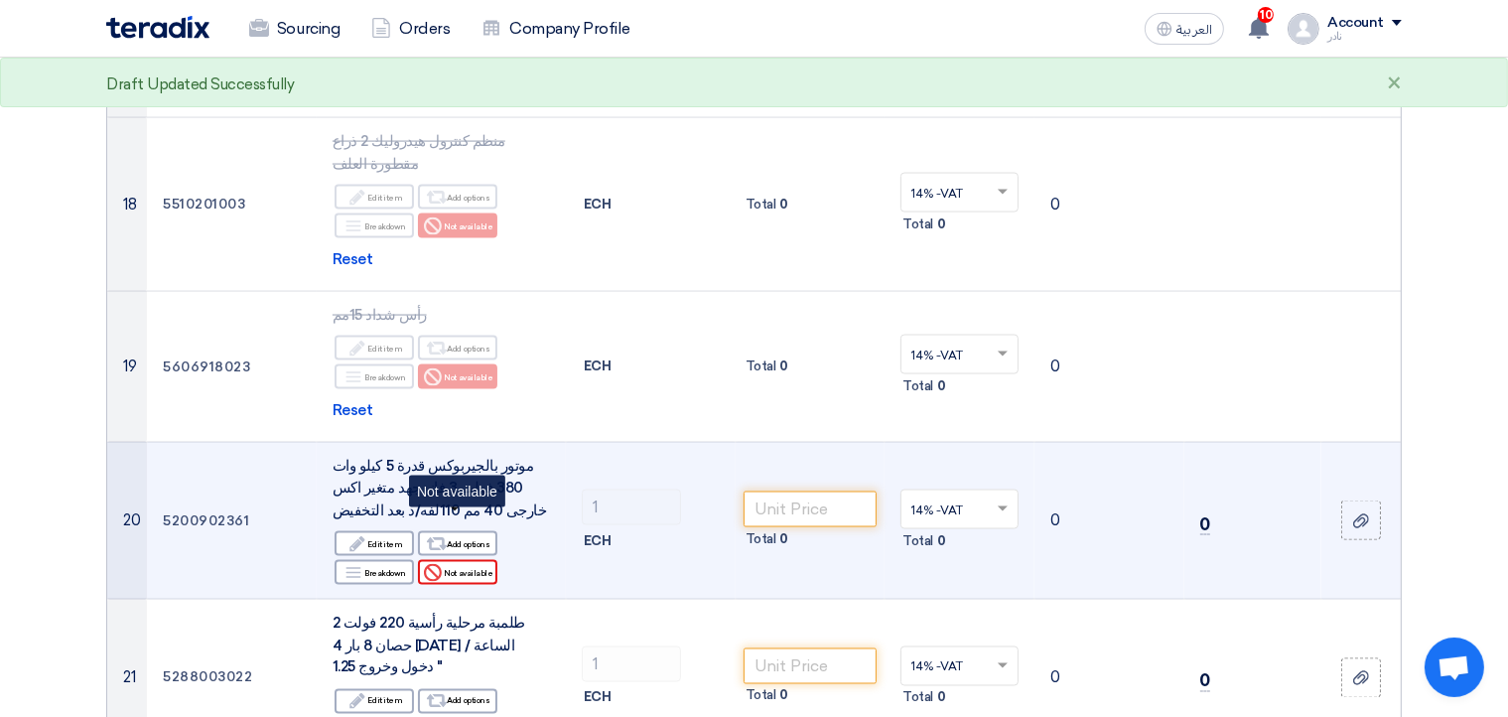
click at [458, 560] on div "Reject Not available" at bounding box center [457, 572] width 79 height 25
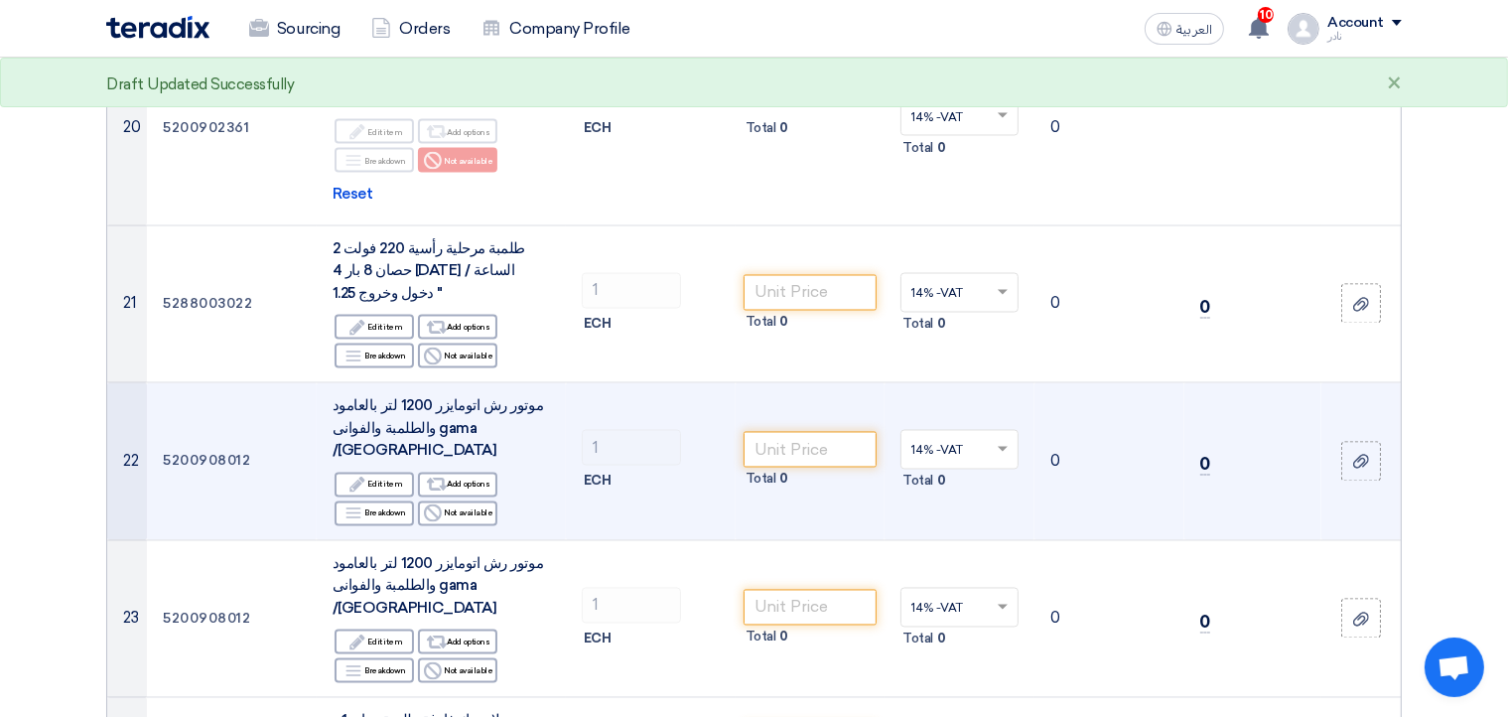
scroll to position [3544, 0]
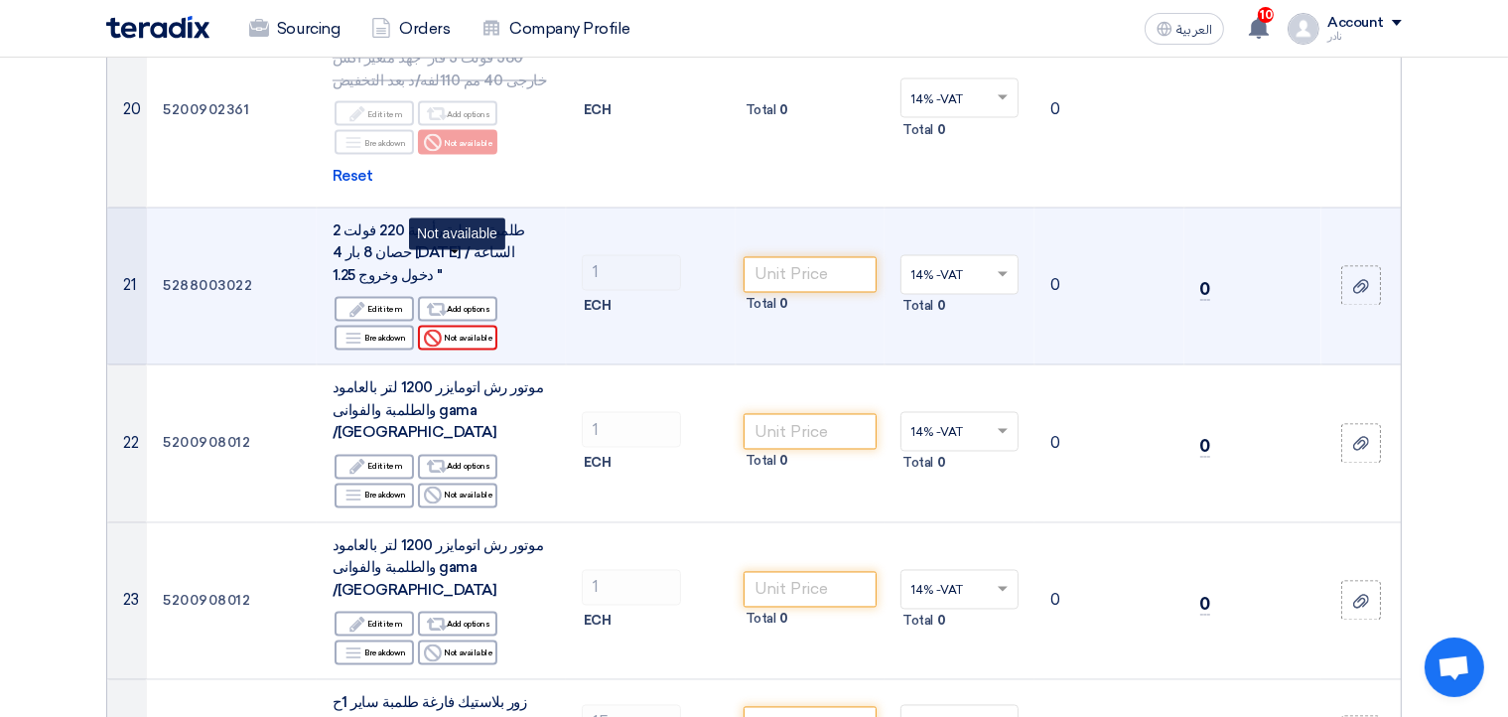
click at [461, 326] on div "Reject Not available" at bounding box center [457, 338] width 79 height 25
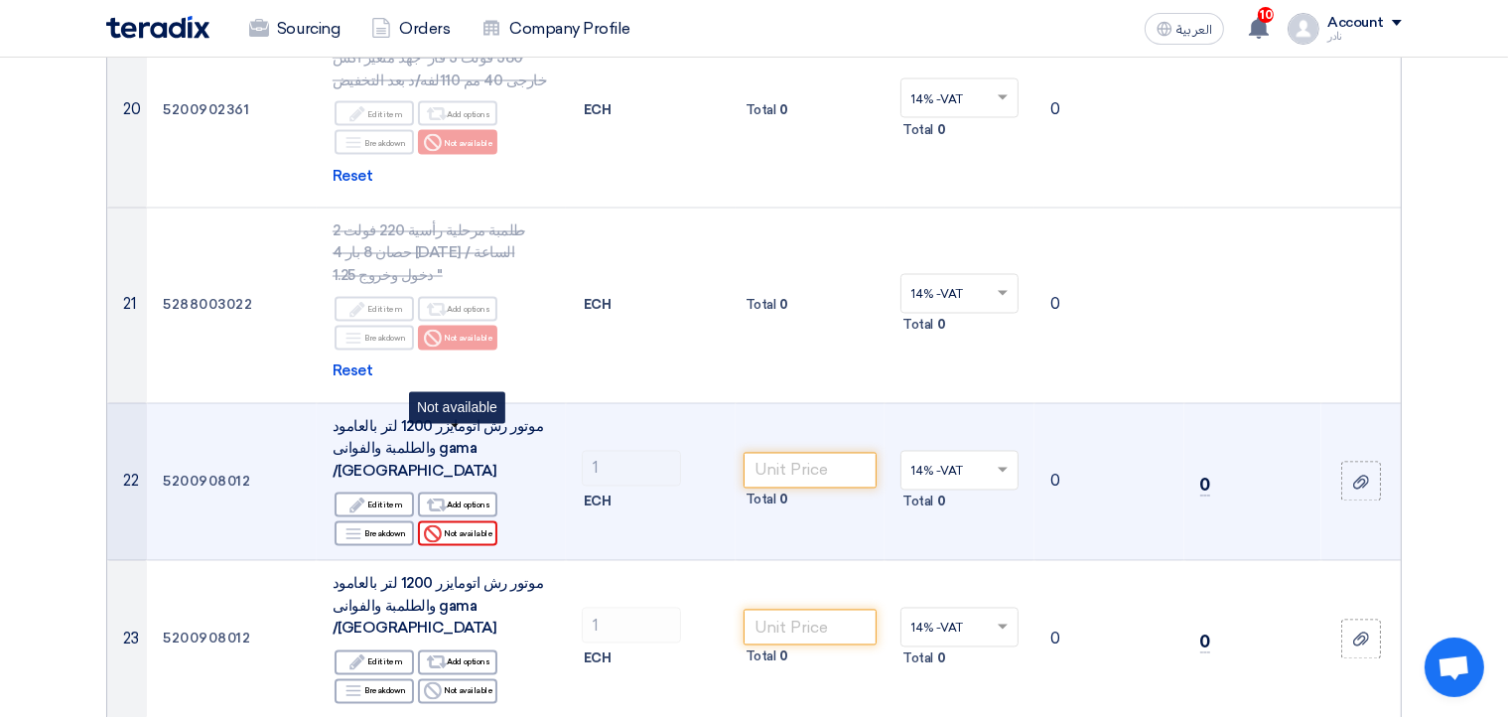
click at [465, 521] on div "Reject Not available" at bounding box center [457, 533] width 79 height 25
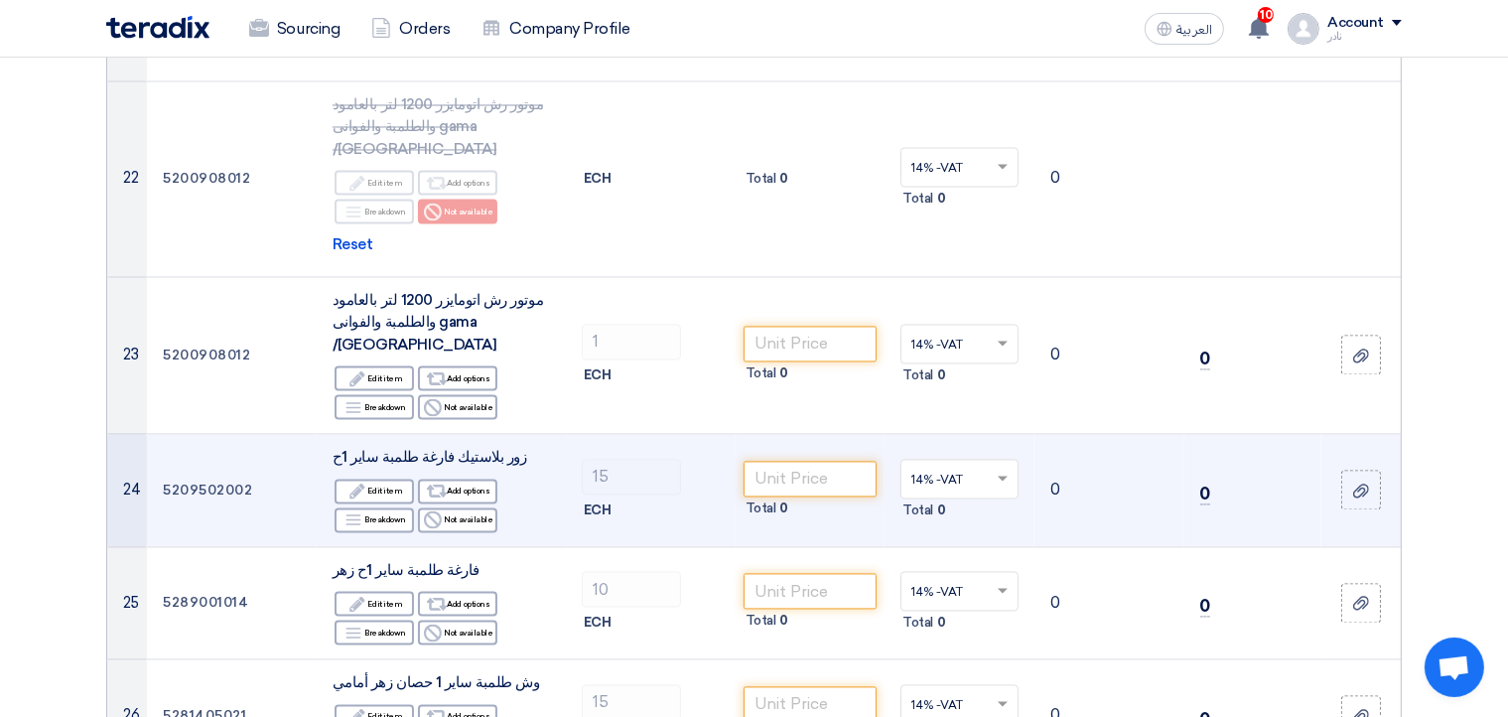
scroll to position [3867, 0]
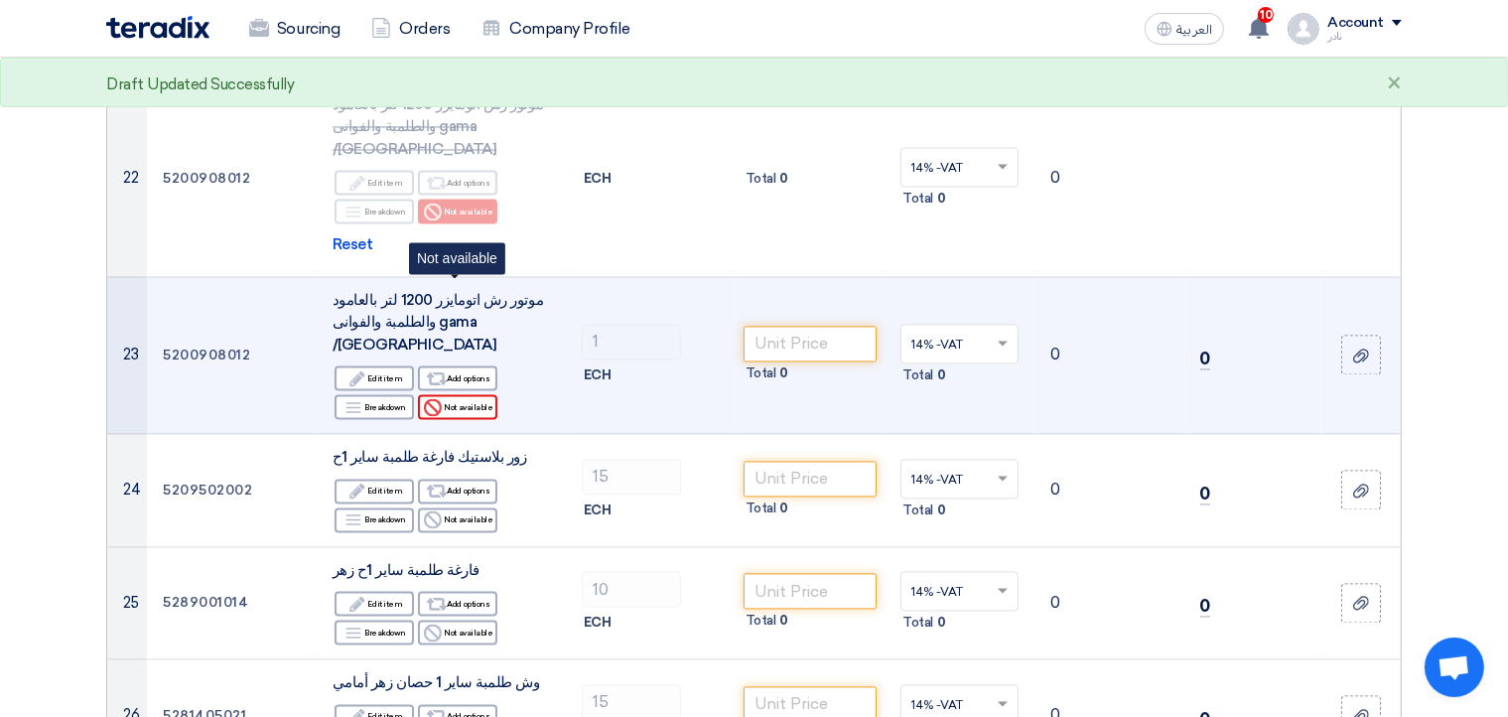
click at [462, 394] on div "Reject Not available" at bounding box center [457, 406] width 79 height 25
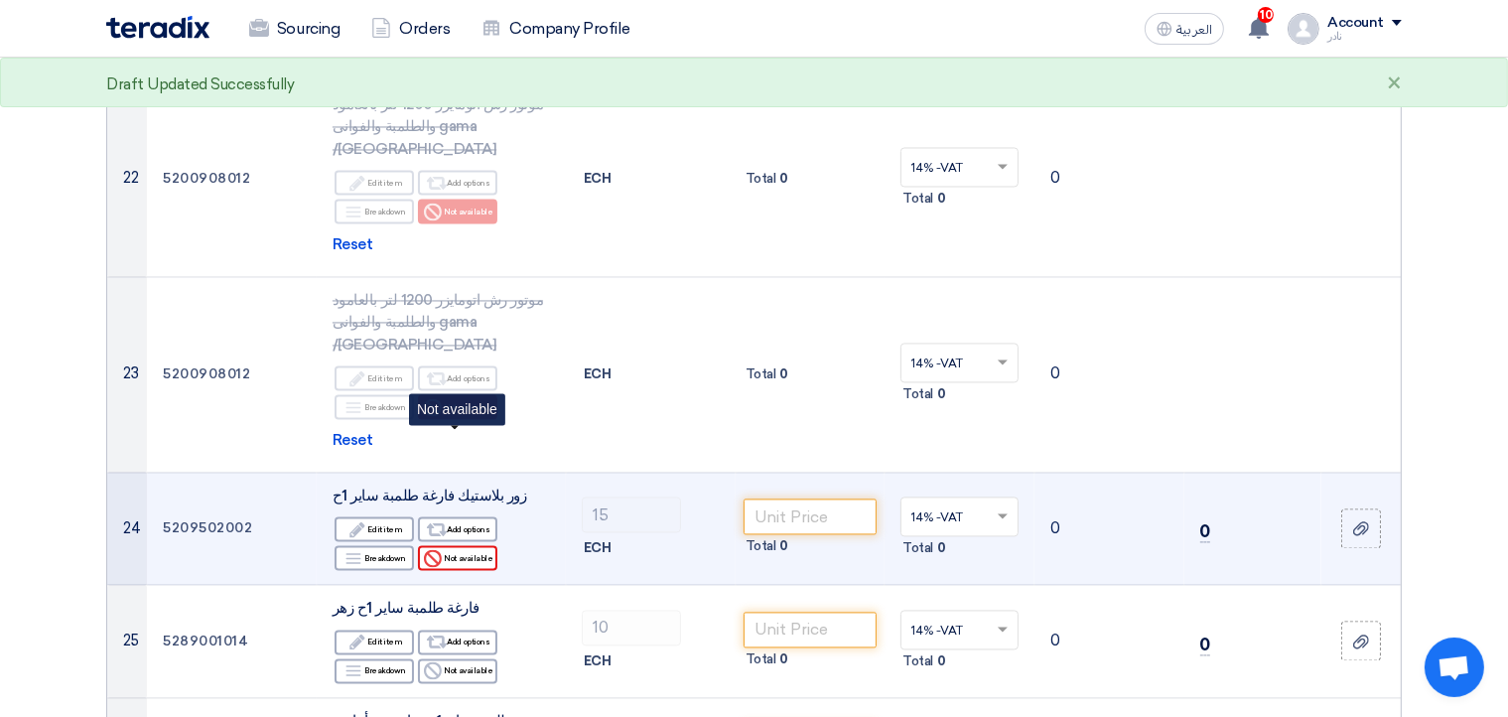
click at [473, 545] on div "Reject Not available" at bounding box center [457, 557] width 79 height 25
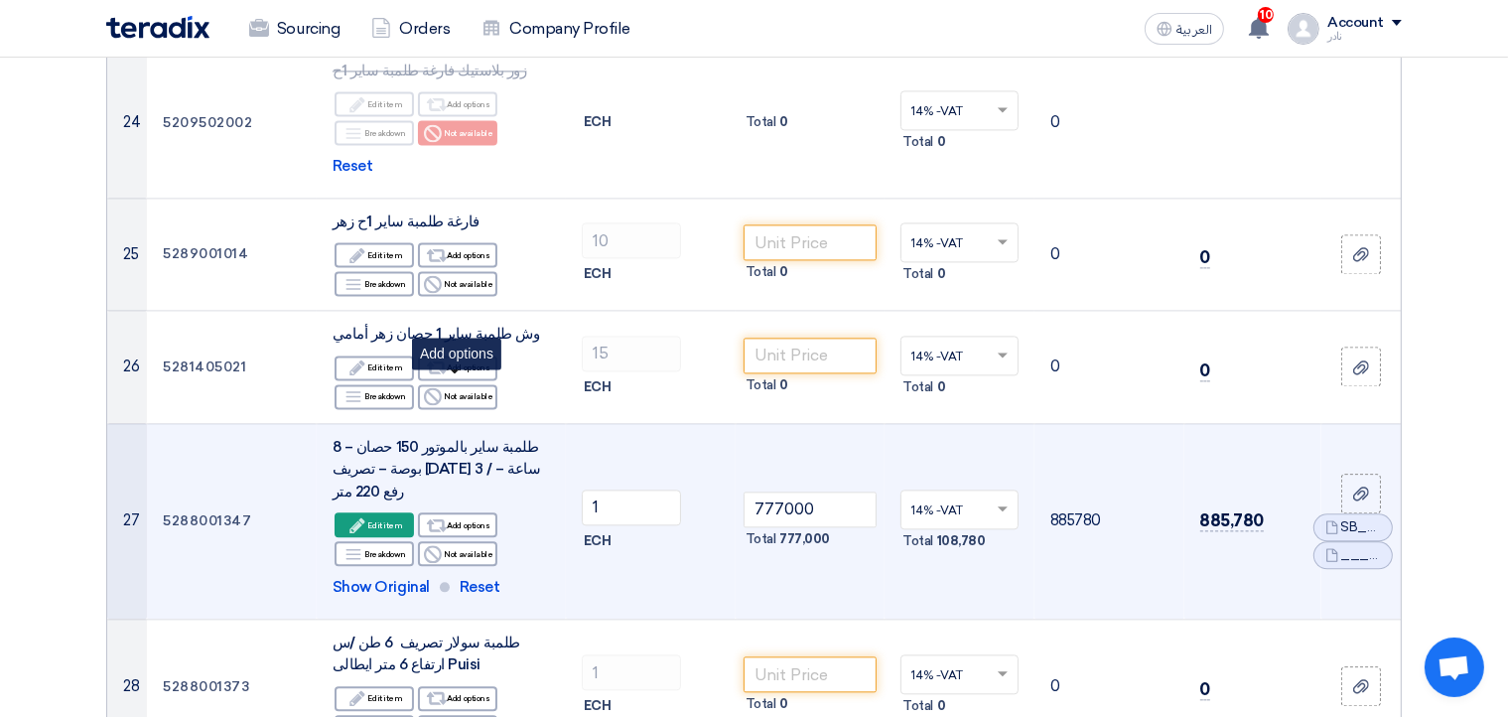
scroll to position [4297, 0]
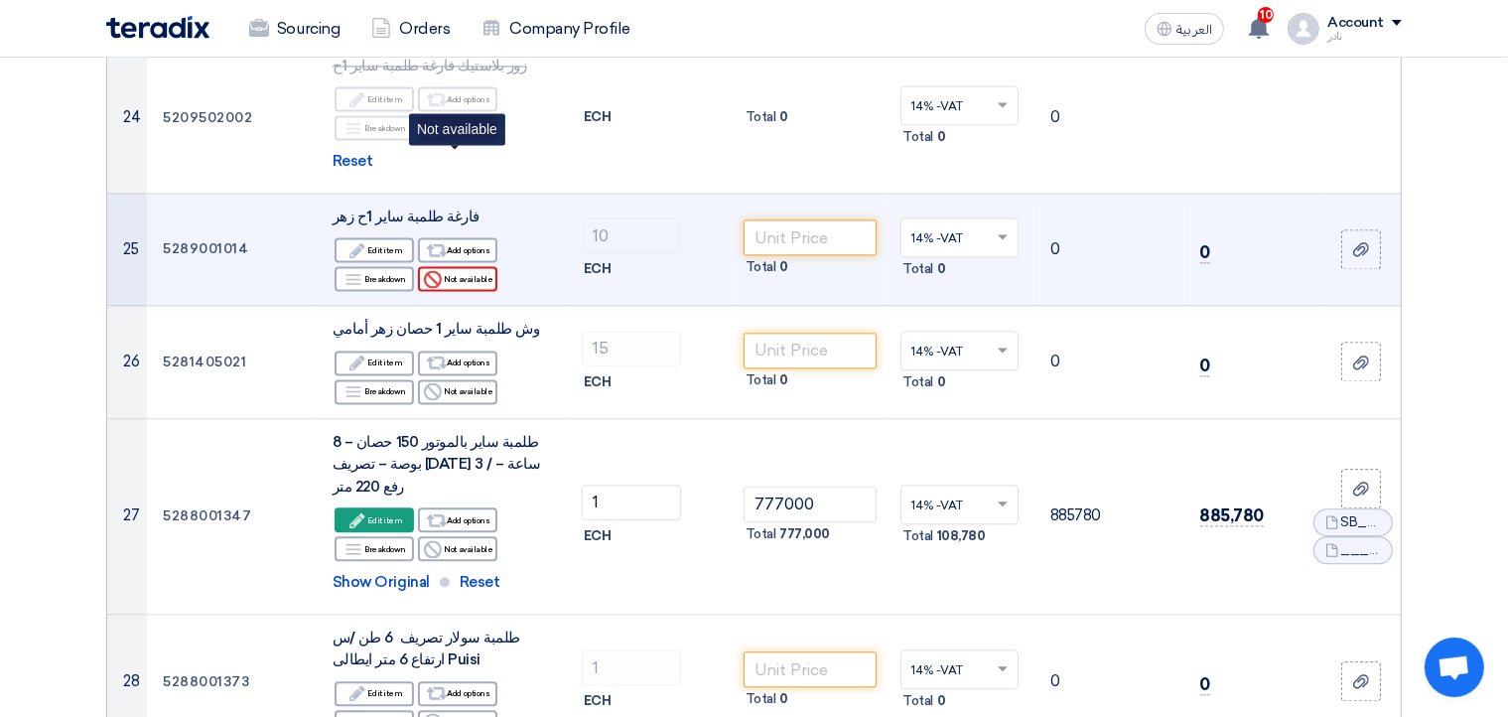
click at [455, 266] on div "Reject Not available" at bounding box center [457, 278] width 79 height 25
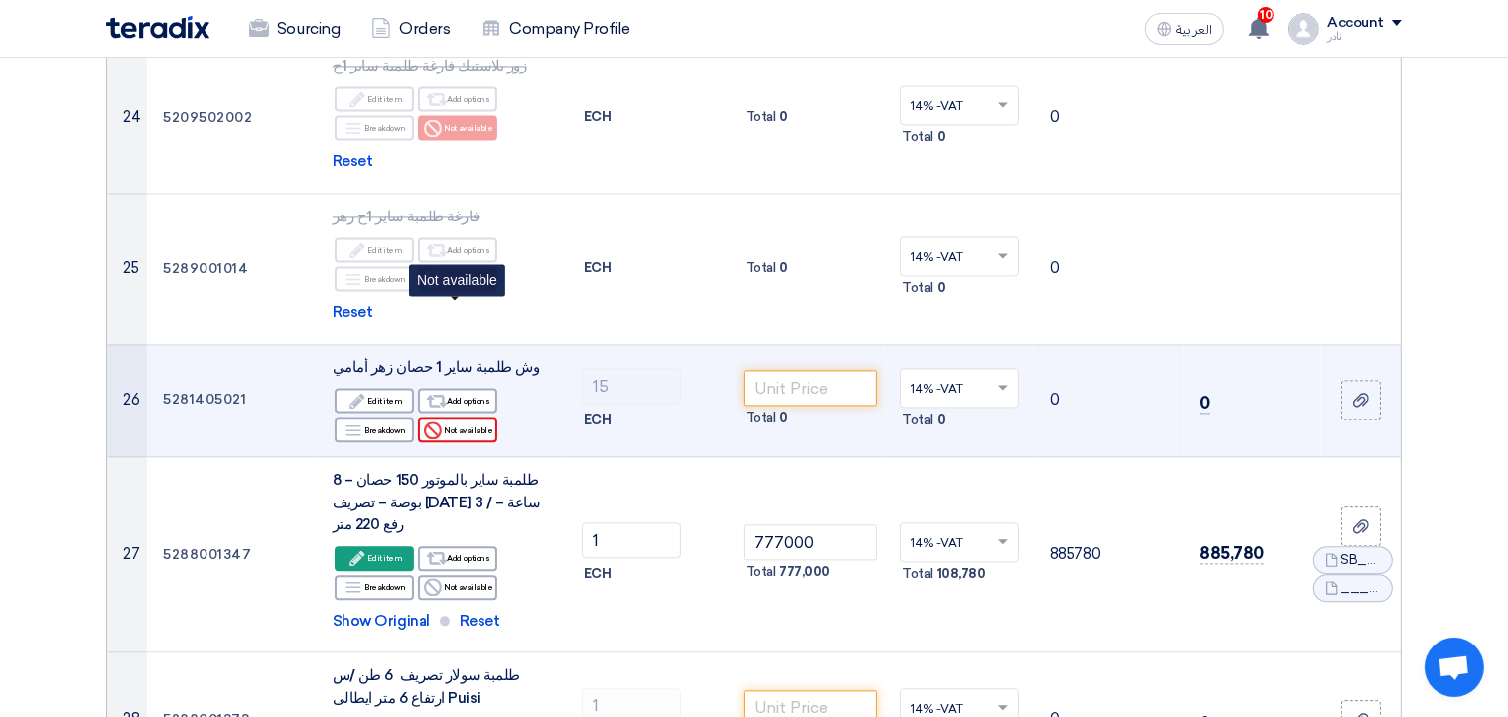
click at [457, 417] on div "Reject Not available" at bounding box center [457, 429] width 79 height 25
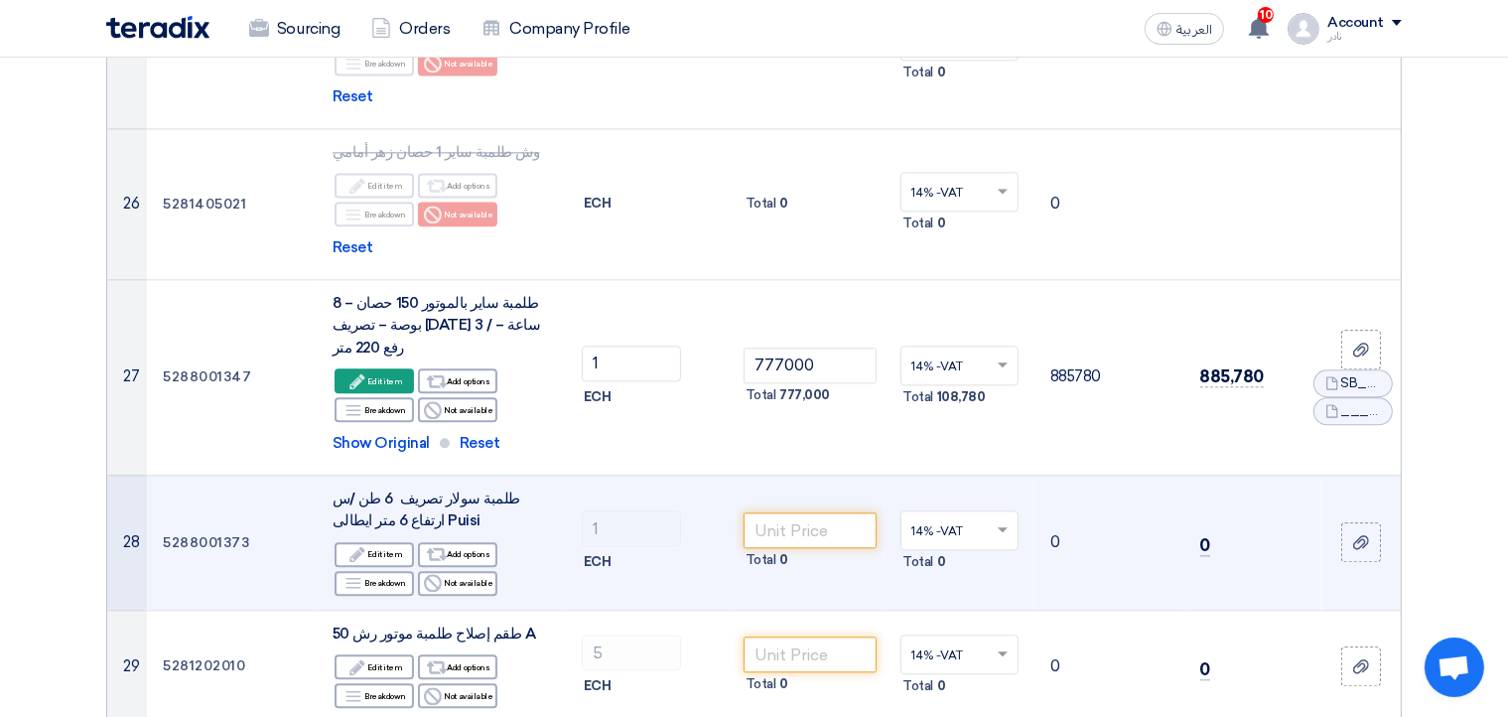
scroll to position [4619, 0]
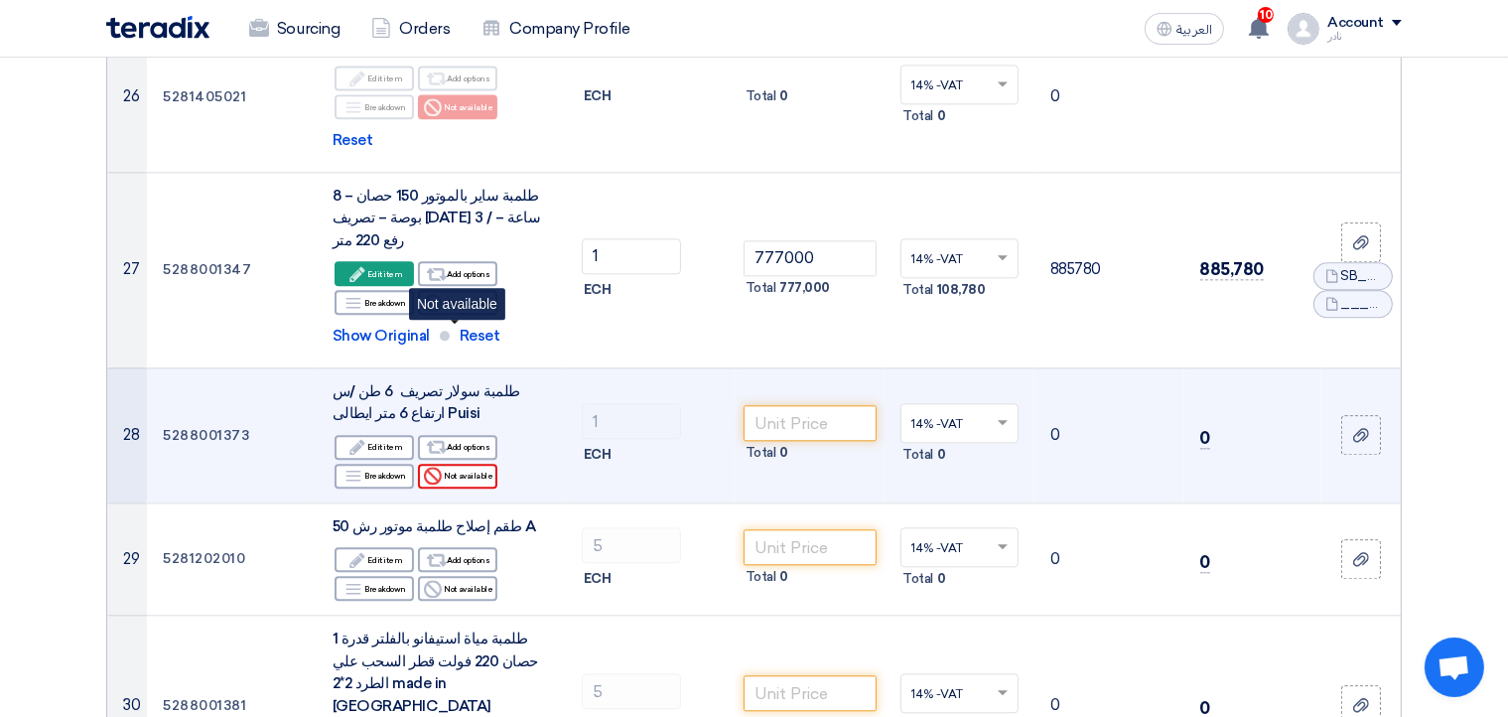
click at [462, 464] on div "Reject Not available" at bounding box center [457, 476] width 79 height 25
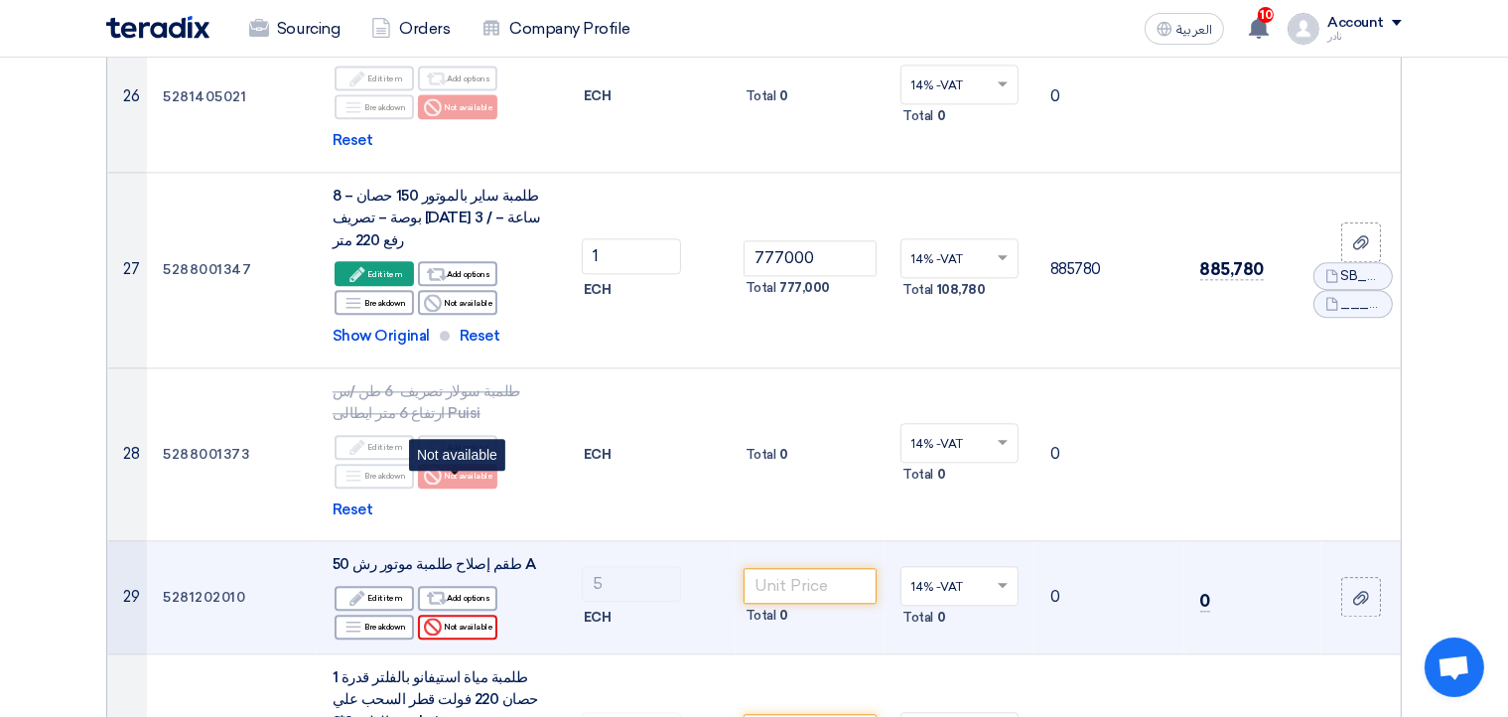
click at [468, 614] on div "Reject Not available" at bounding box center [457, 626] width 79 height 25
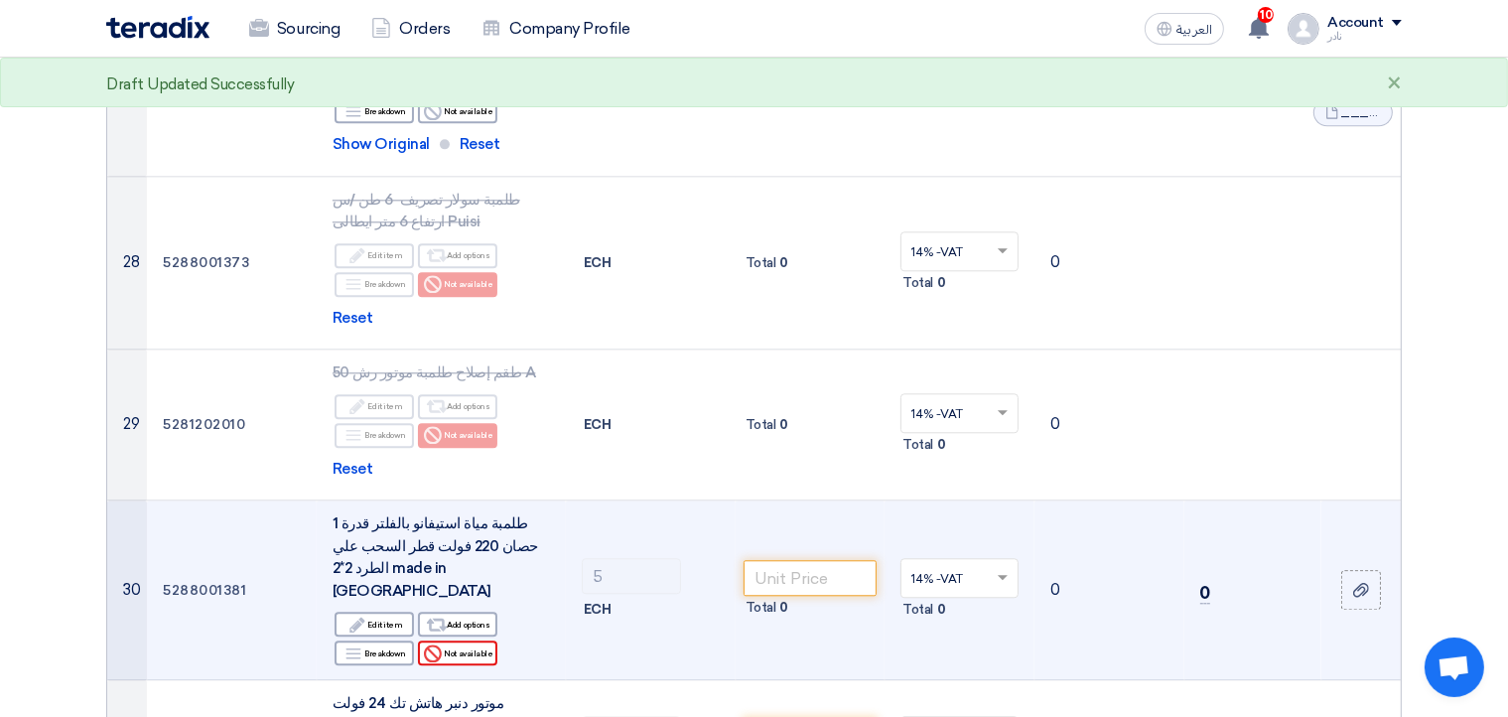
scroll to position [4834, 0]
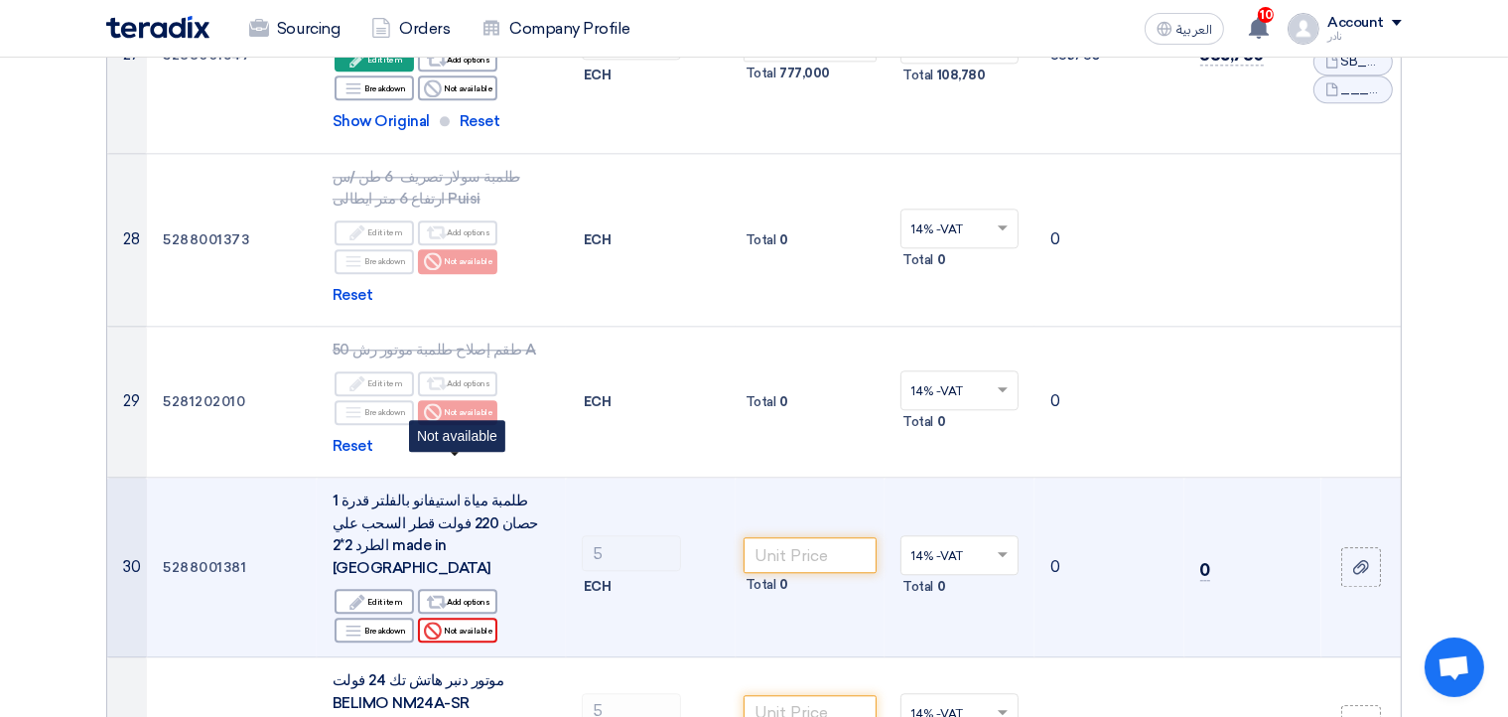
click at [472, 617] on div "Reject Not available" at bounding box center [457, 629] width 79 height 25
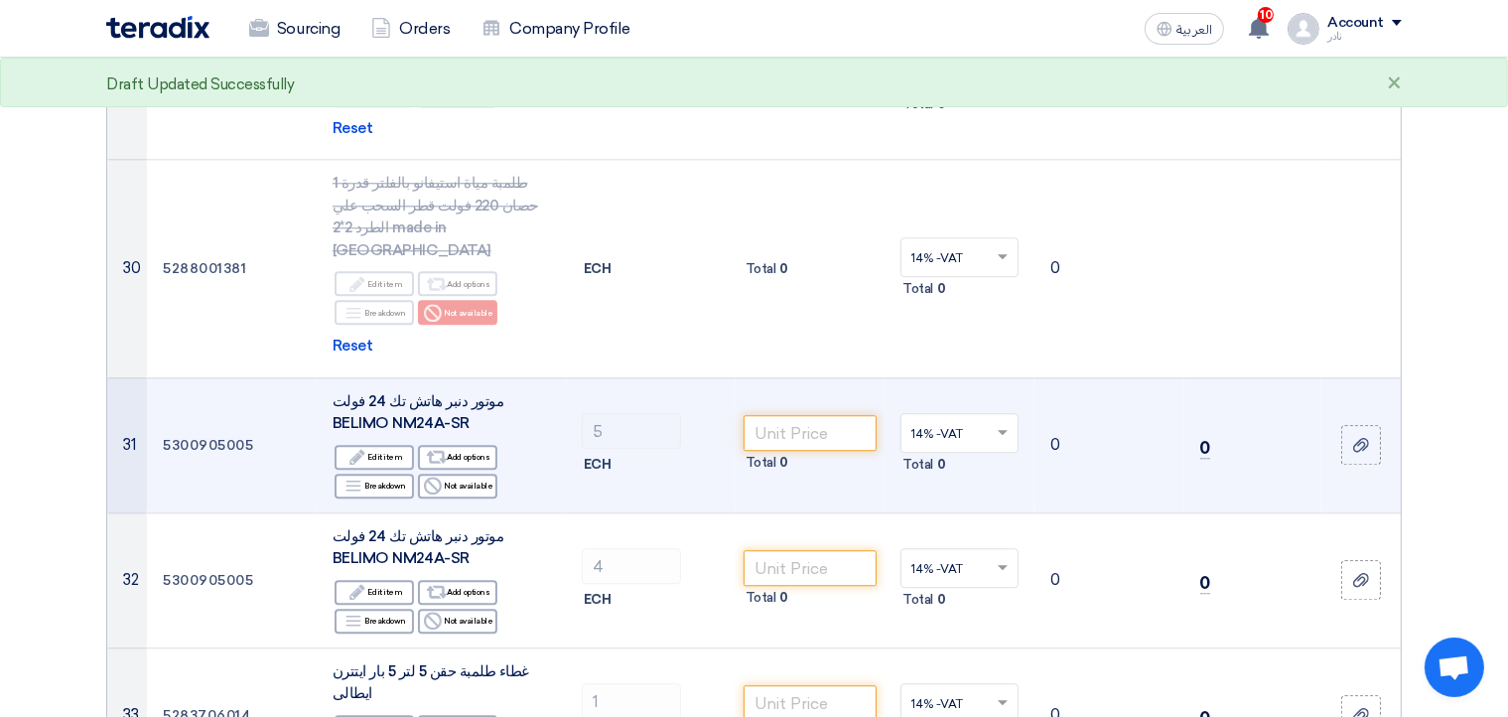
scroll to position [5156, 0]
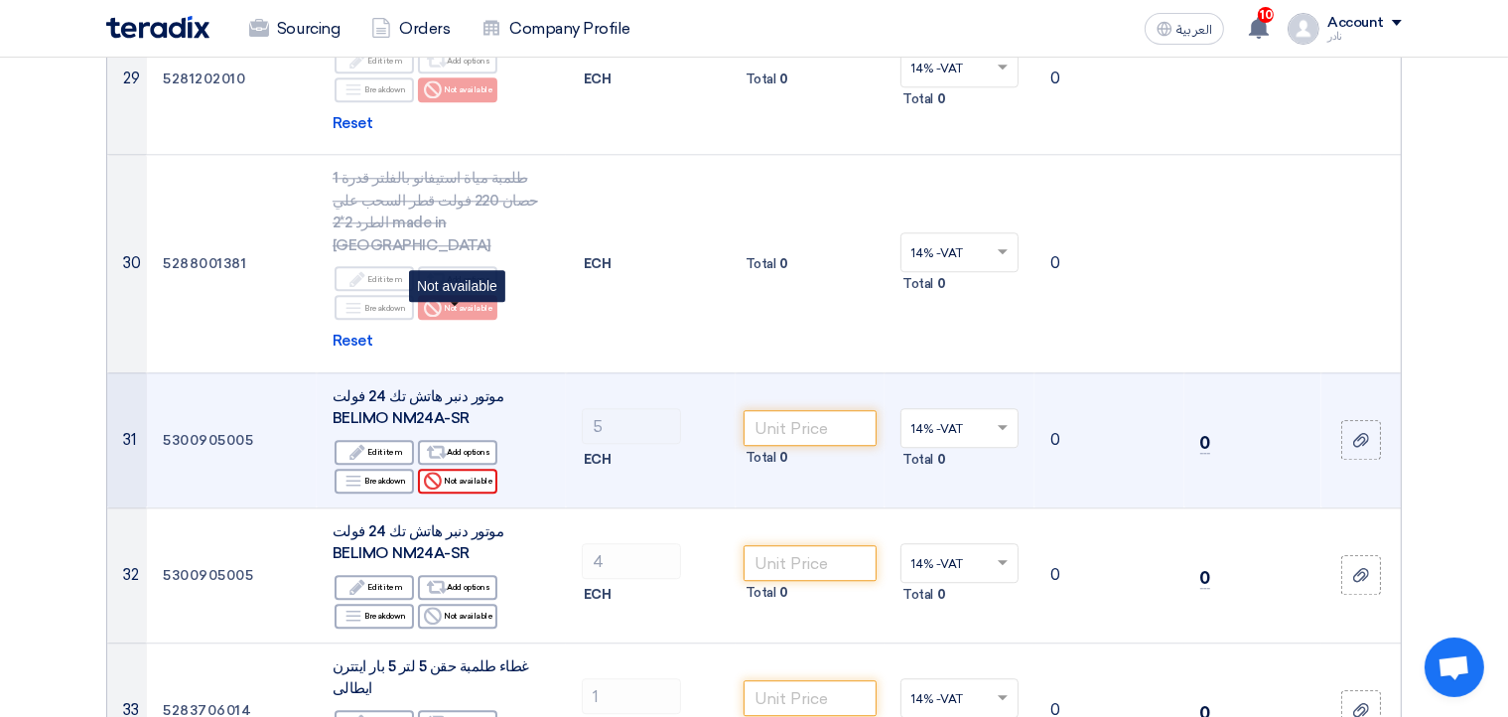
click at [459, 468] on div "Reject Not available" at bounding box center [457, 480] width 79 height 25
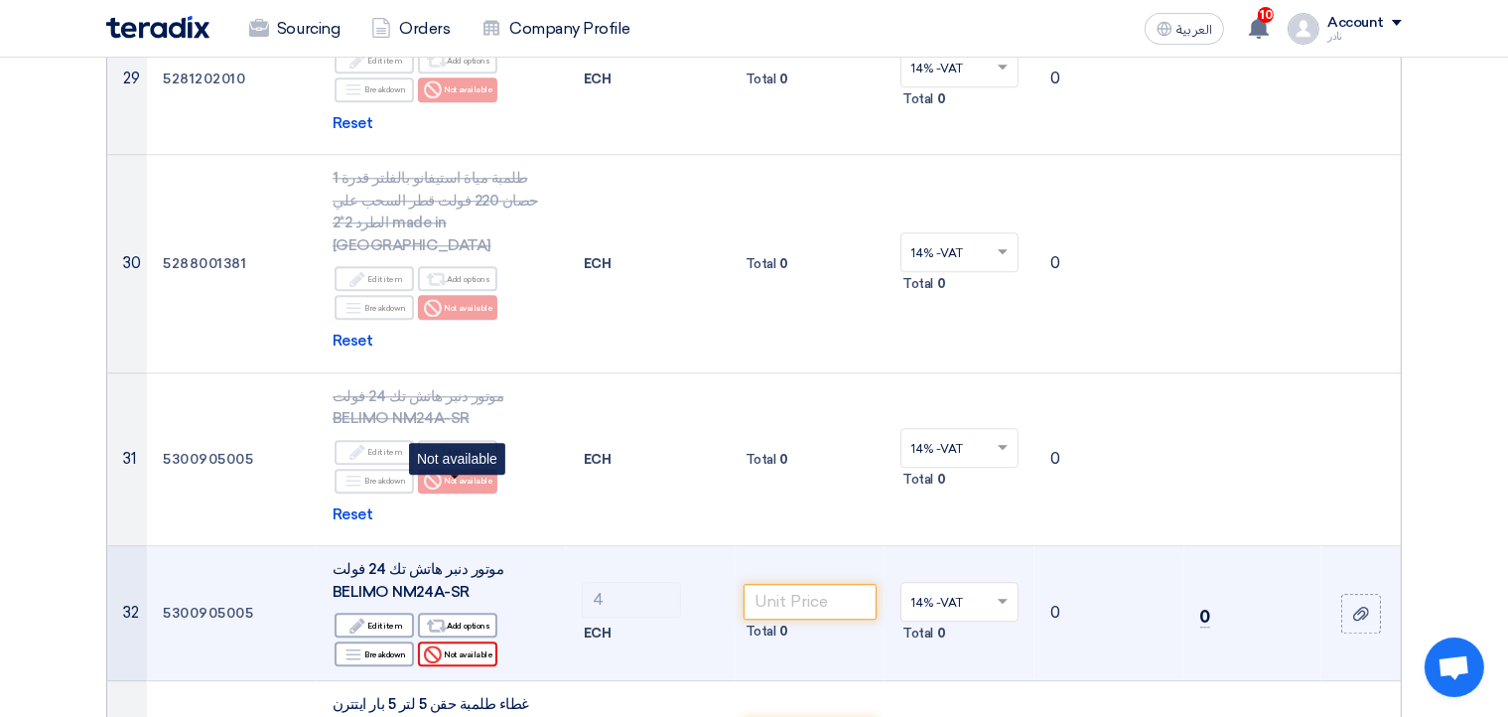
click at [472, 641] on div "Reject Not available" at bounding box center [457, 653] width 79 height 25
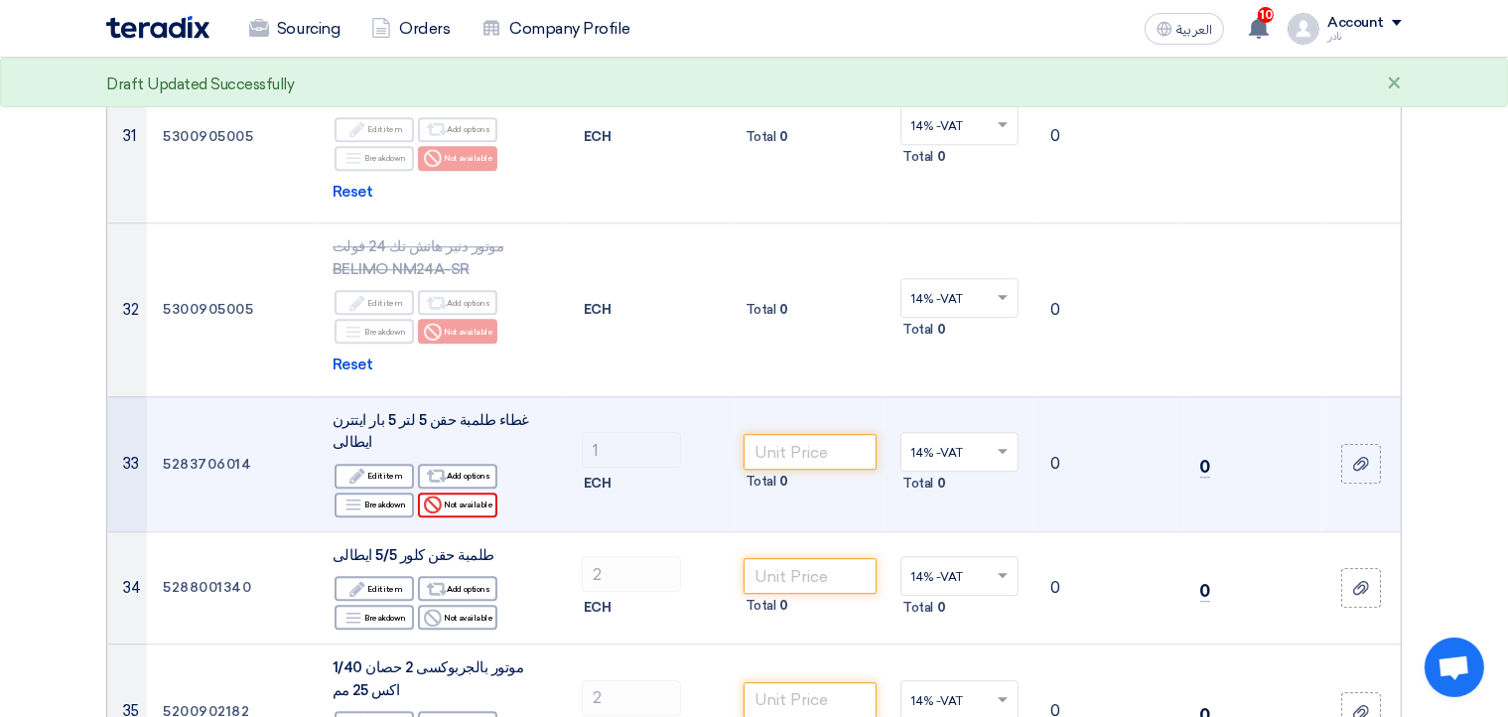
scroll to position [5479, 0]
click at [476, 492] on div "Reject Not available" at bounding box center [457, 504] width 79 height 25
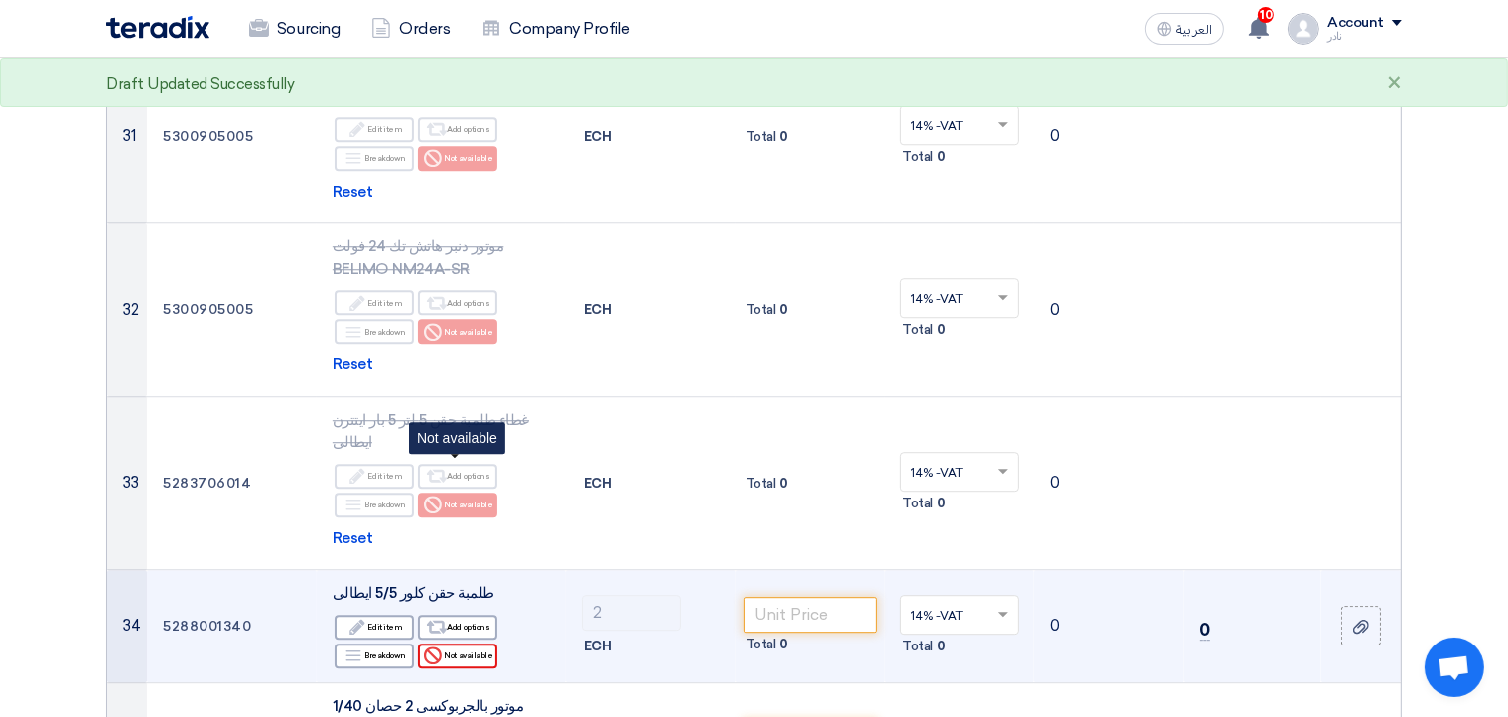
click at [475, 643] on div "Reject Not available" at bounding box center [457, 655] width 79 height 25
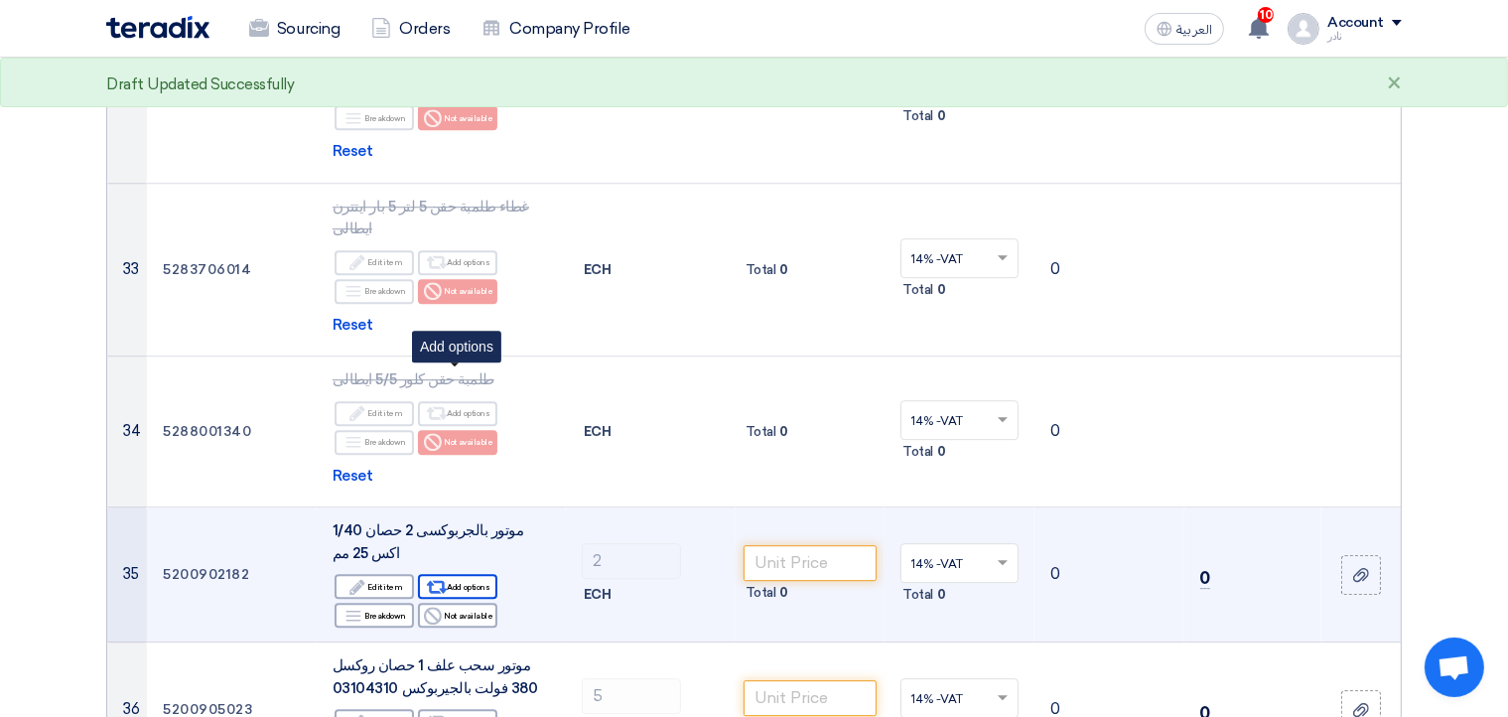
scroll to position [5693, 0]
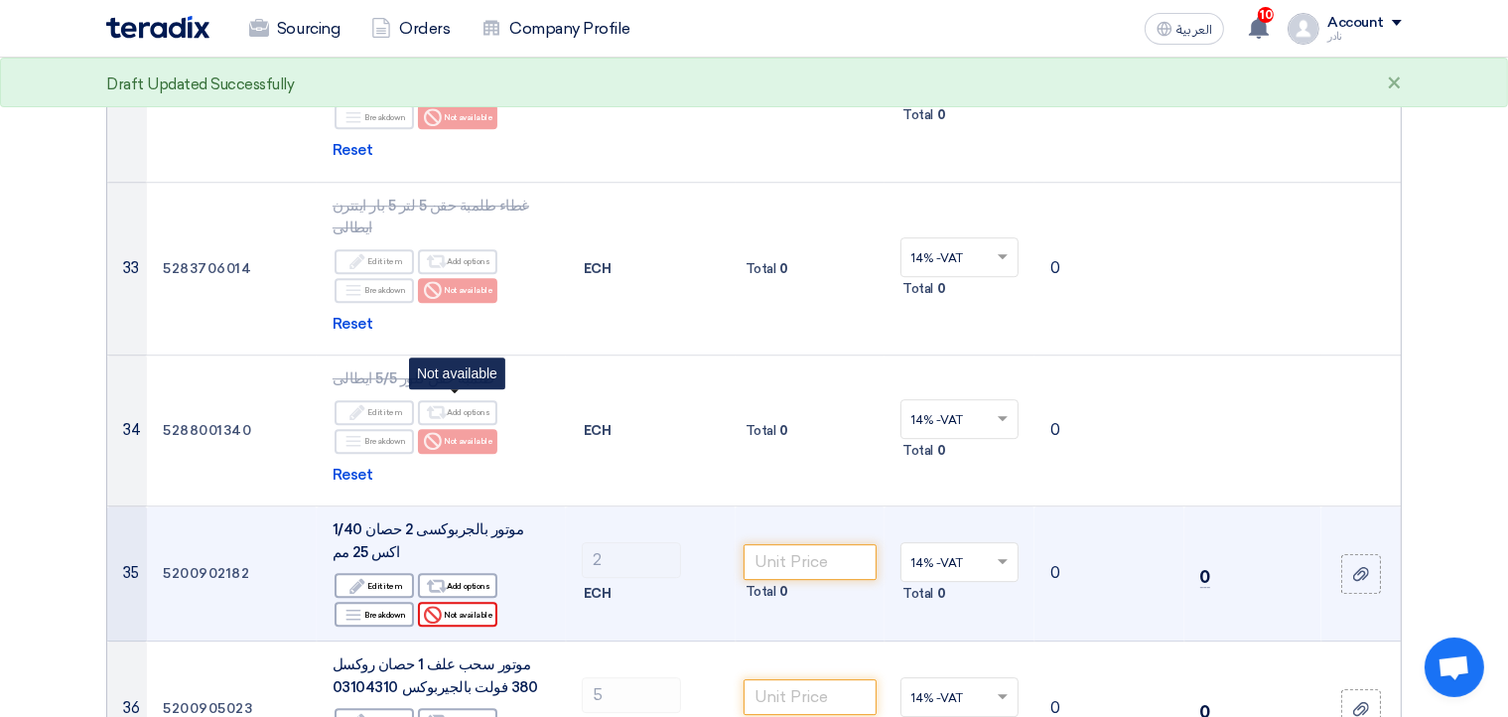
click at [456, 601] on div "Reject Not available" at bounding box center [457, 613] width 79 height 25
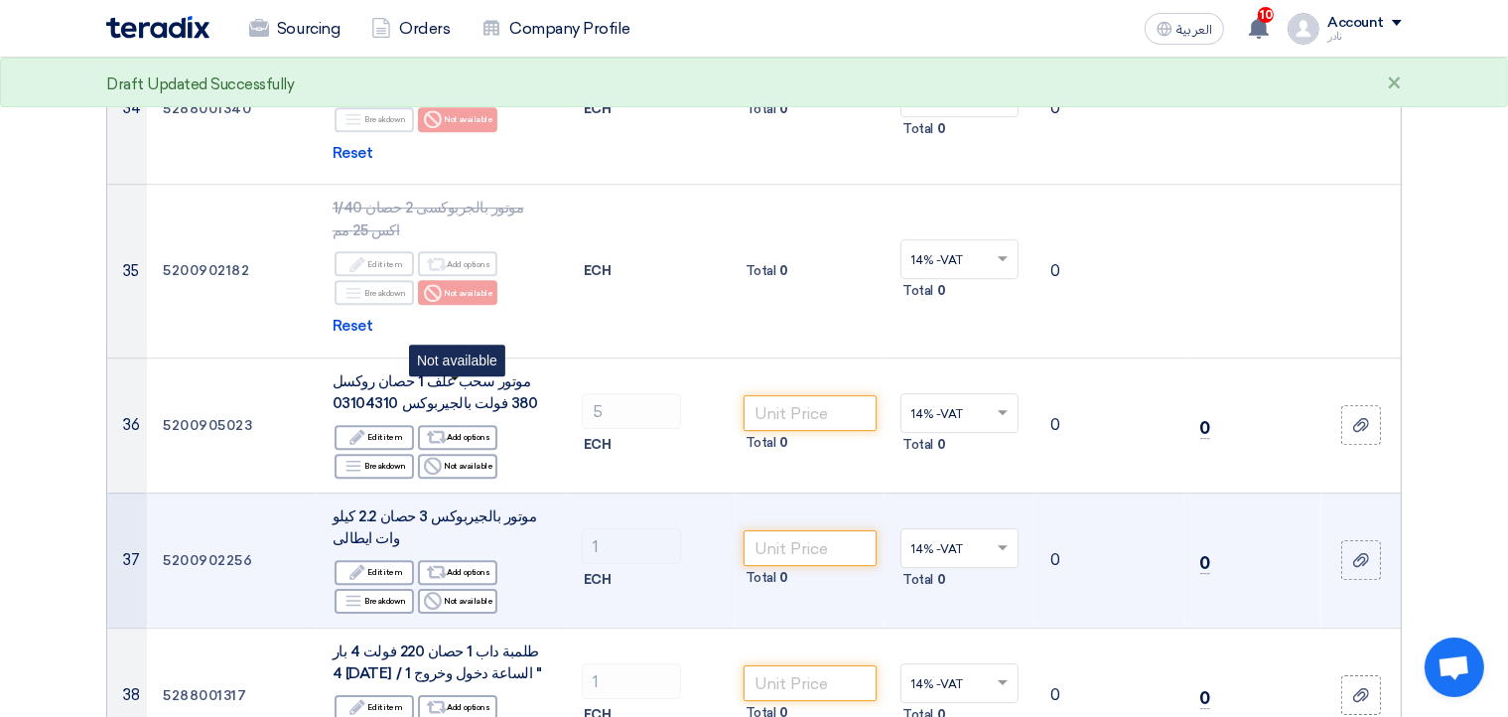
scroll to position [6016, 0]
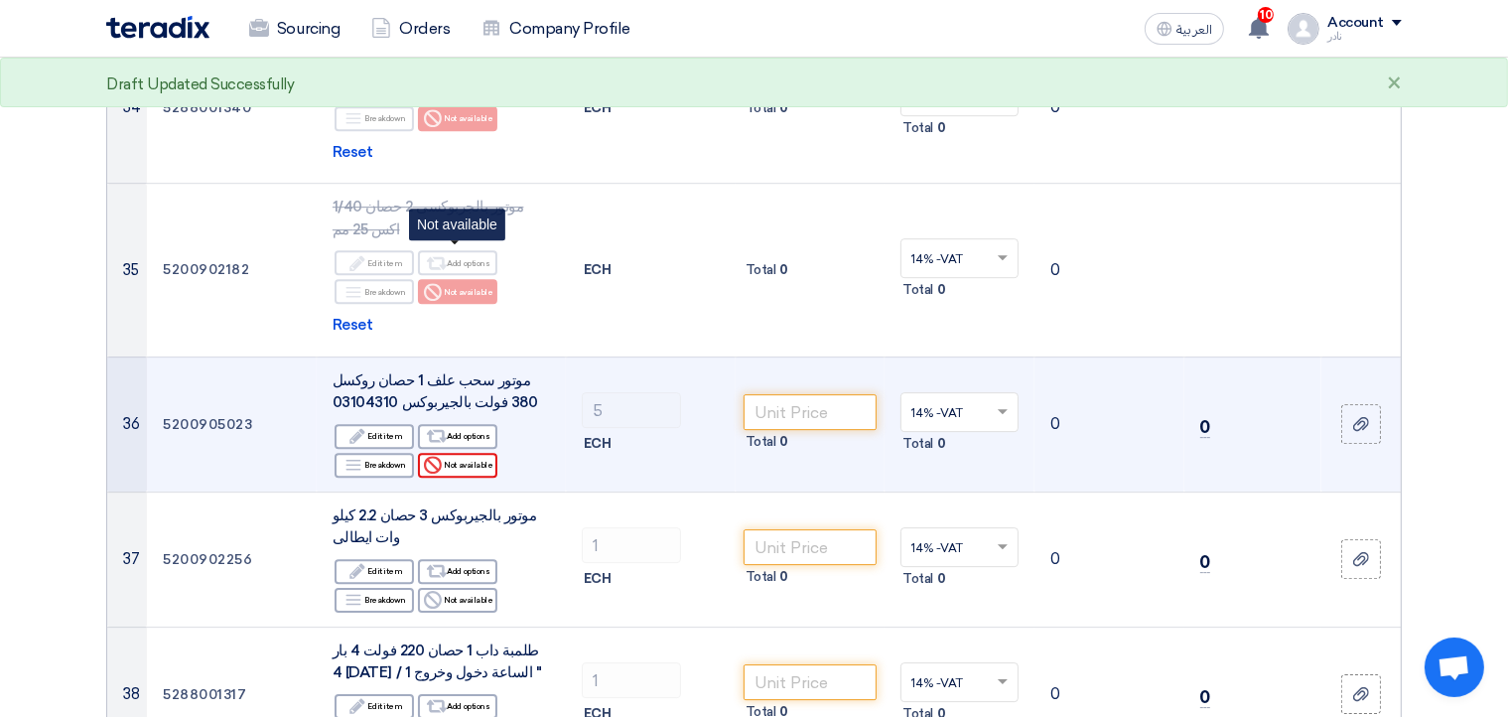
click at [431, 456] on use at bounding box center [433, 465] width 18 height 18
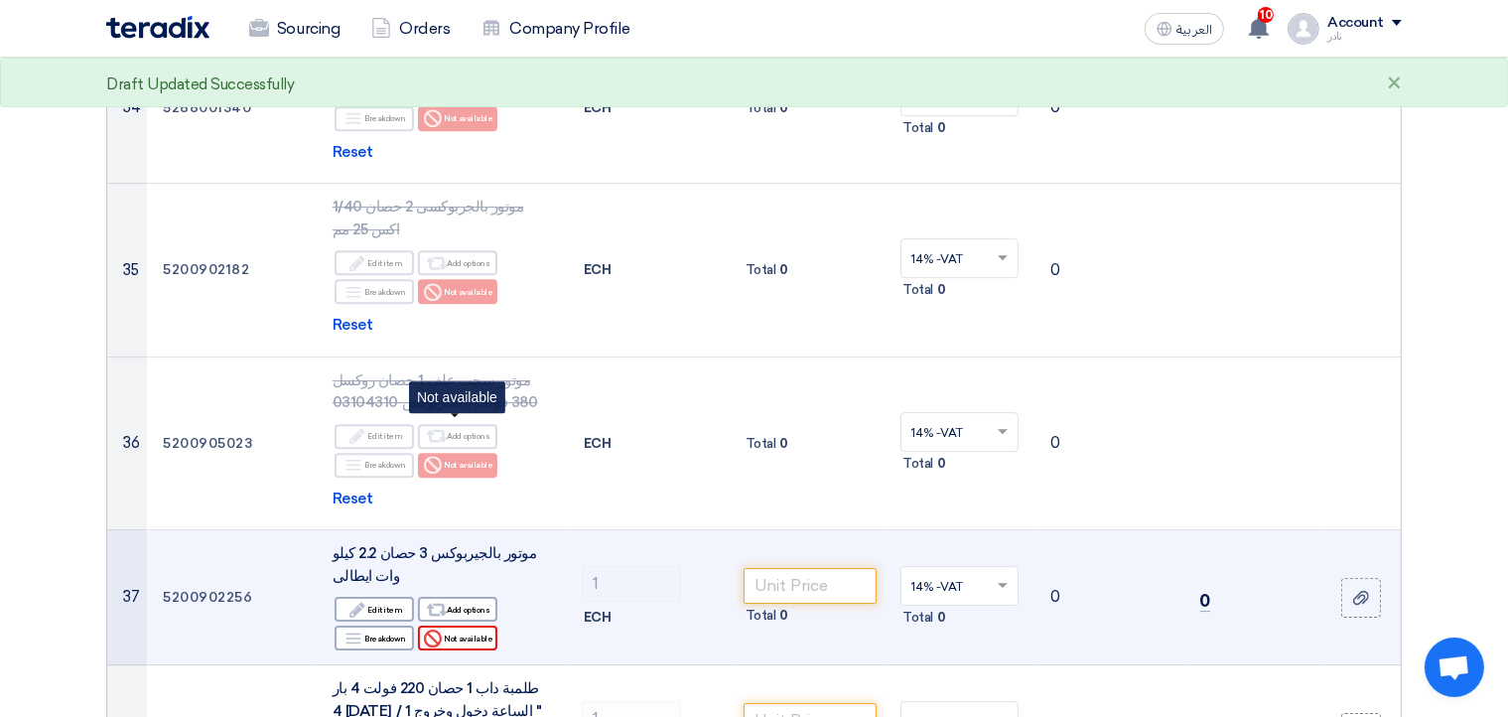
click at [470, 625] on div "Reject Not available" at bounding box center [457, 637] width 79 height 25
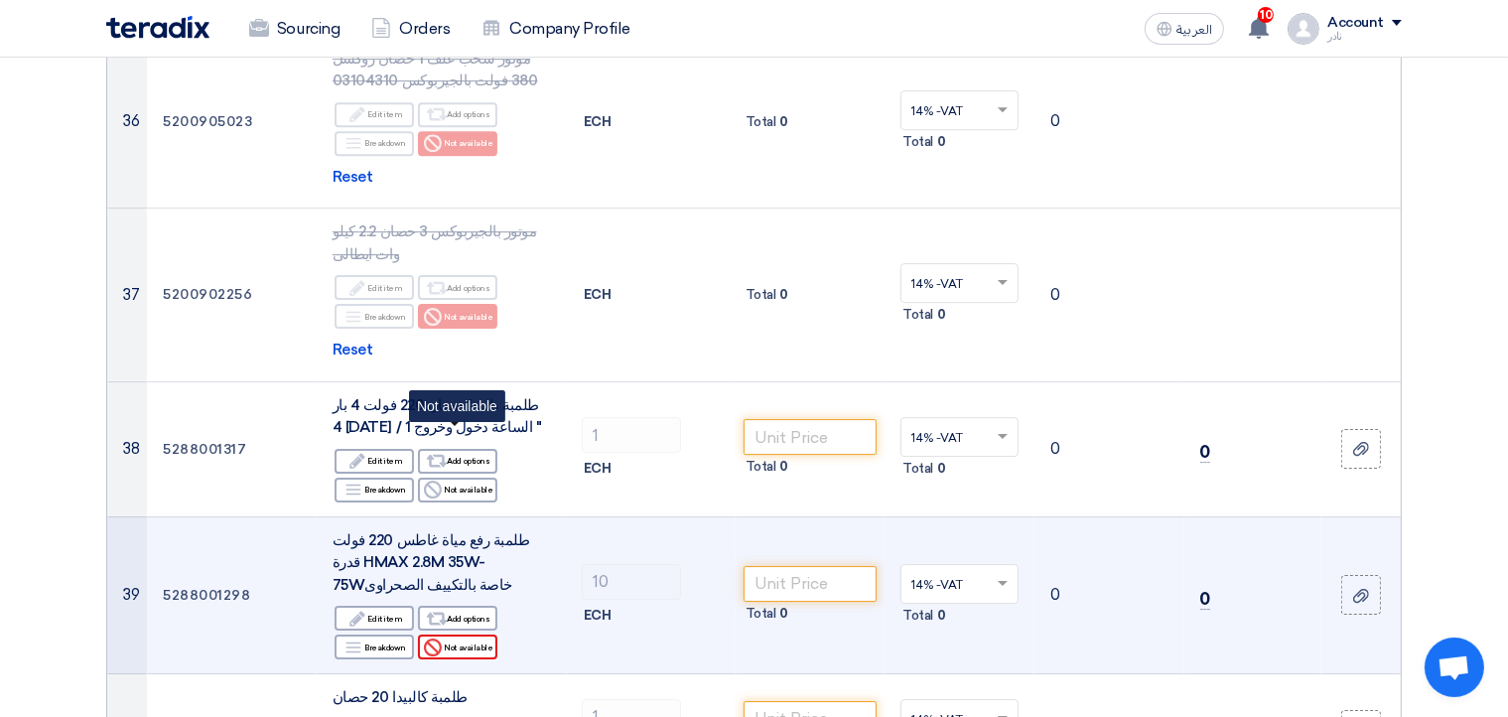
scroll to position [6338, 0]
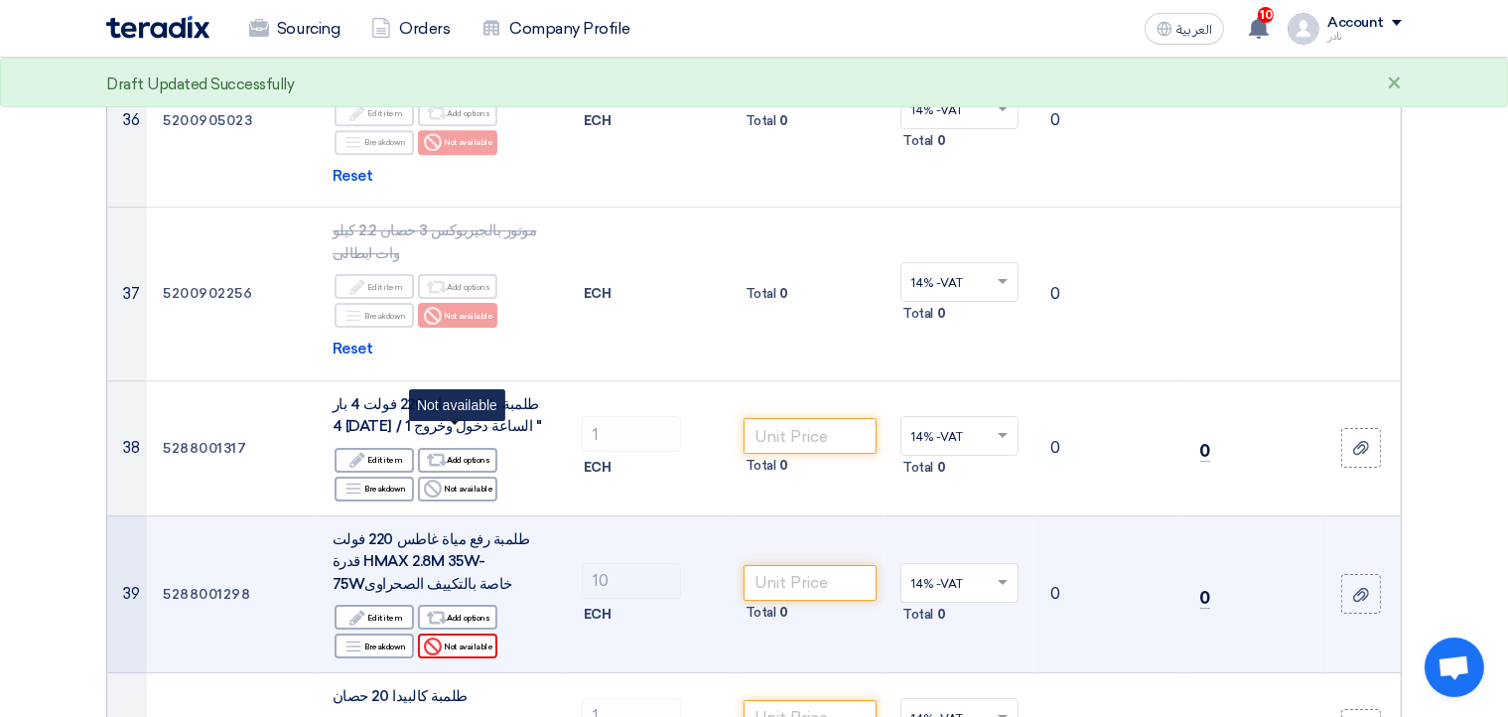
click at [459, 633] on div "Reject Not available" at bounding box center [457, 645] width 79 height 25
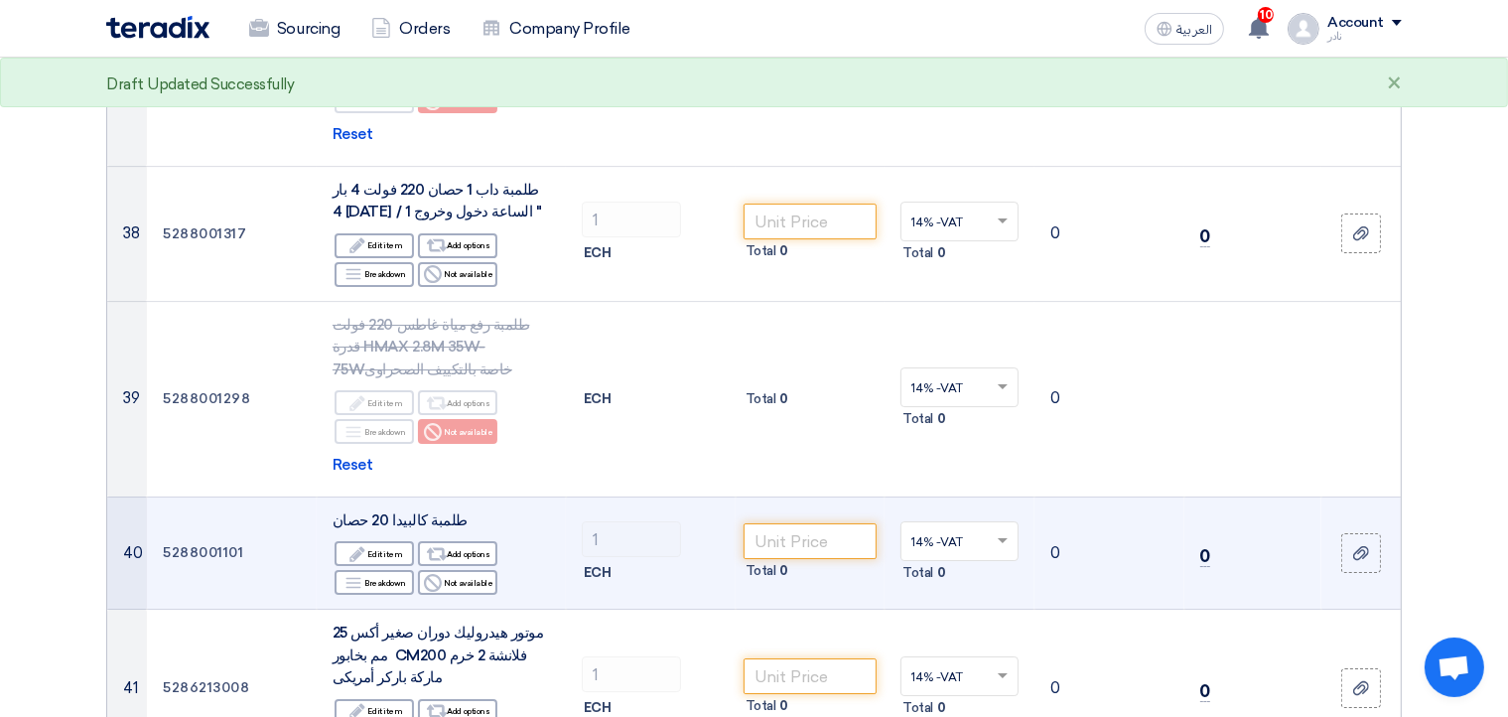
scroll to position [6553, 0]
click at [450, 570] on div "Reject Not available" at bounding box center [457, 582] width 79 height 25
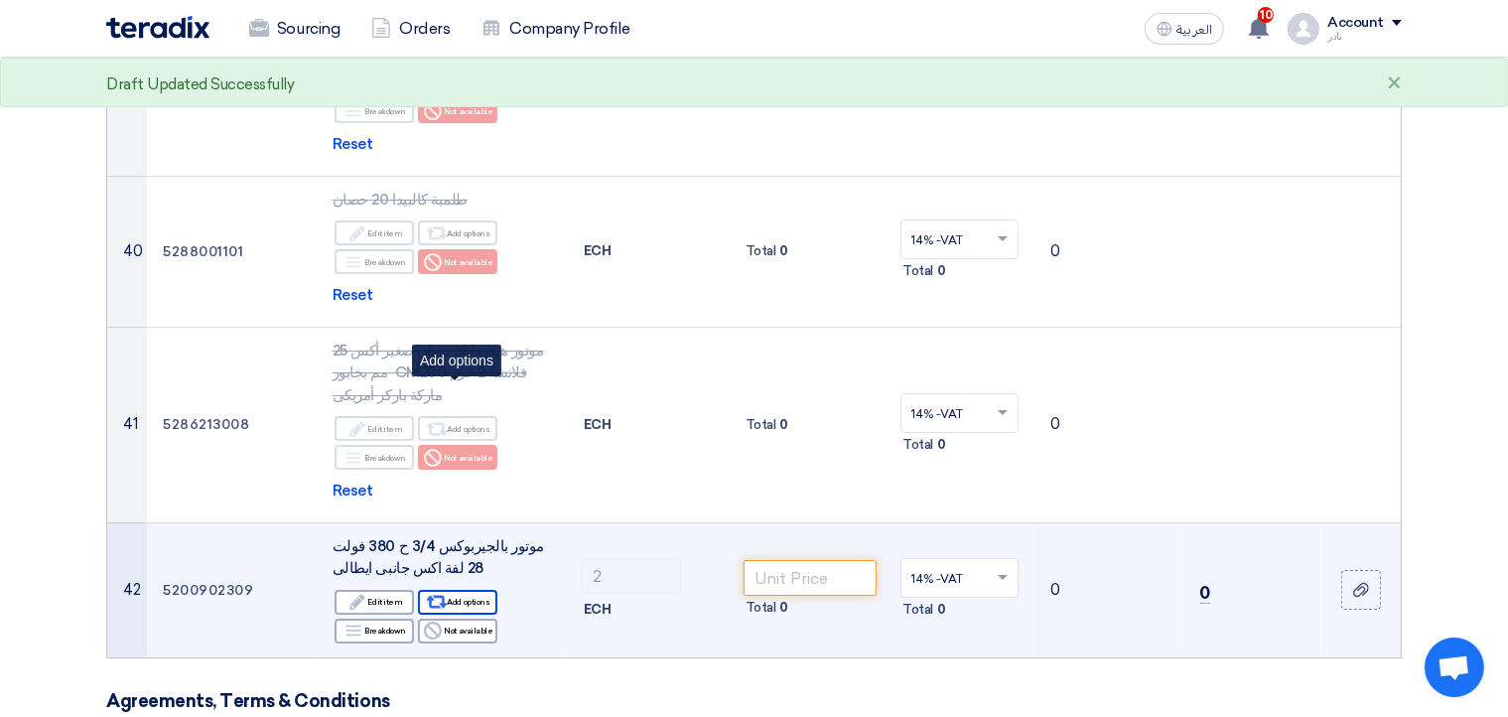
scroll to position [6875, 0]
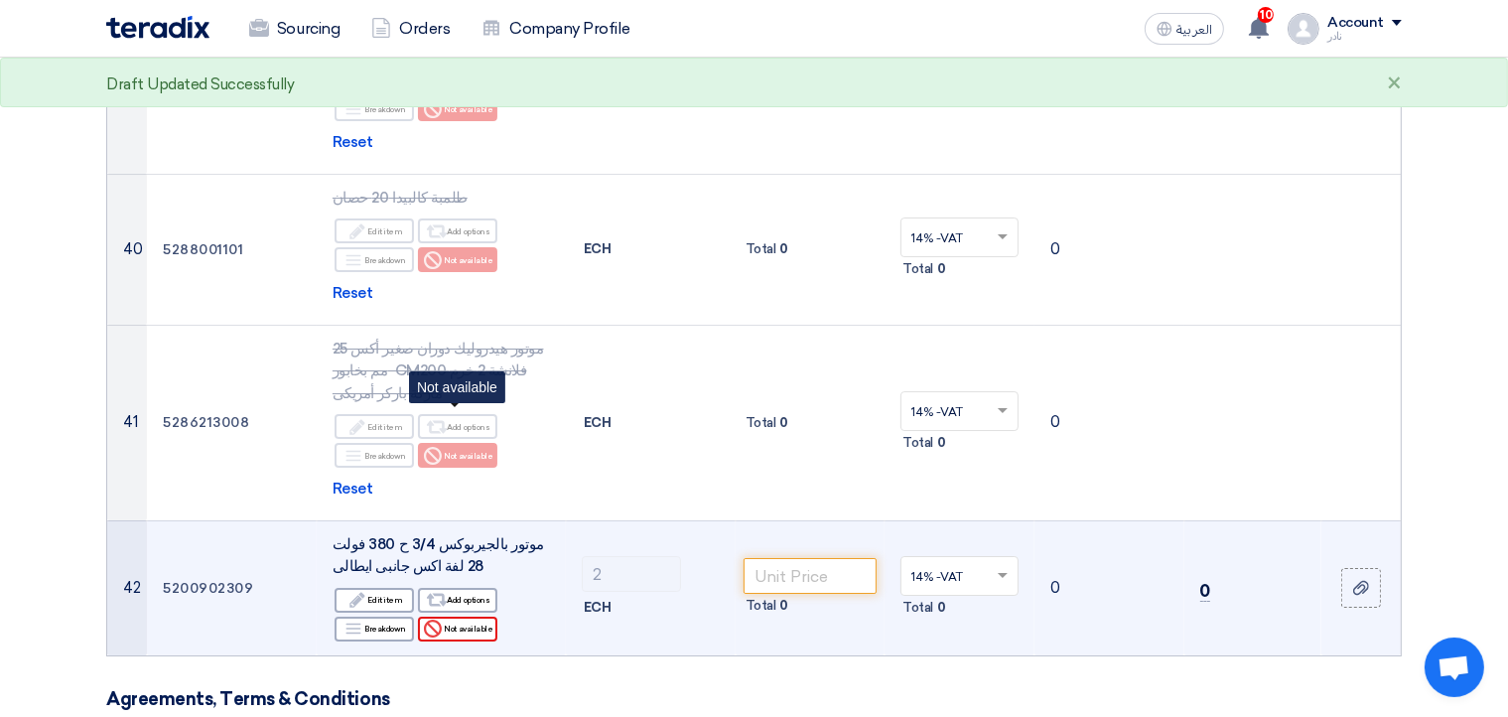
click at [463, 616] on div "Reject Not available" at bounding box center [457, 628] width 79 height 25
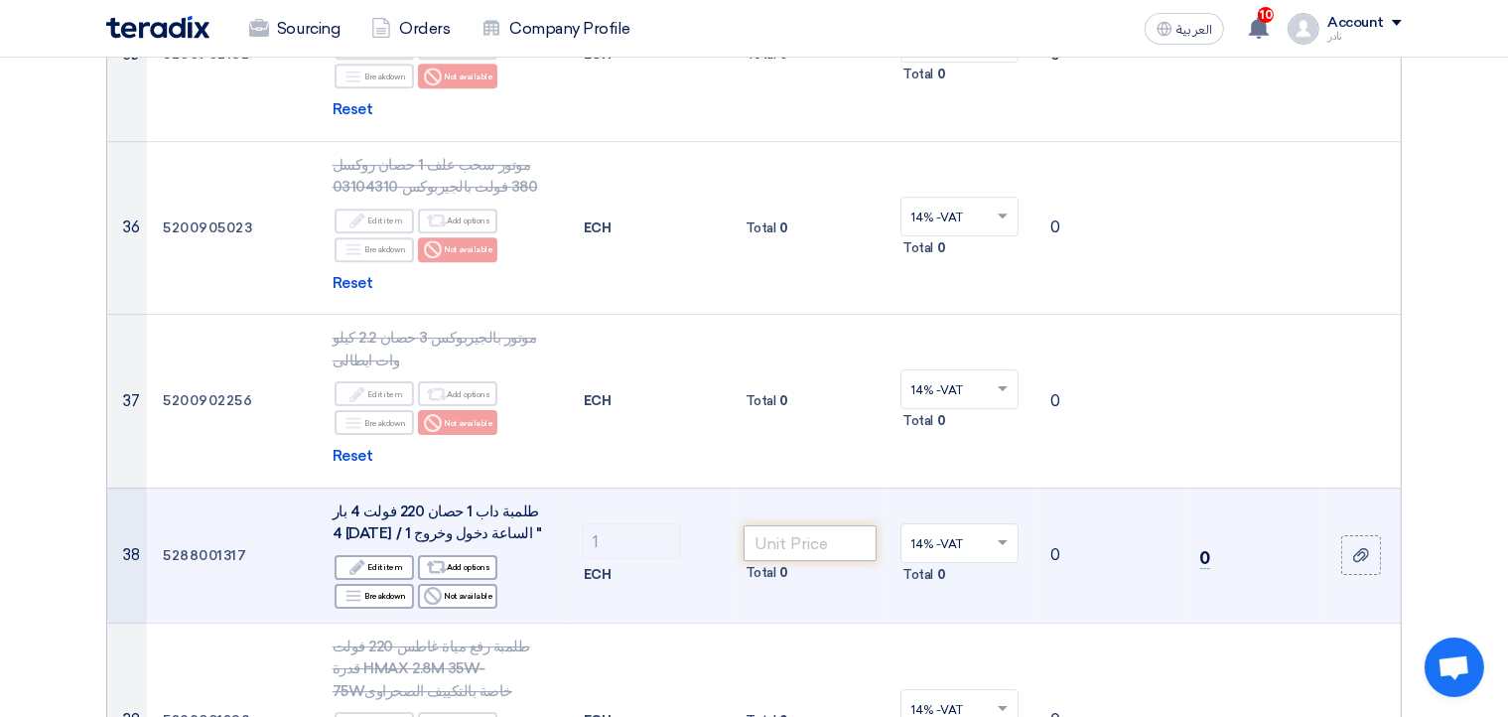
scroll to position [6230, 0]
click at [478, 585] on div "Reject Not available" at bounding box center [457, 597] width 79 height 25
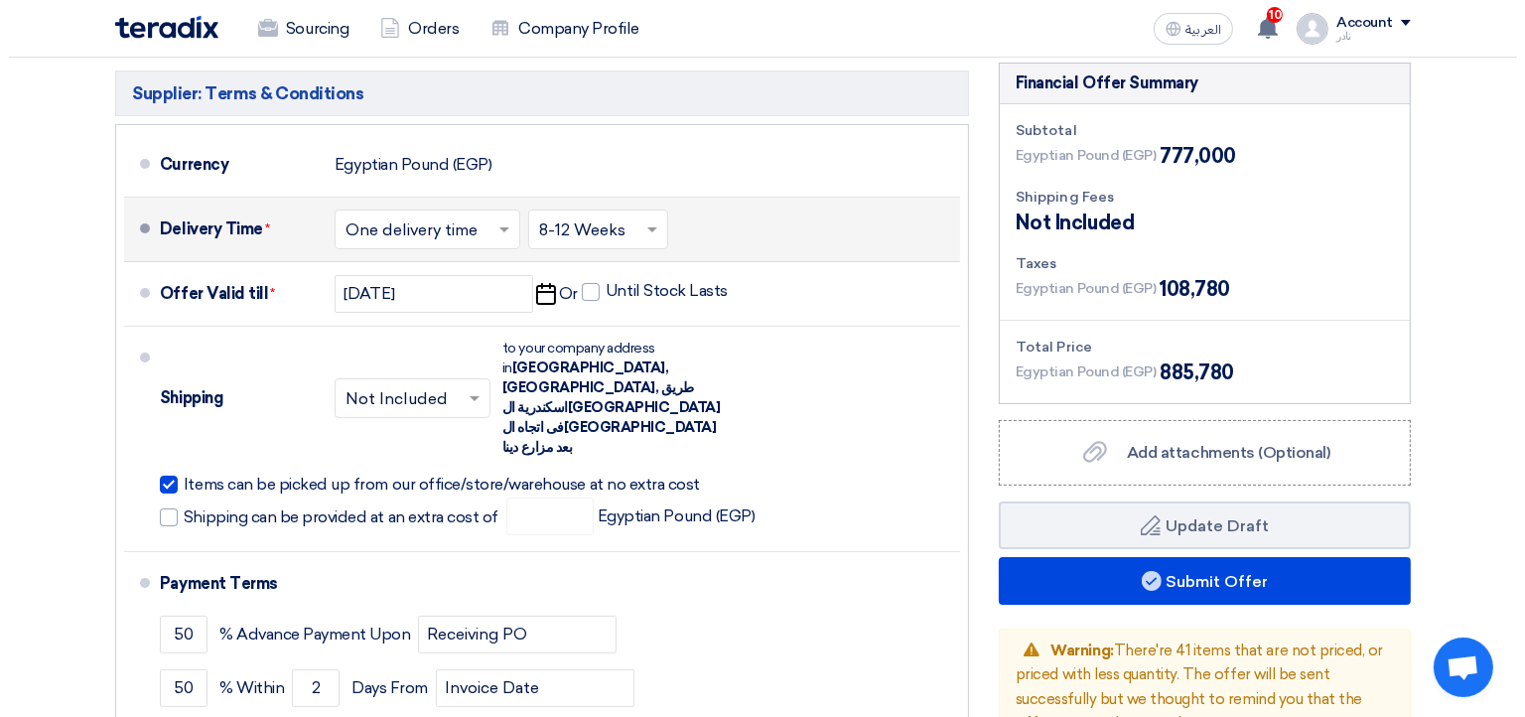
scroll to position [7631, 0]
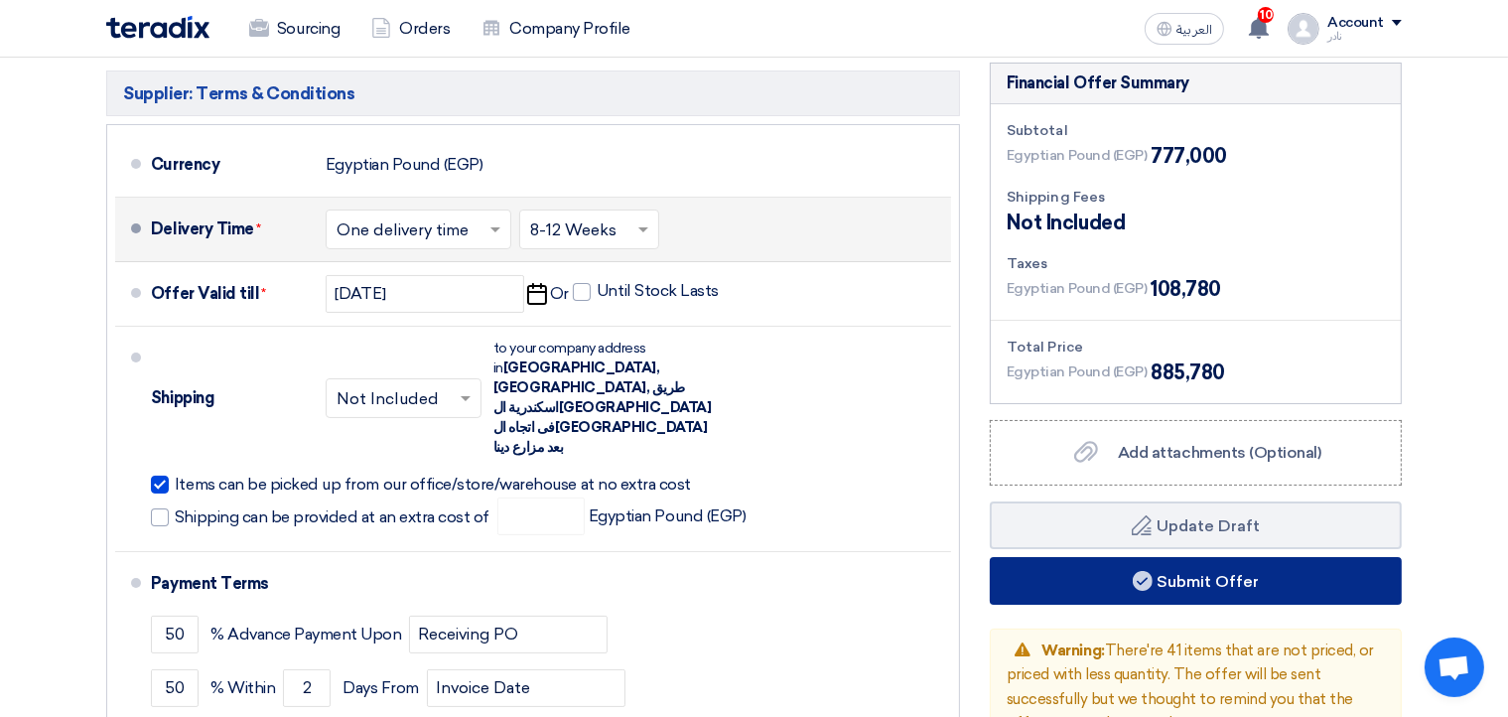
click at [1155, 557] on button "Submit Offer" at bounding box center [1196, 581] width 412 height 48
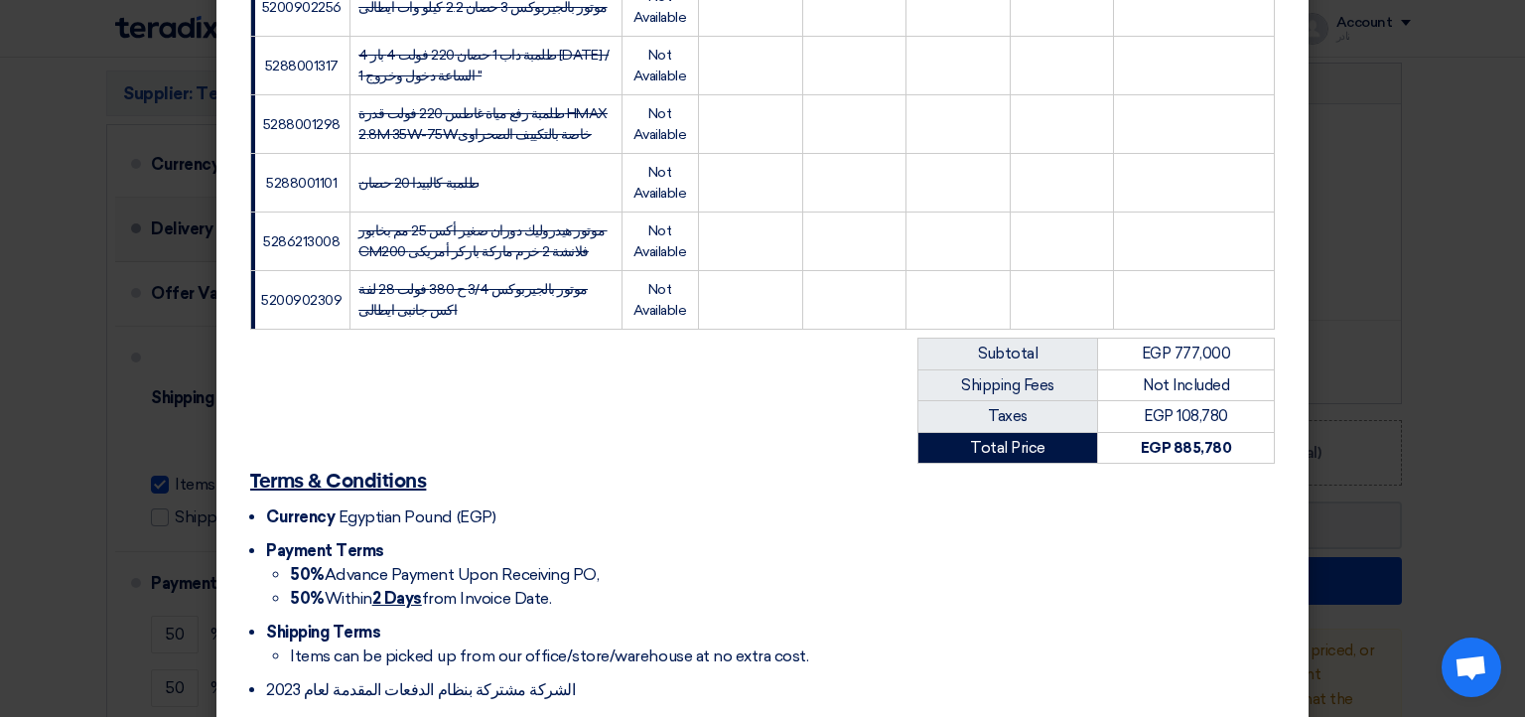
scroll to position [2654, 0]
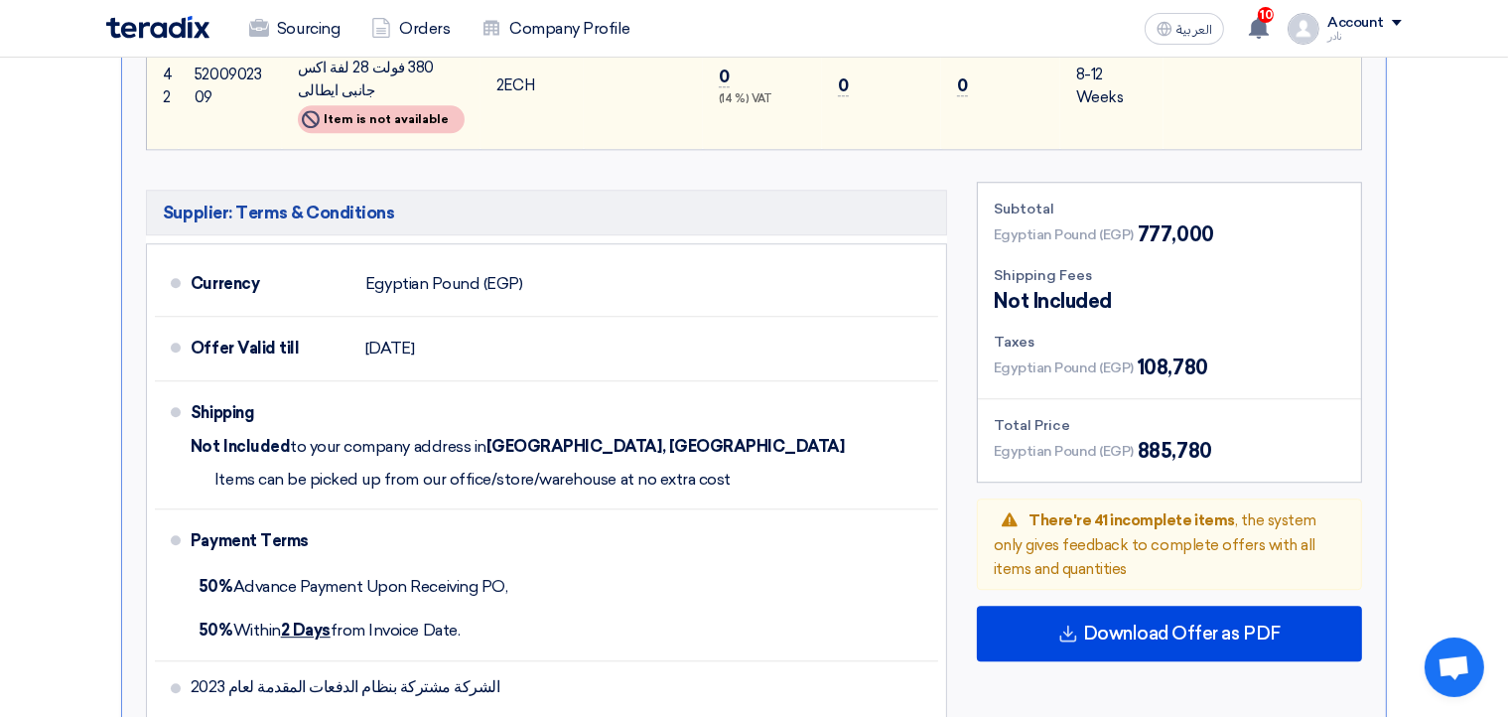
scroll to position [5530, 0]
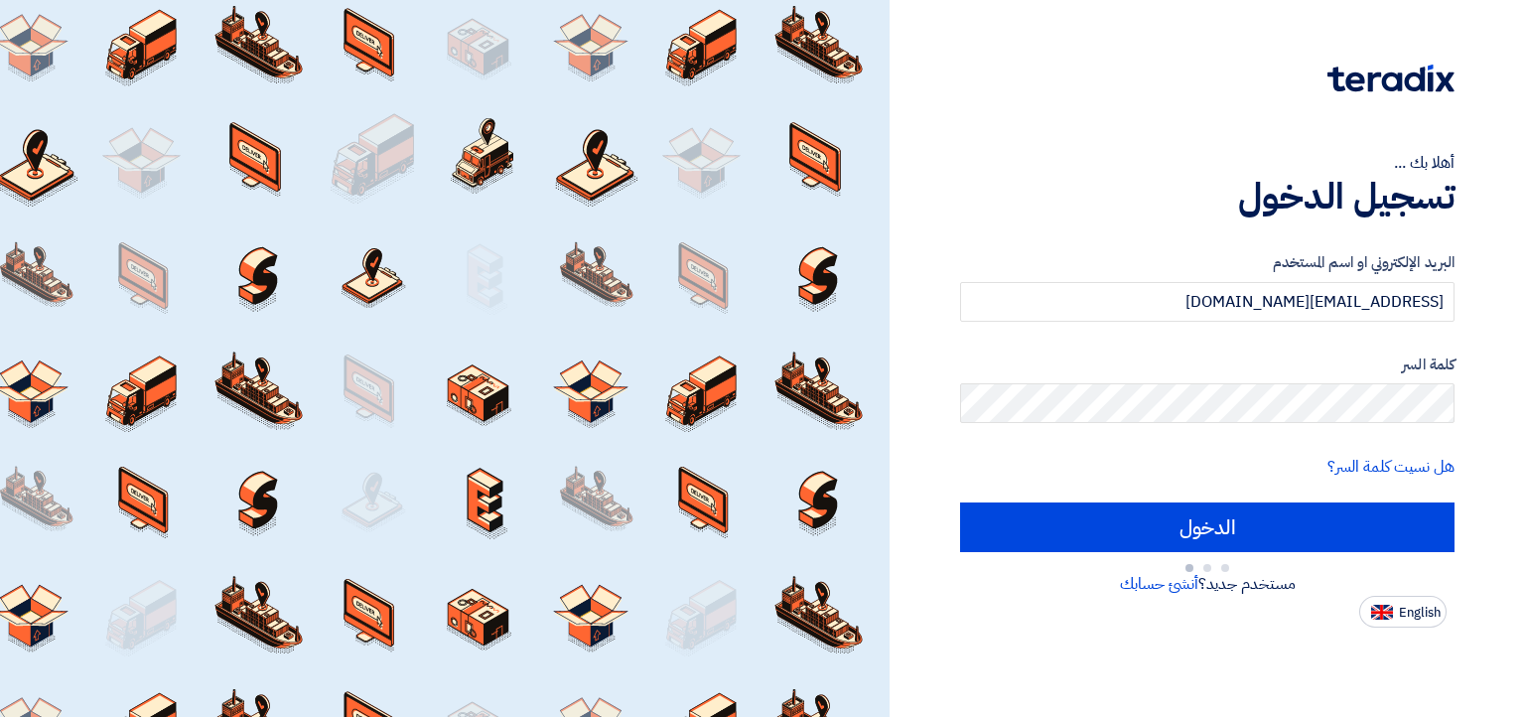
type input "Sign in"
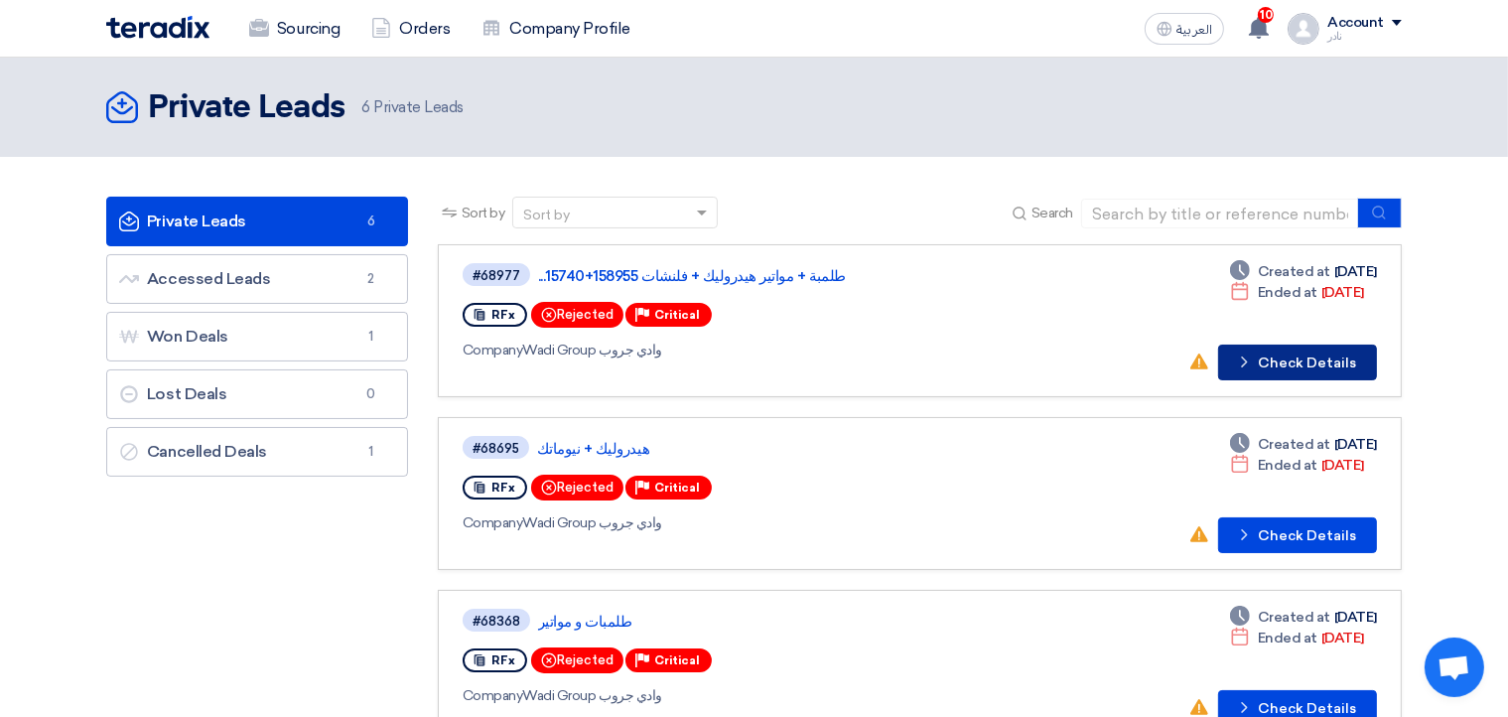
click at [1254, 361] on icon "Check details" at bounding box center [1244, 361] width 19 height 19
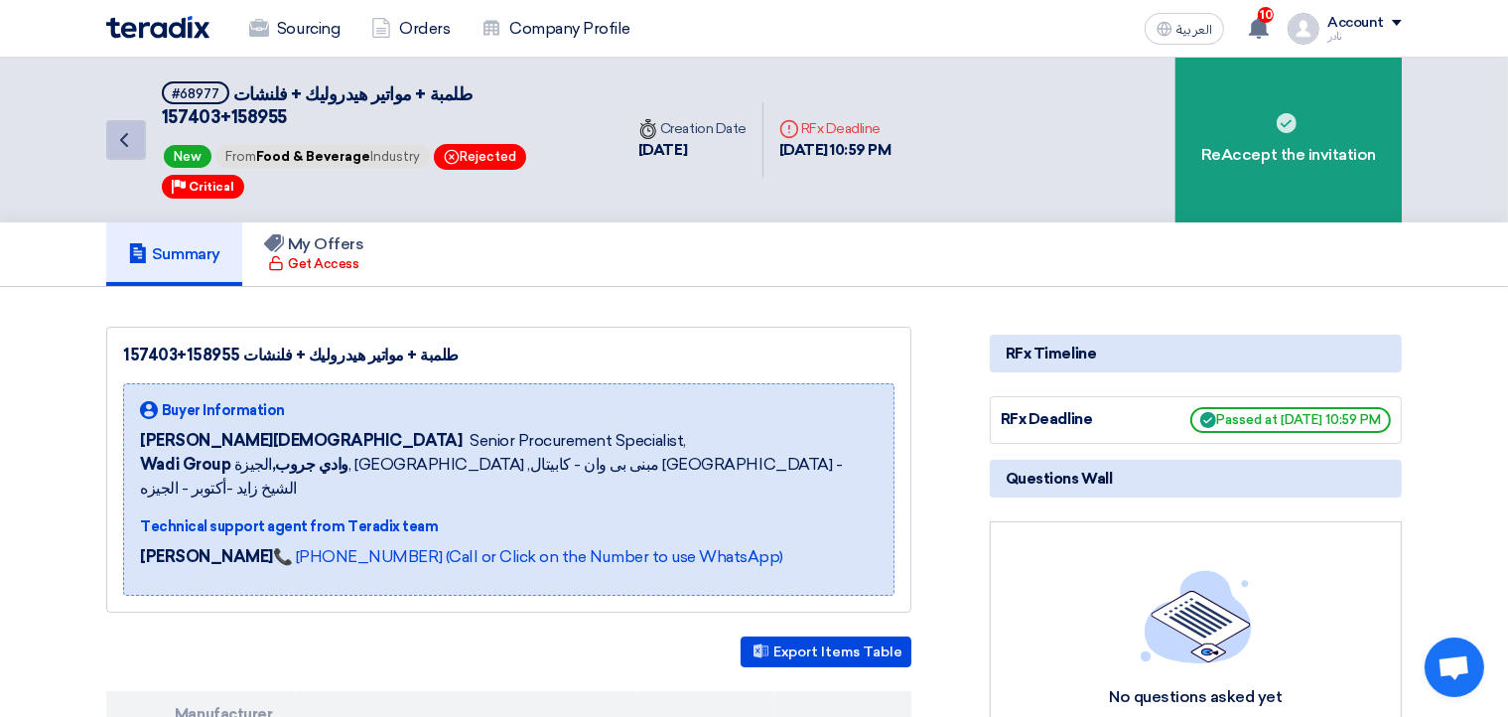
click at [126, 128] on icon "Back" at bounding box center [124, 140] width 24 height 24
